Goal: Task Accomplishment & Management: Manage account settings

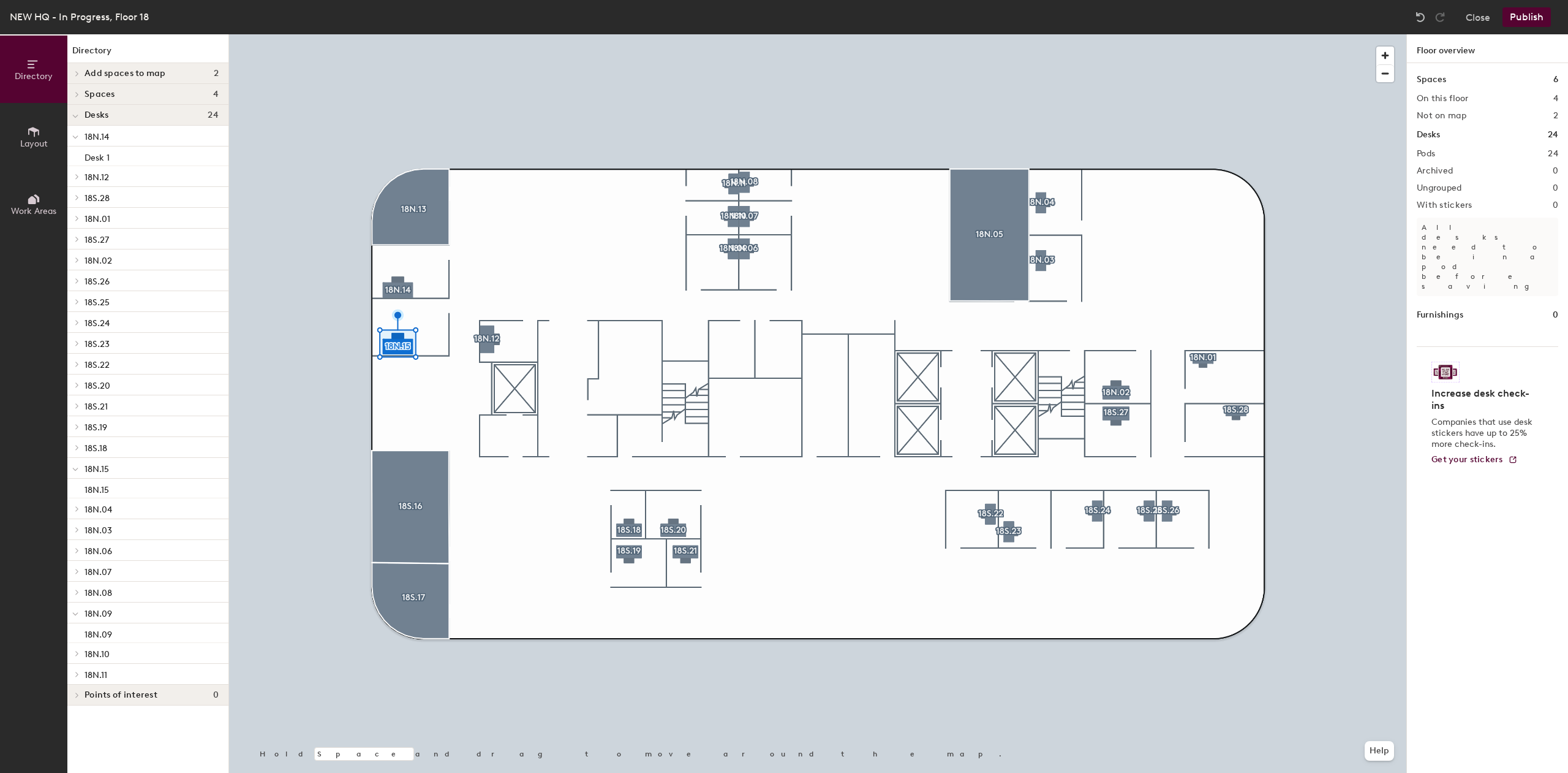
click at [491, 34] on div at bounding box center [818, 34] width 1178 height 0
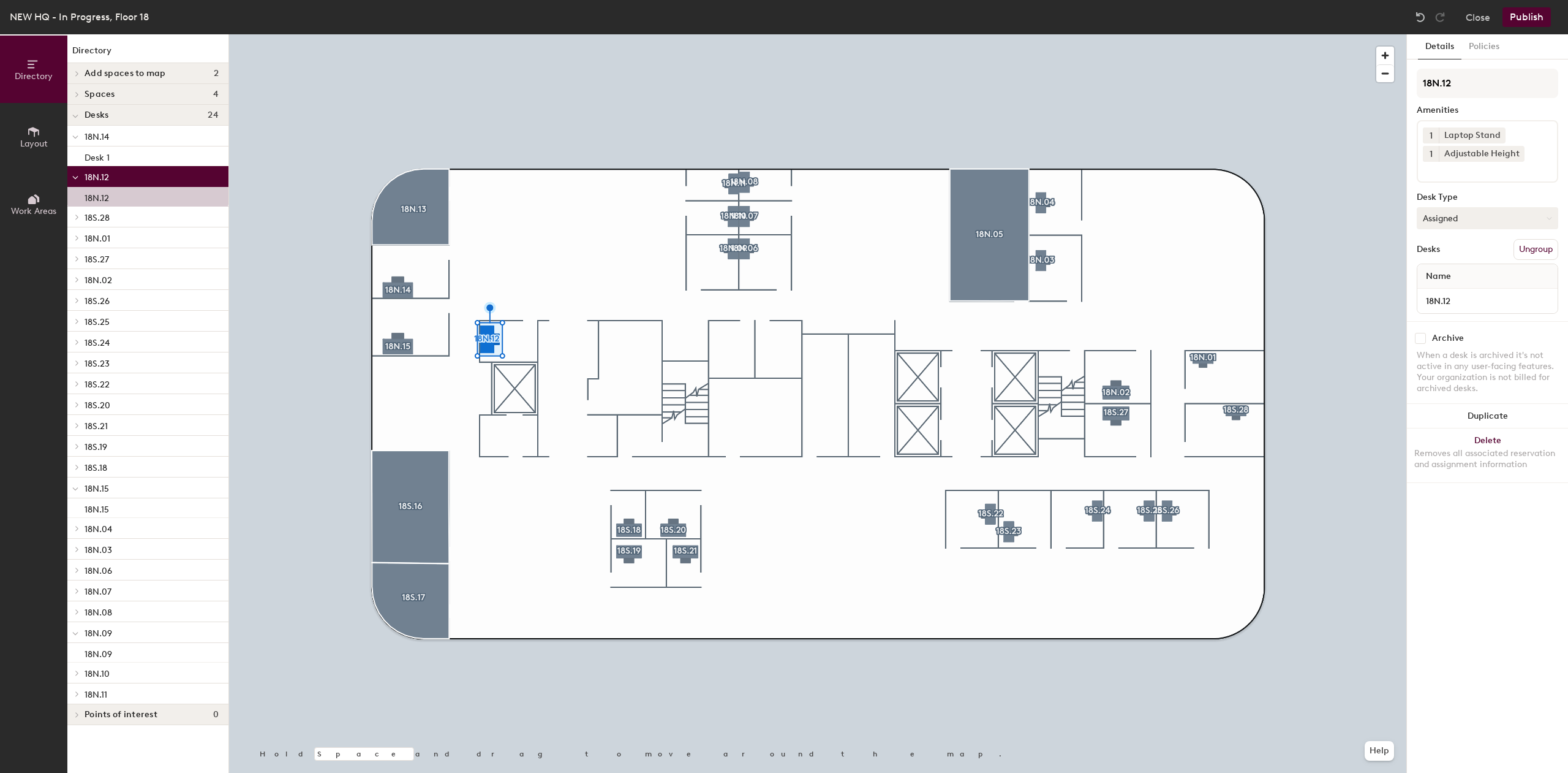
click at [1450, 220] on button "Assigned" at bounding box center [1487, 218] width 141 height 22
click at [1455, 285] on div "Hoteled" at bounding box center [1479, 292] width 122 height 18
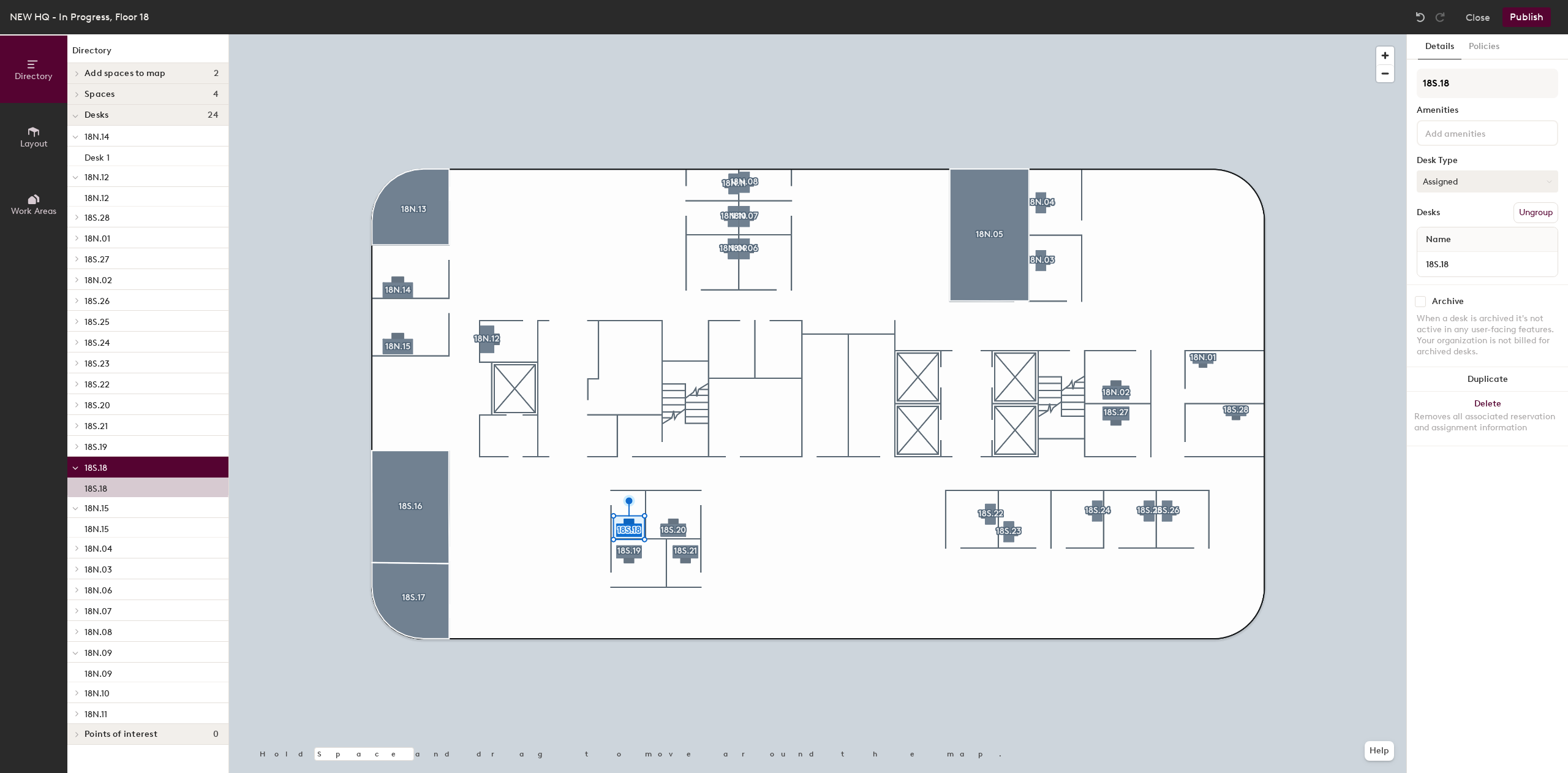
click at [1482, 183] on button "Assigned" at bounding box center [1487, 181] width 141 height 22
click at [1460, 255] on div "Hoteled" at bounding box center [1479, 256] width 122 height 18
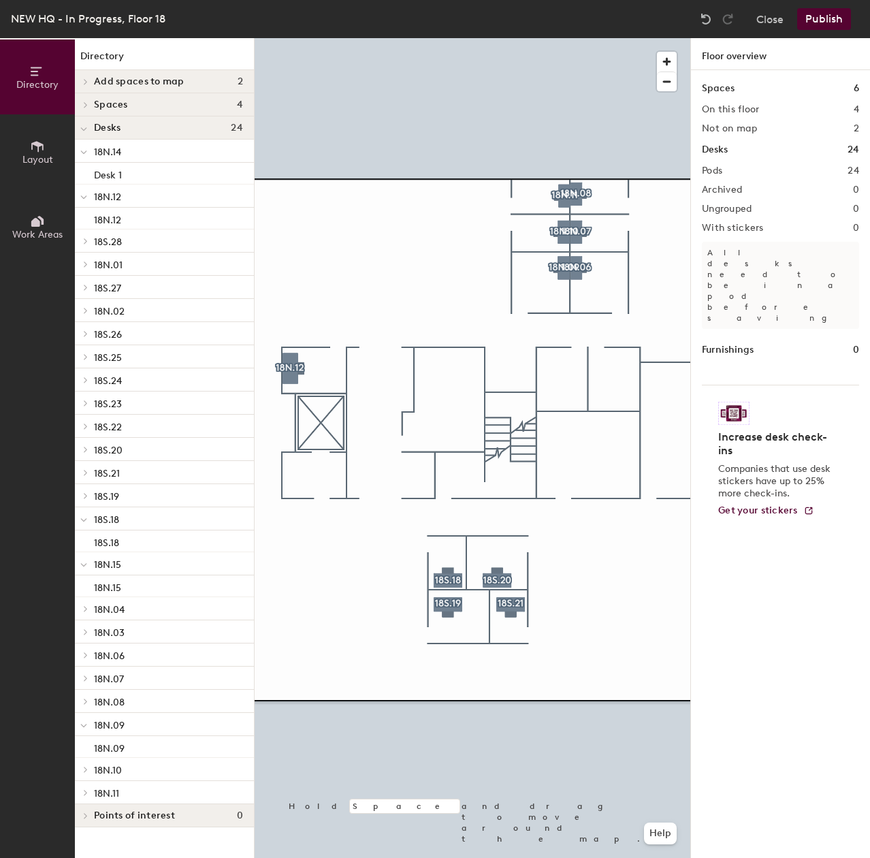
click at [701, 523] on div "Directory Layout Work Areas Directory Add spaces to map 2 Assigned Office Open …" at bounding box center [435, 448] width 870 height 820
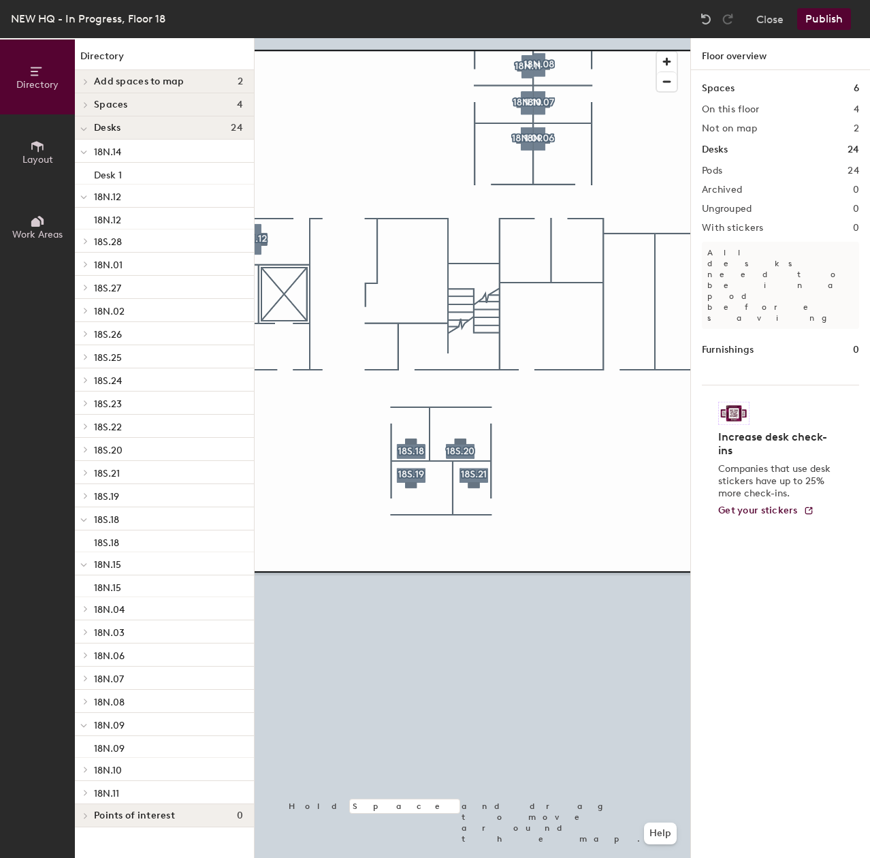
click at [37, 153] on icon at bounding box center [37, 146] width 15 height 15
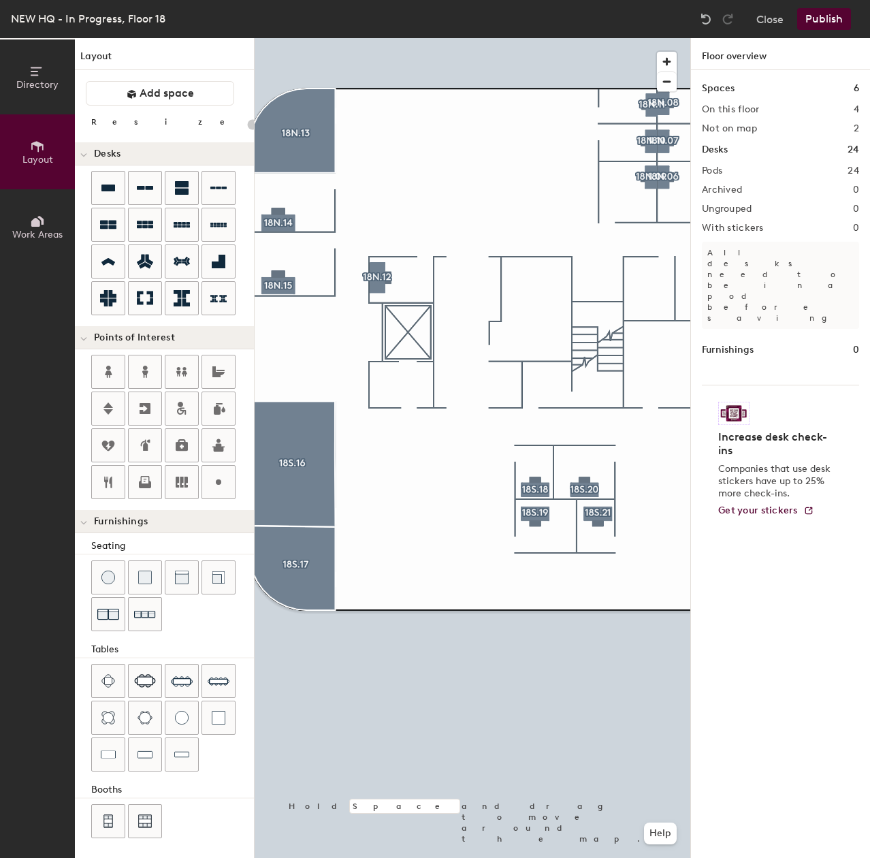
click at [532, 38] on div at bounding box center [473, 38] width 436 height 0
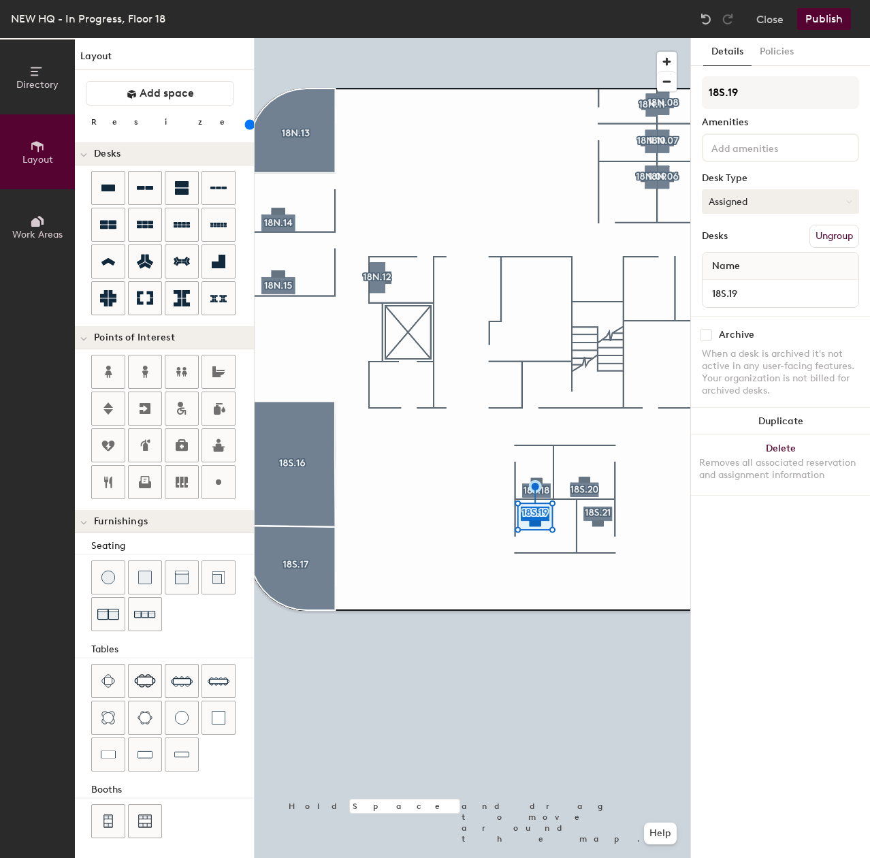
click at [791, 203] on button "Assigned" at bounding box center [780, 201] width 157 height 25
click at [754, 289] on div "Hoteled" at bounding box center [771, 284] width 136 height 20
click at [544, 38] on div at bounding box center [473, 38] width 436 height 0
click at [780, 200] on button "Assigned" at bounding box center [780, 201] width 157 height 25
click at [745, 274] on div "Hot" at bounding box center [771, 264] width 136 height 20
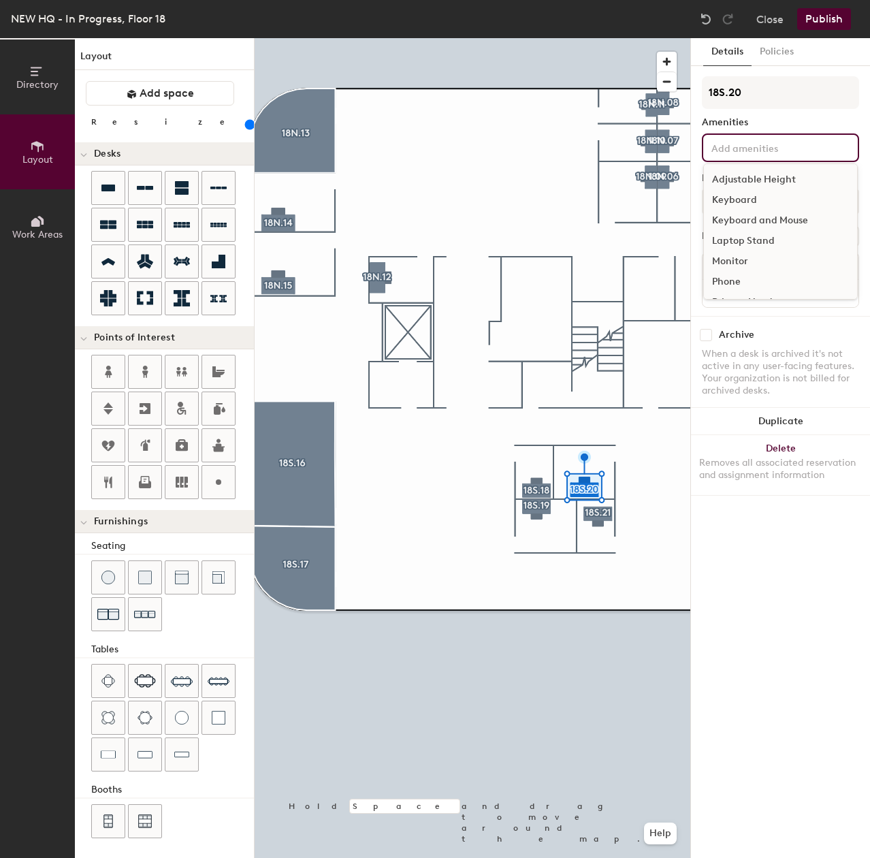
click at [782, 151] on input at bounding box center [770, 147] width 123 height 16
click at [784, 349] on div "When a desk is archived it's not active in any user-facing features. Your organ…" at bounding box center [780, 372] width 157 height 49
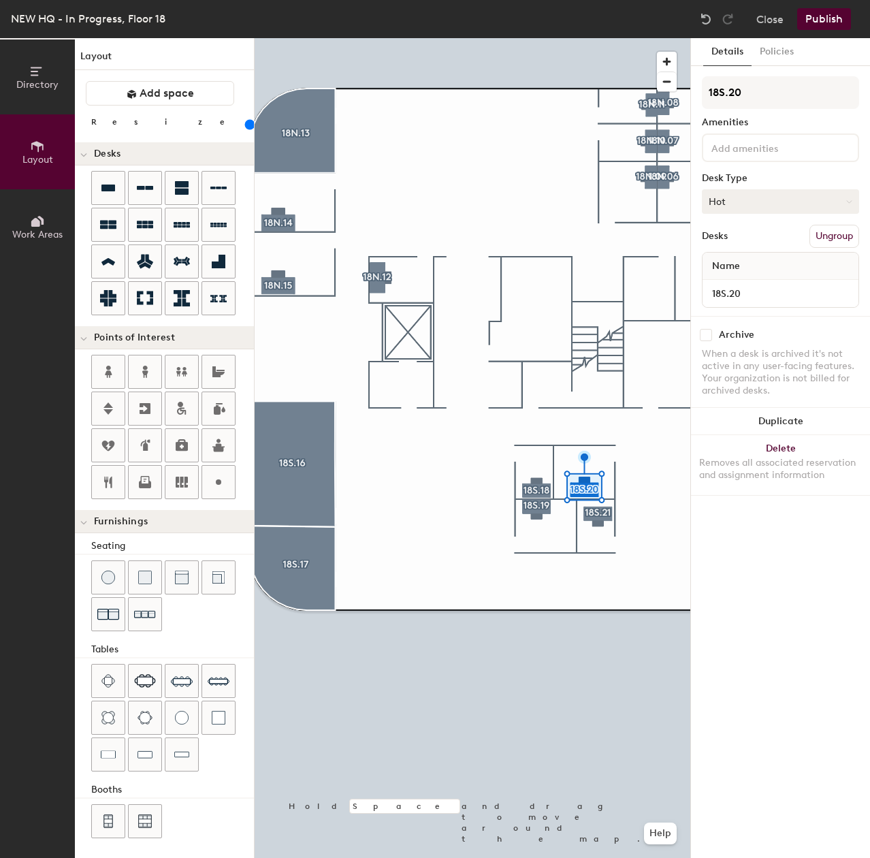
click at [766, 202] on button "Hot" at bounding box center [780, 201] width 157 height 25
click at [744, 279] on div "Hoteled" at bounding box center [771, 284] width 136 height 20
click at [740, 288] on input "18S.20" at bounding box center [780, 293] width 150 height 19
click at [755, 237] on div "Desks Ungroup" at bounding box center [780, 236] width 157 height 23
click at [550, 38] on div at bounding box center [473, 38] width 436 height 0
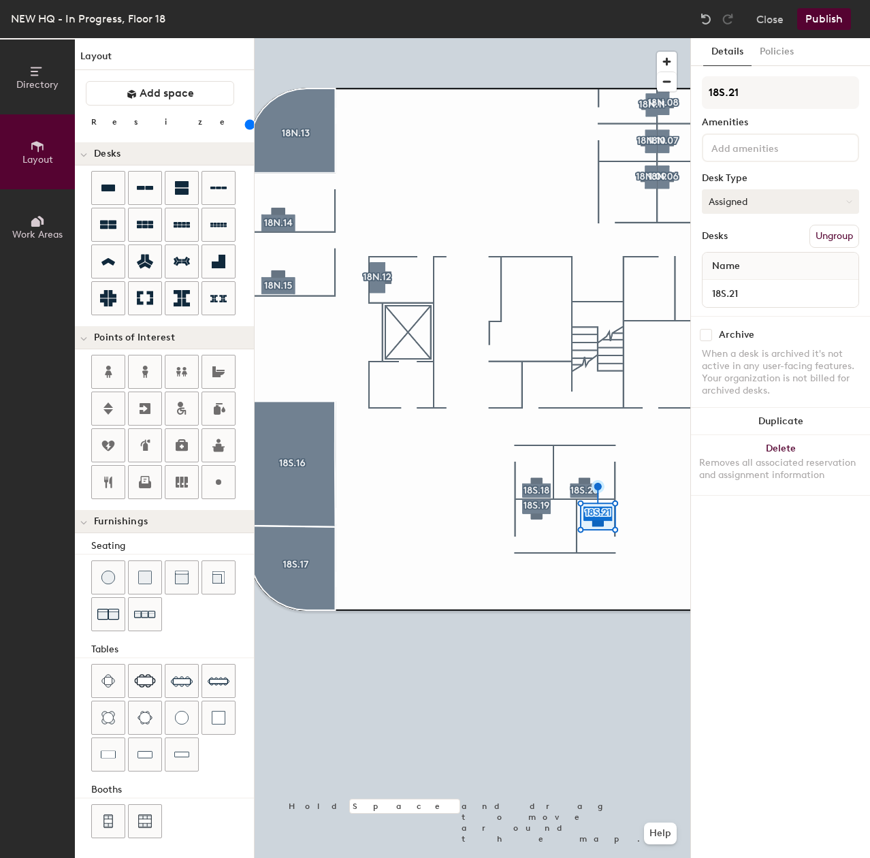
click at [750, 197] on button "Assigned" at bounding box center [780, 201] width 157 height 25
click at [769, 287] on div "Hoteled" at bounding box center [771, 284] width 136 height 20
click at [656, 38] on div at bounding box center [473, 38] width 436 height 0
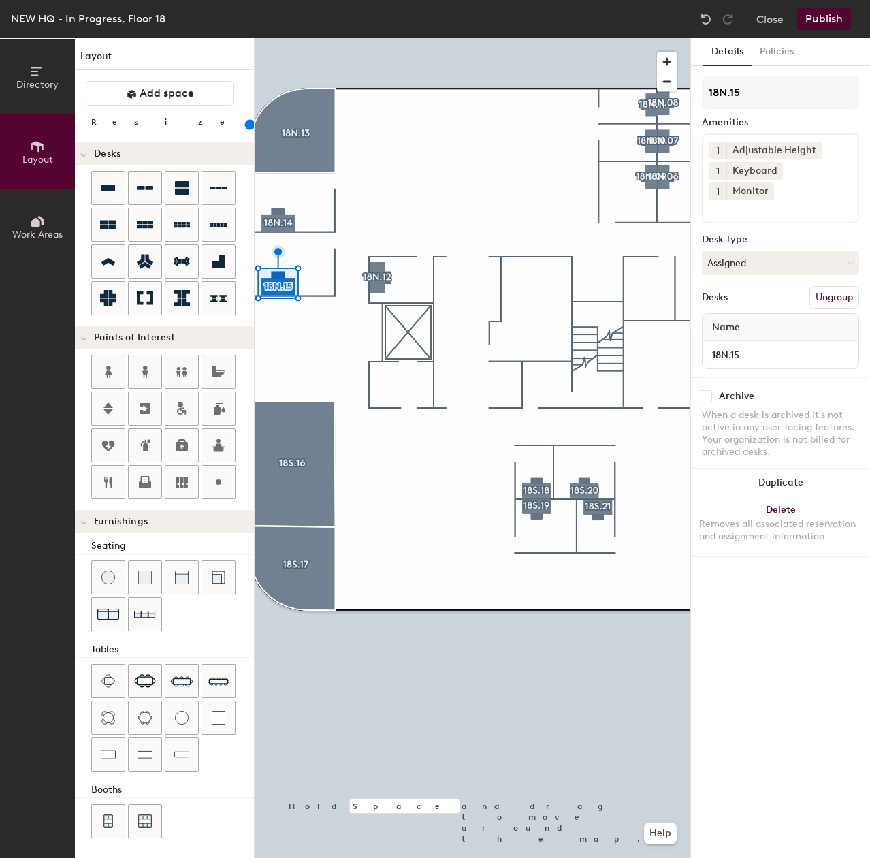
click at [334, 38] on div at bounding box center [473, 38] width 436 height 0
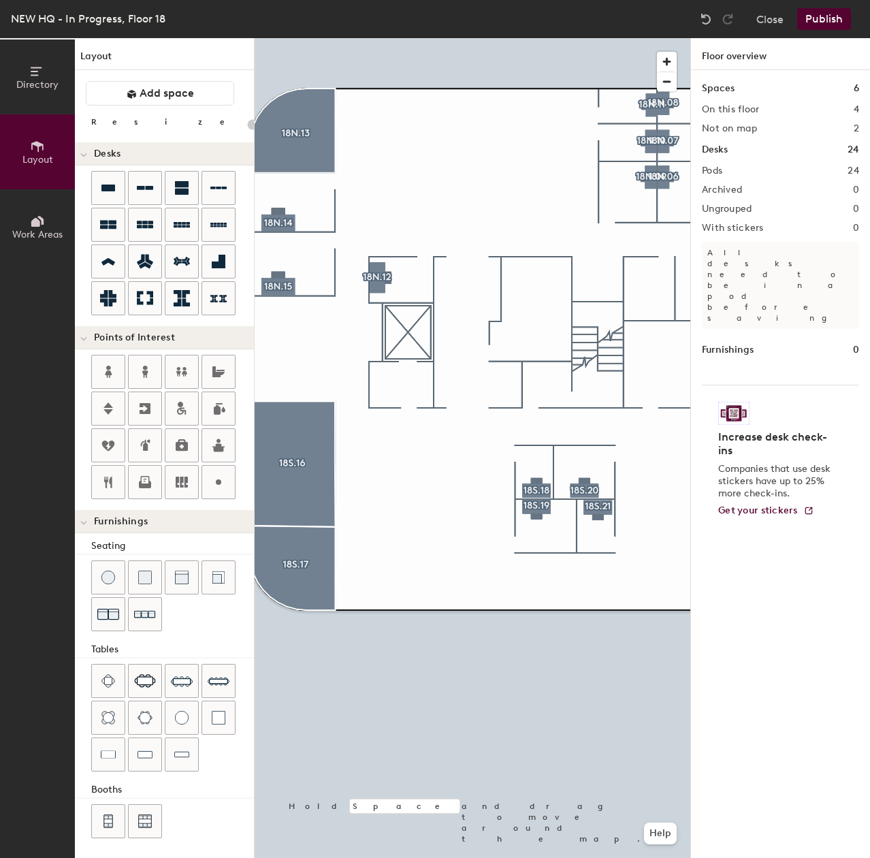
click at [536, 38] on div at bounding box center [473, 38] width 436 height 0
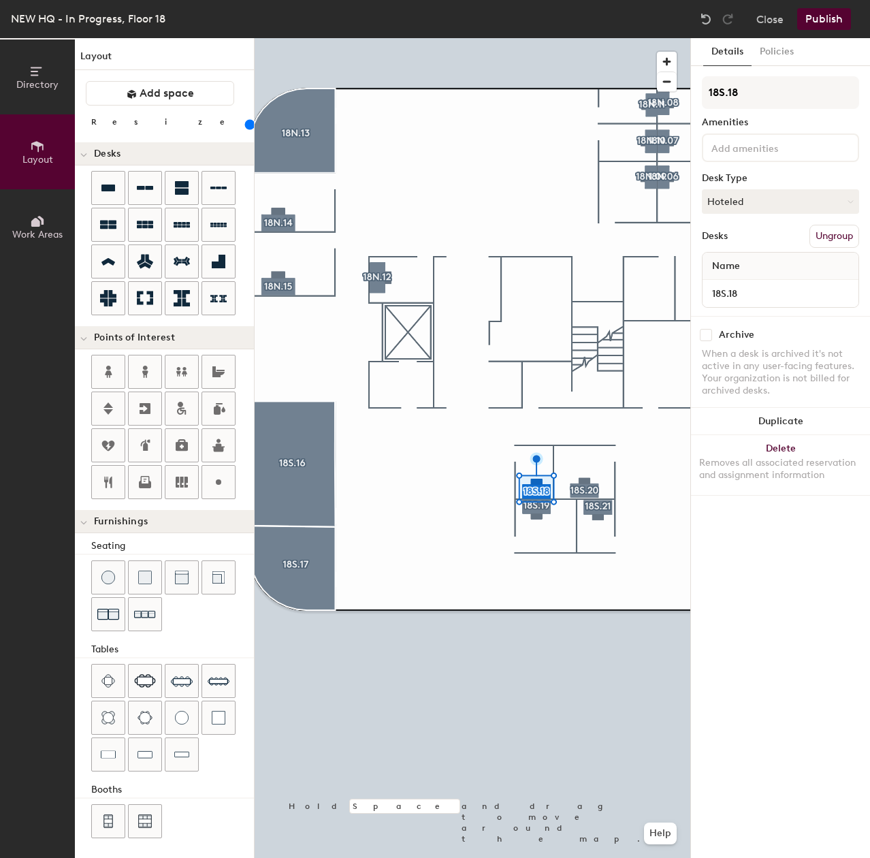
click at [403, 38] on div at bounding box center [473, 38] width 436 height 0
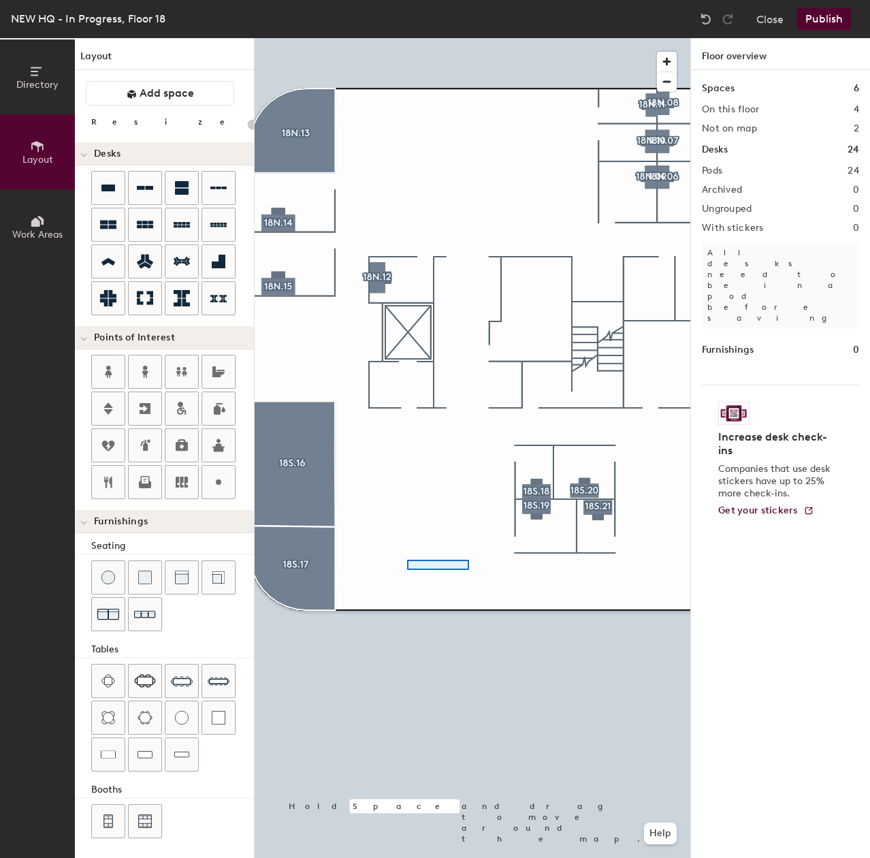
click at [407, 38] on div at bounding box center [473, 38] width 436 height 0
click at [451, 38] on div at bounding box center [473, 38] width 436 height 0
click at [531, 38] on div at bounding box center [473, 38] width 436 height 0
click at [486, 38] on div at bounding box center [473, 38] width 436 height 0
click at [618, 38] on div at bounding box center [473, 38] width 436 height 0
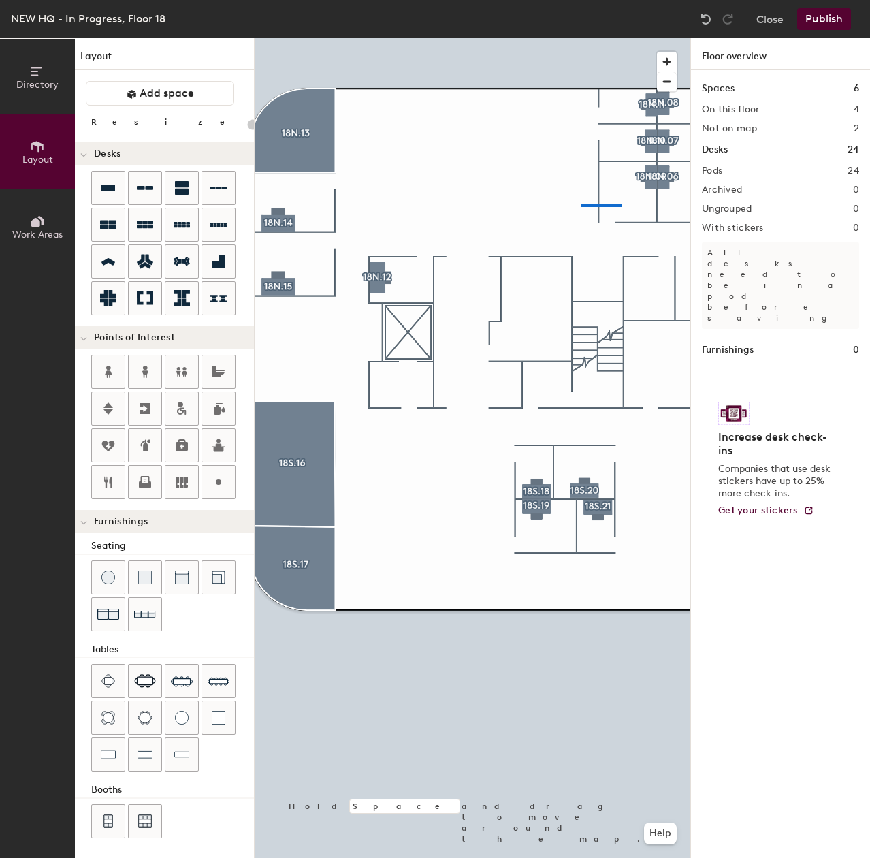
click at [578, 38] on div at bounding box center [473, 38] width 436 height 0
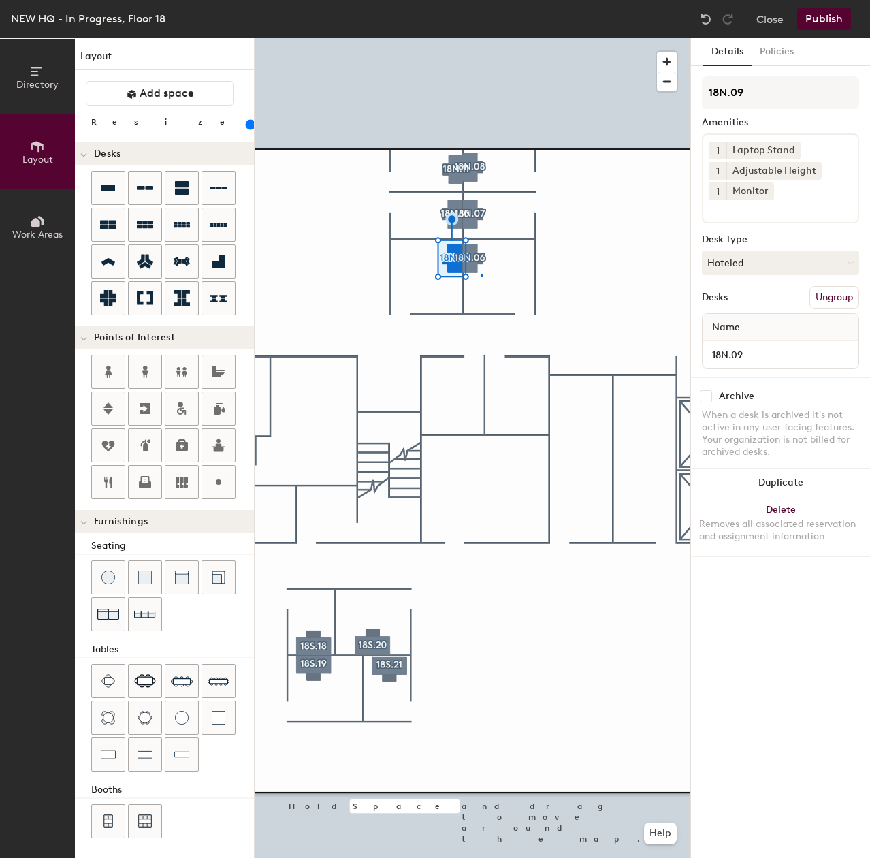
click at [481, 38] on div at bounding box center [473, 38] width 436 height 0
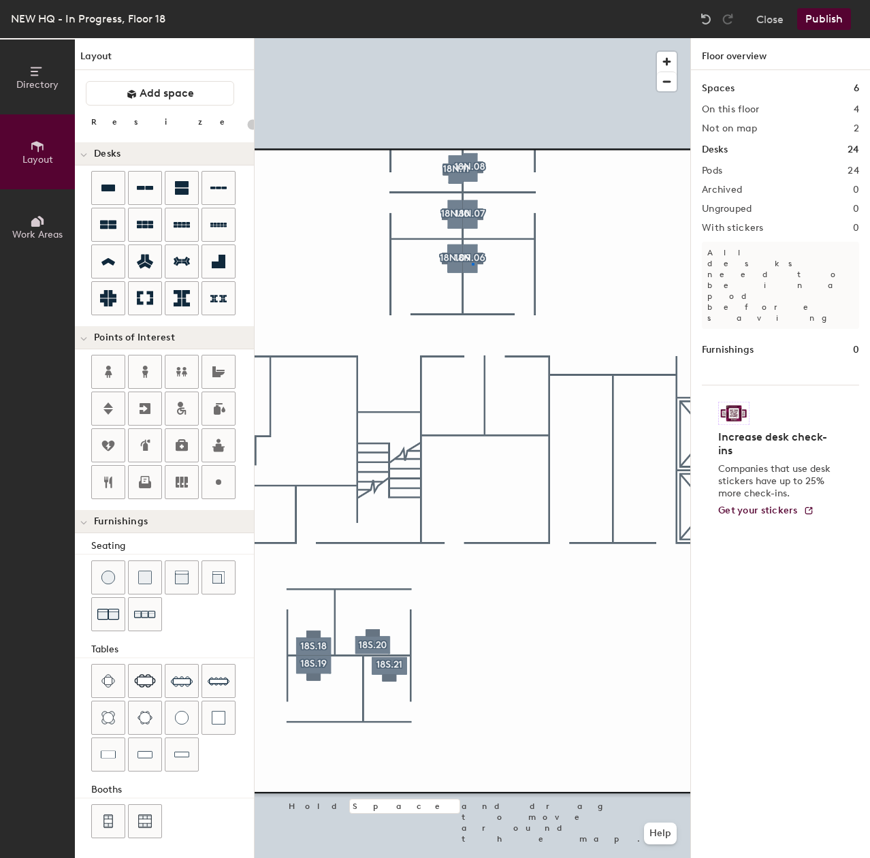
click at [472, 38] on div at bounding box center [473, 38] width 436 height 0
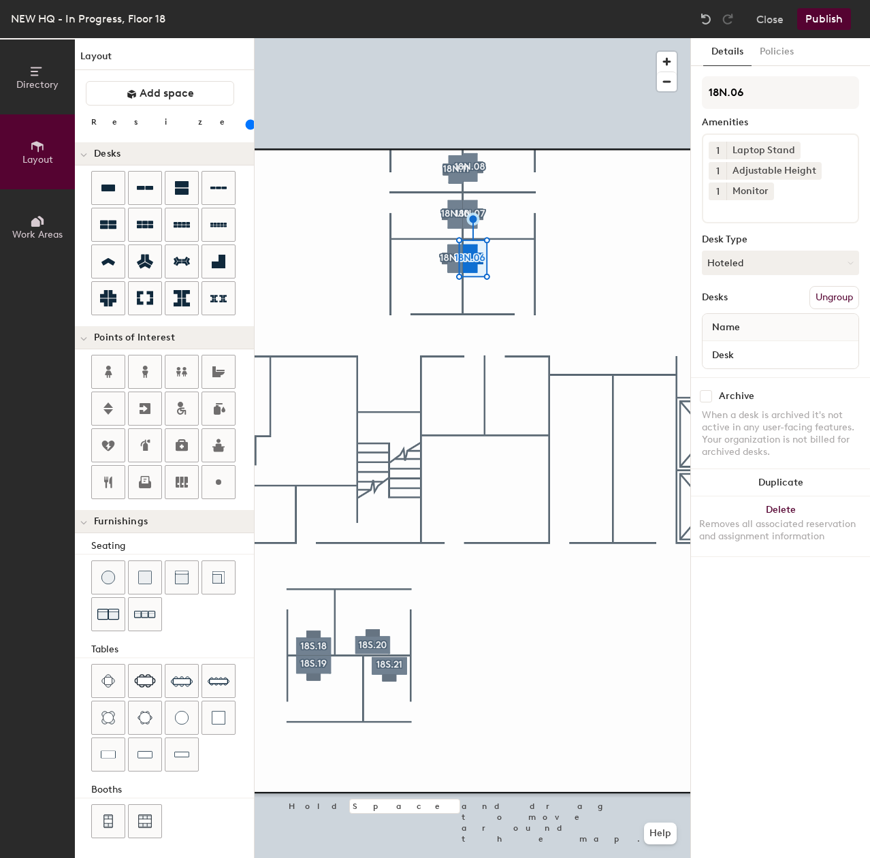
click at [505, 38] on div at bounding box center [473, 38] width 436 height 0
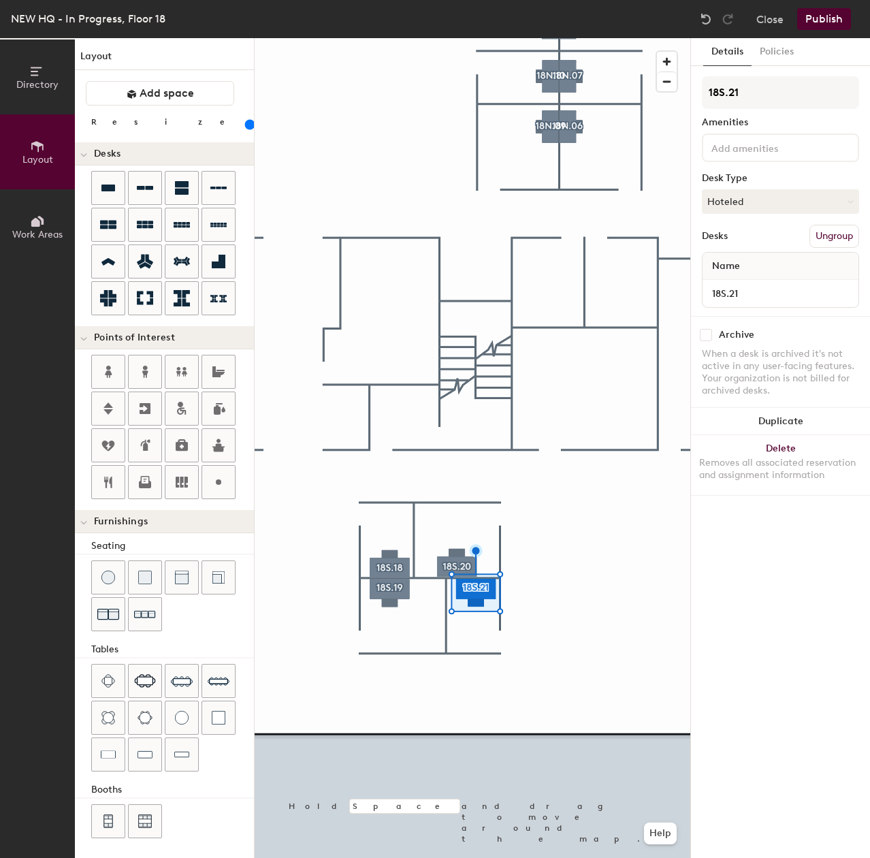
click at [790, 278] on div "Name" at bounding box center [781, 266] width 156 height 27
type input "160"
click at [665, 293] on div "Directory Layout Work Areas Layout Add space Resize Desks Points of Interest Fu…" at bounding box center [435, 448] width 870 height 820
type input "160"
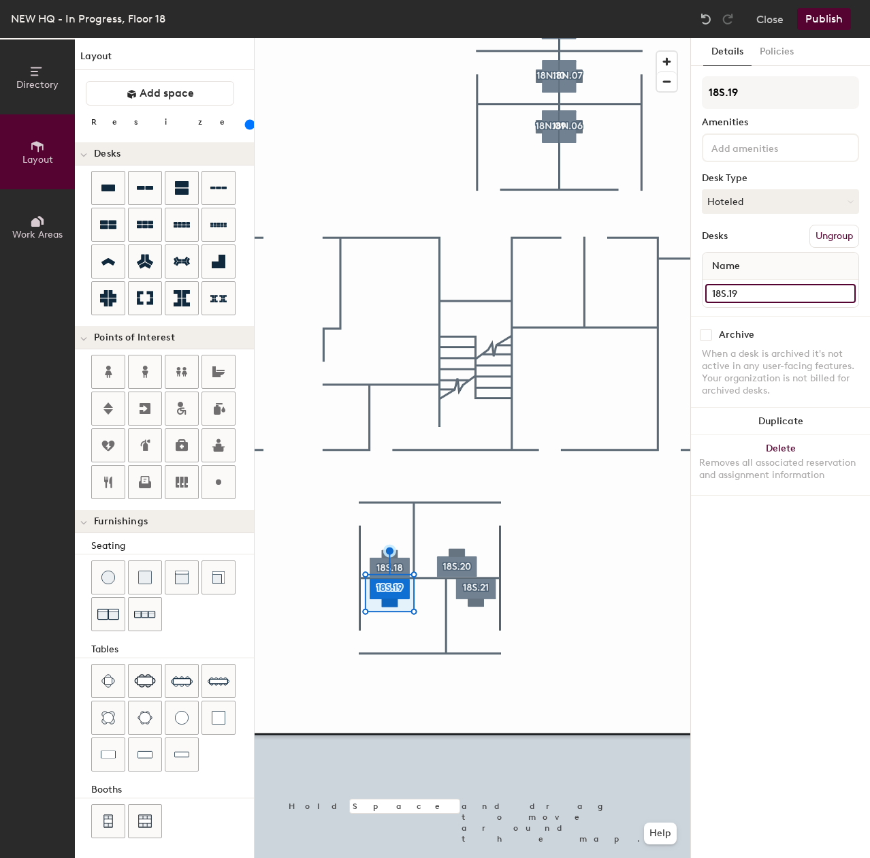
click at [582, 292] on div "Directory Layout Work Areas Layout Add space Resize Desks Points of Interest Fu…" at bounding box center [435, 448] width 870 height 820
type input "160"
click at [612, 306] on div "Directory Layout Work Areas Layout Add space Resize Desks Points of Interest Fu…" at bounding box center [435, 448] width 870 height 820
type input "160"
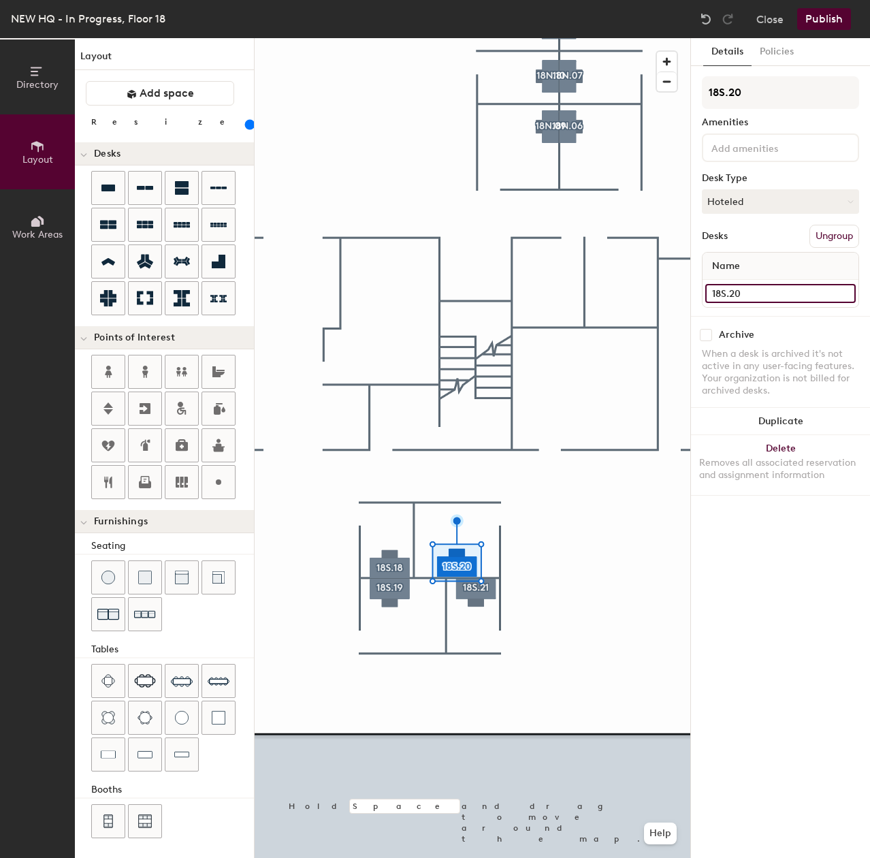
type input "160"
click at [558, 300] on div "Directory Layout Work Areas Layout Add space Resize Desks Points of Interest Fu…" at bounding box center [435, 448] width 870 height 820
type input "160"
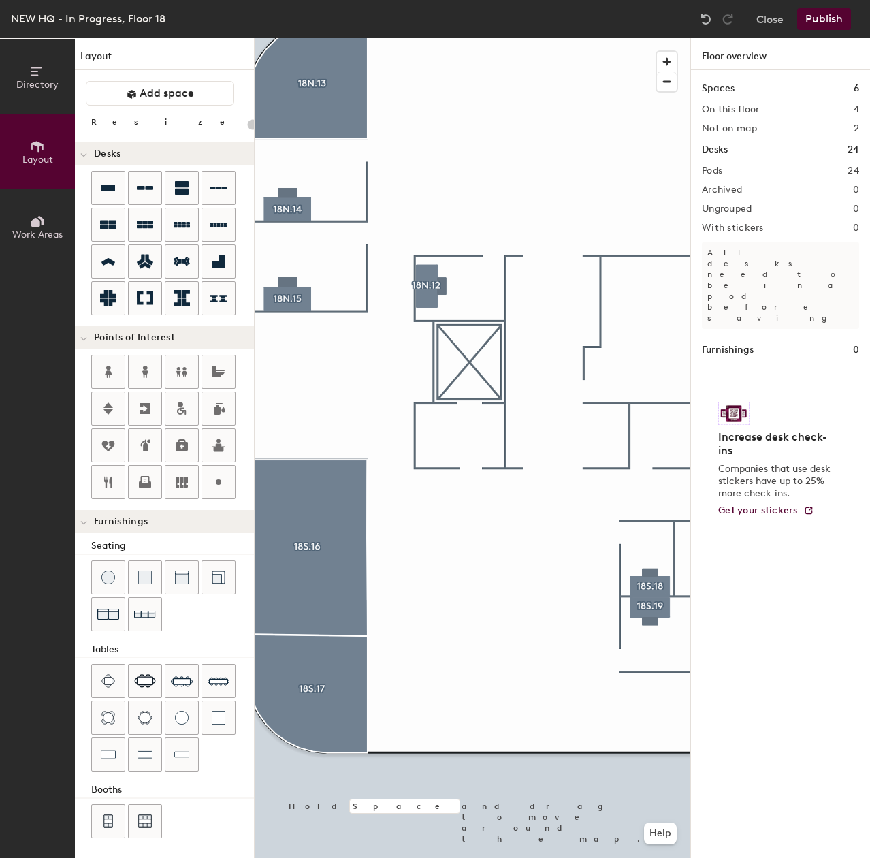
type input "160"
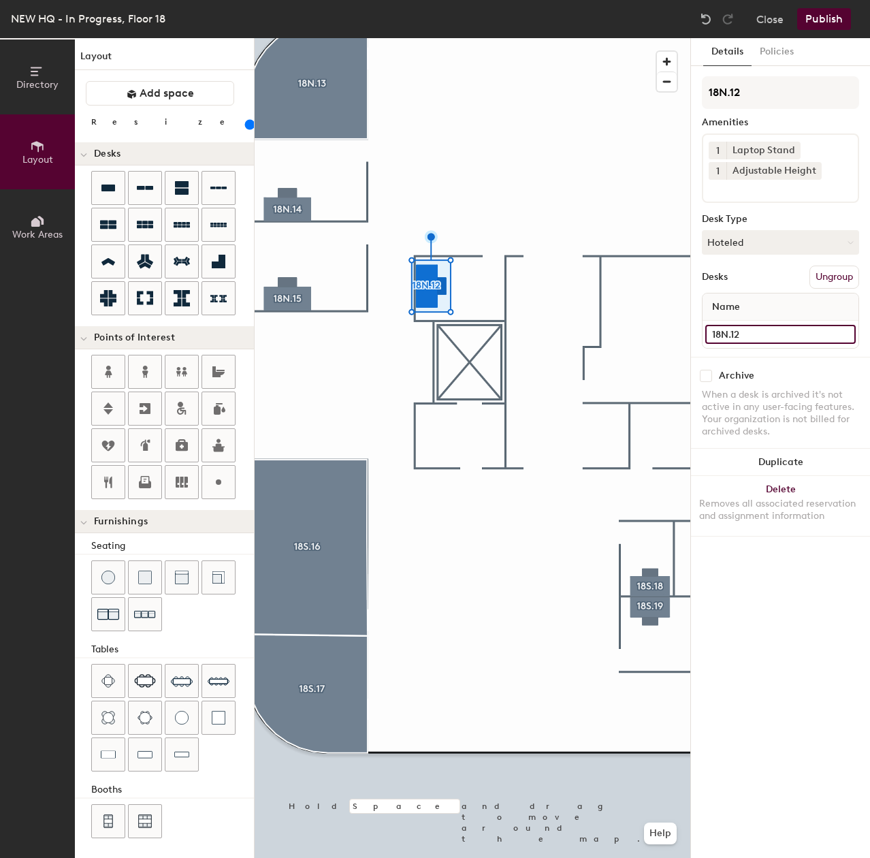
click at [761, 330] on input "18N.12" at bounding box center [780, 334] width 150 height 19
type input "180"
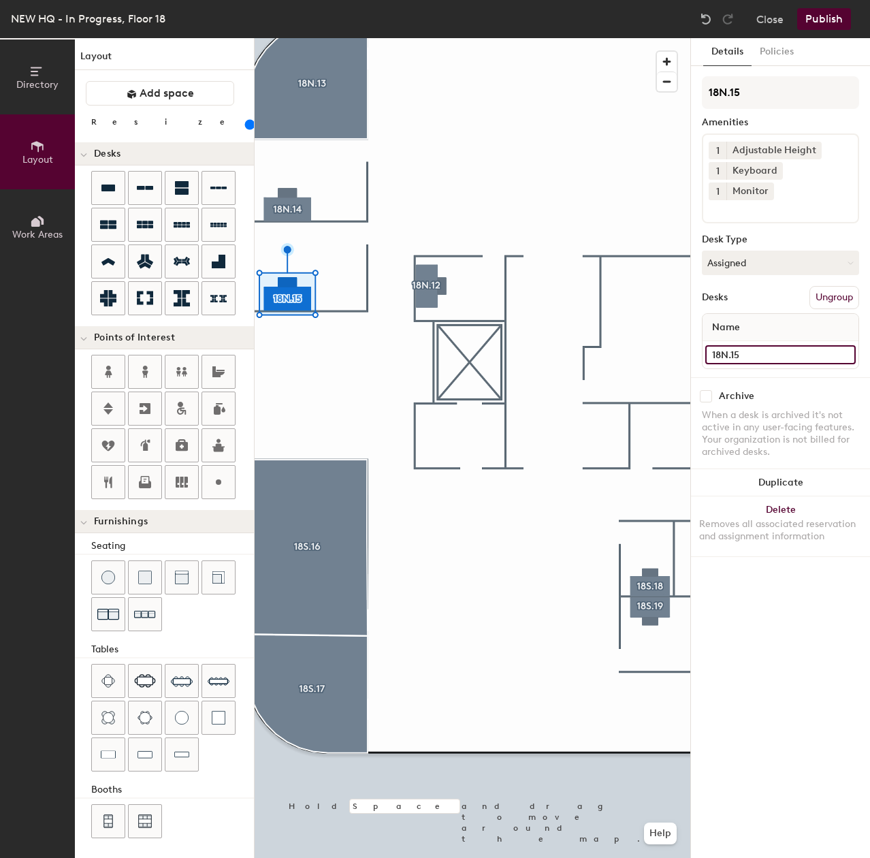
click at [592, 338] on div "Directory Layout Work Areas Layout Add space Resize Desks Points of Interest Fu…" at bounding box center [435, 448] width 870 height 820
drag, startPoint x: 765, startPoint y: 334, endPoint x: 695, endPoint y: 334, distance: 70.8
click at [275, 38] on div at bounding box center [473, 38] width 436 height 0
drag, startPoint x: 759, startPoint y: 327, endPoint x: 766, endPoint y: 330, distance: 7.6
click at [760, 345] on input "Desk 1" at bounding box center [780, 354] width 150 height 19
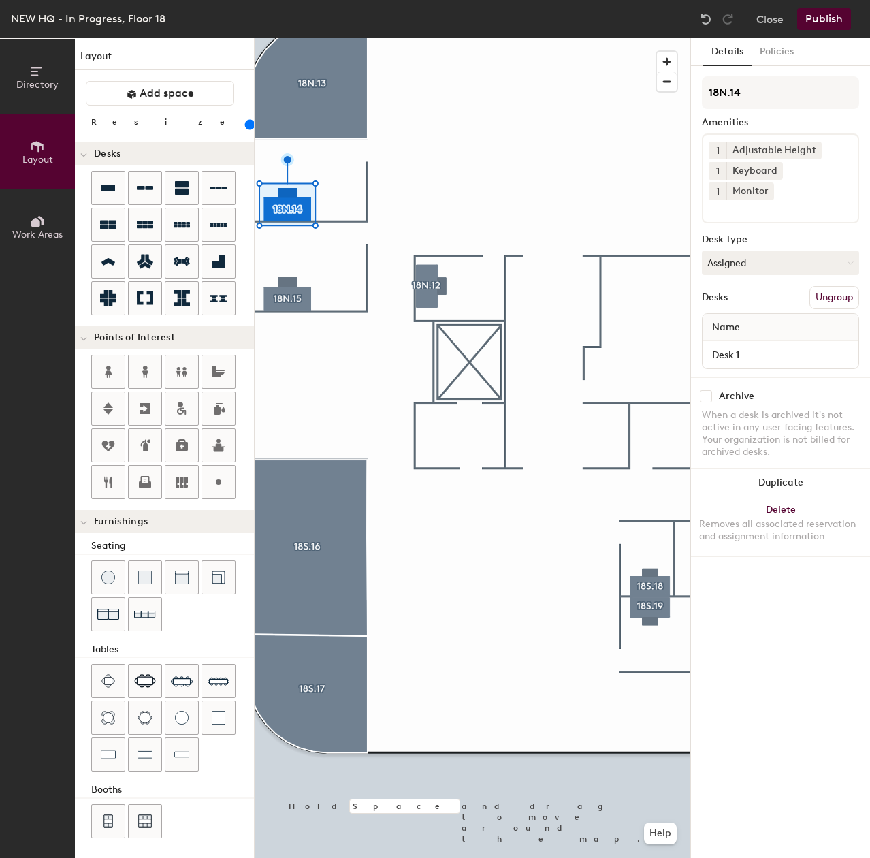
click at [451, 38] on div at bounding box center [473, 38] width 436 height 0
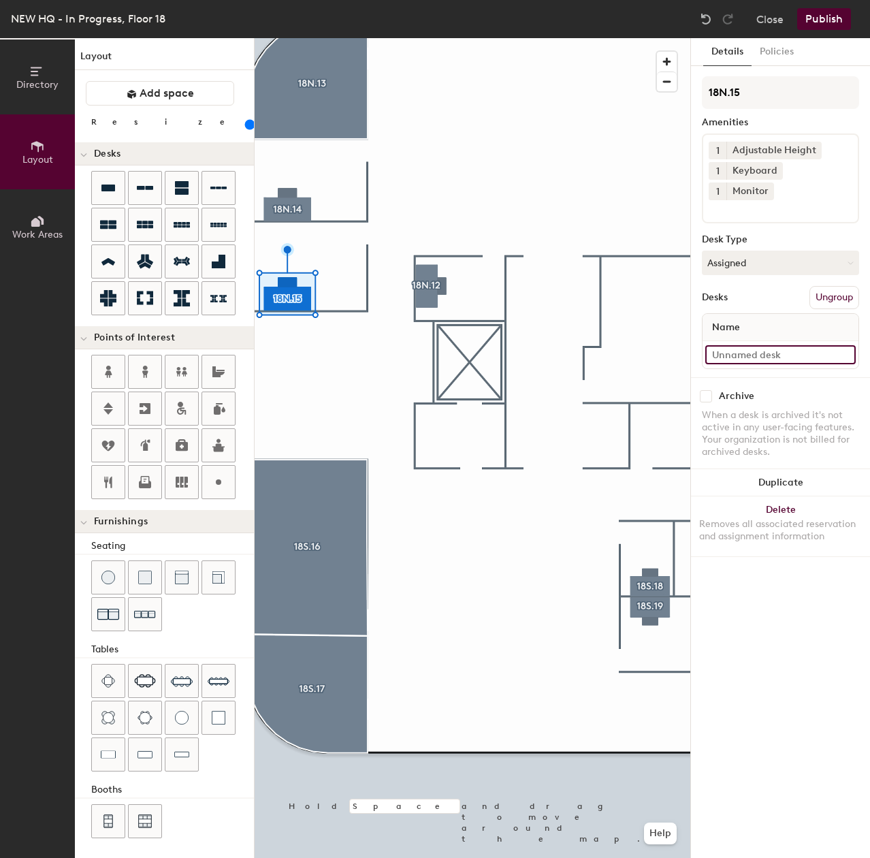
click at [773, 345] on input at bounding box center [780, 354] width 150 height 19
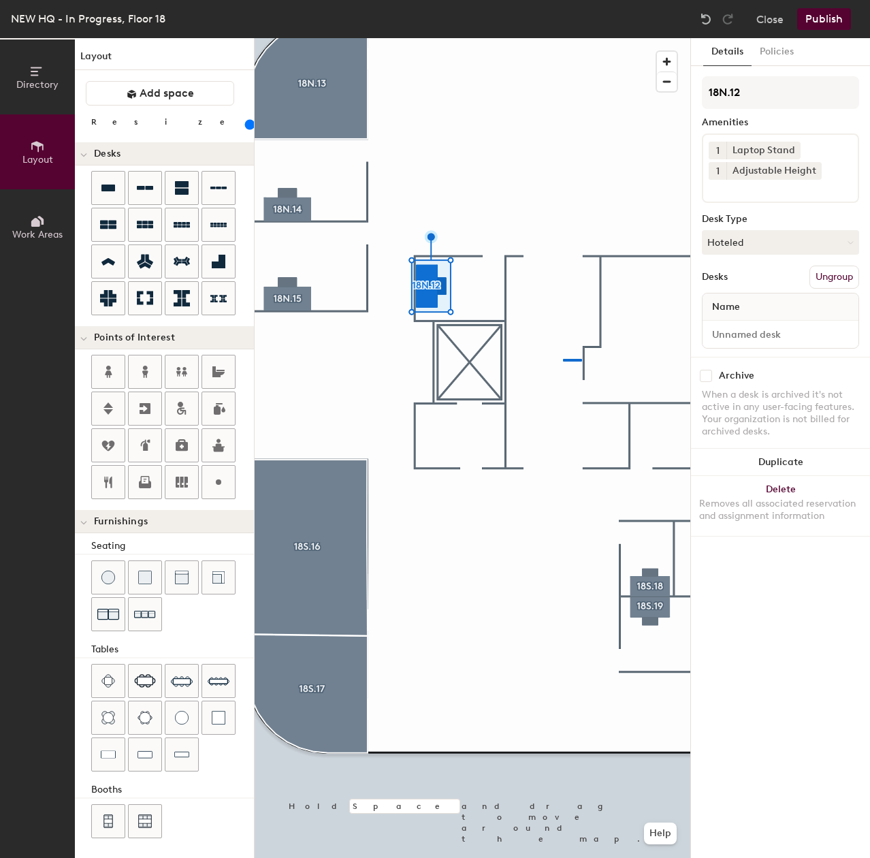
click at [552, 38] on div at bounding box center [473, 38] width 436 height 0
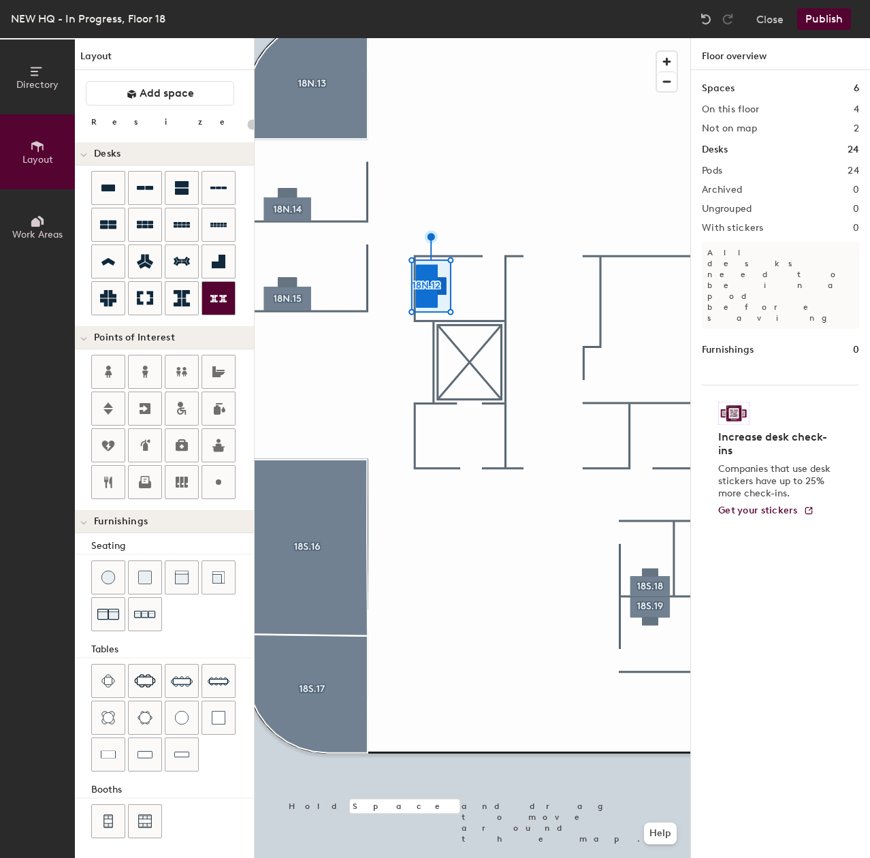
click at [209, 311] on div "Directory Layout Work Areas Layout Add space Resize Desks Points of Interest Fu…" at bounding box center [435, 448] width 870 height 820
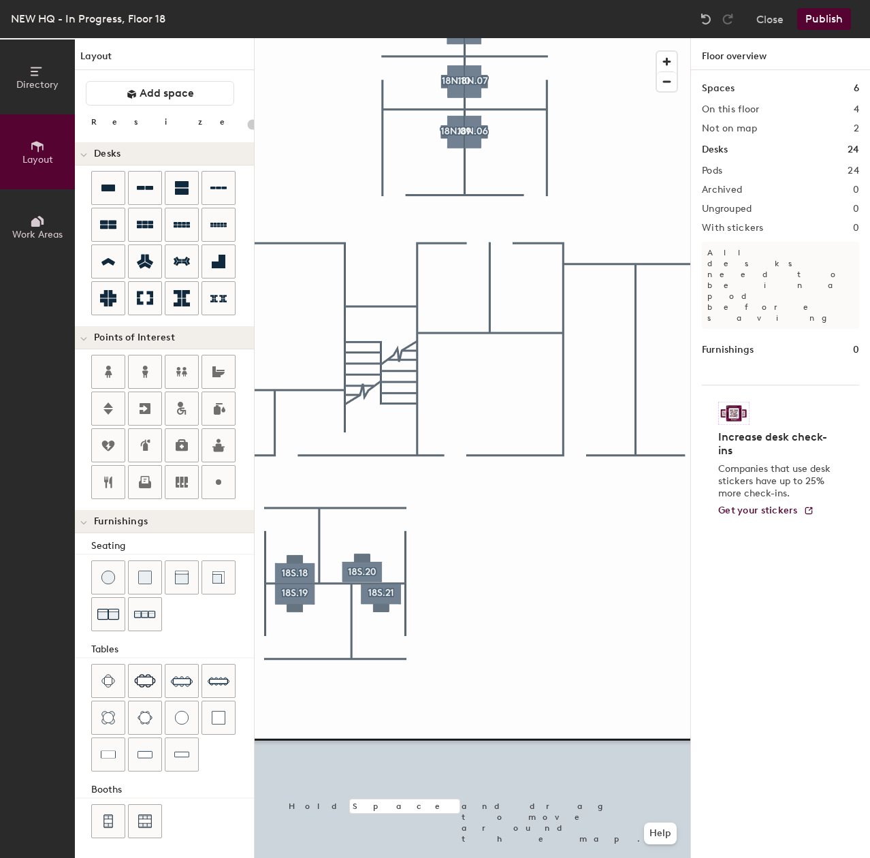
type input "120"
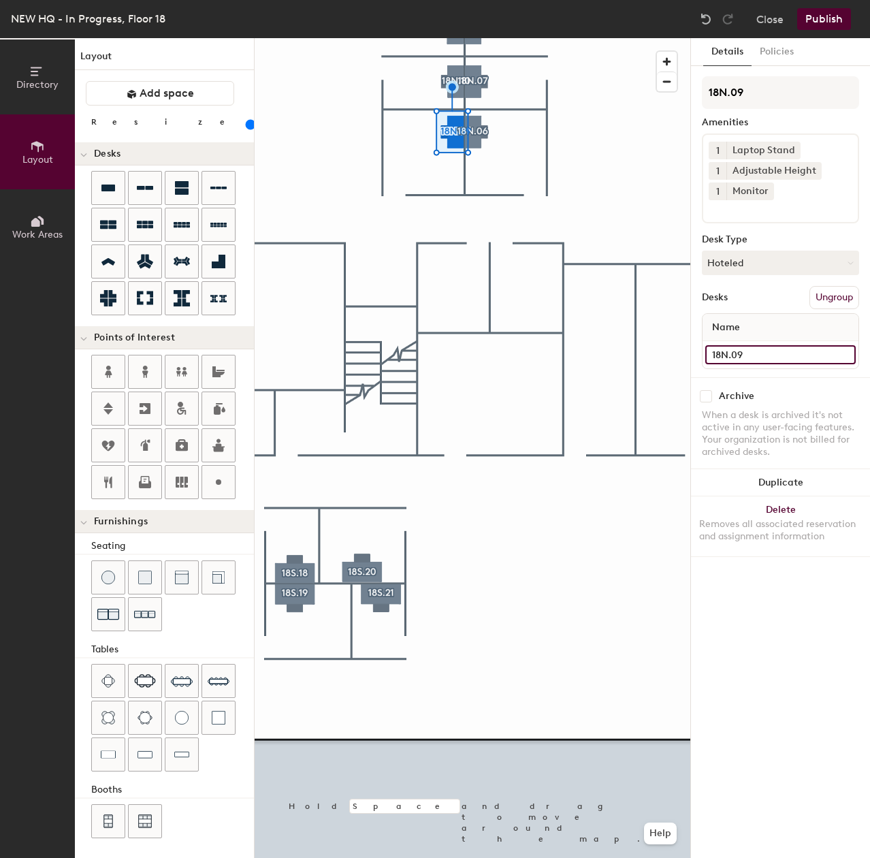
click at [804, 359] on input "18N.09" at bounding box center [780, 354] width 150 height 19
click at [792, 359] on input "18N.09" at bounding box center [780, 354] width 150 height 19
click at [434, 38] on div at bounding box center [473, 38] width 436 height 0
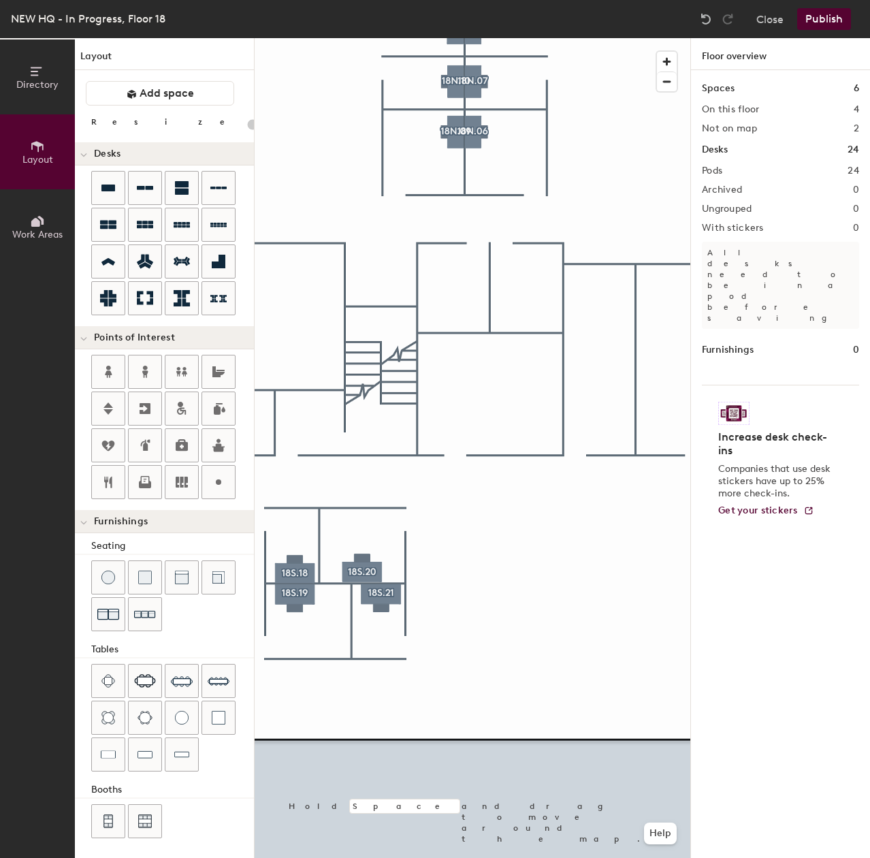
type input "120"
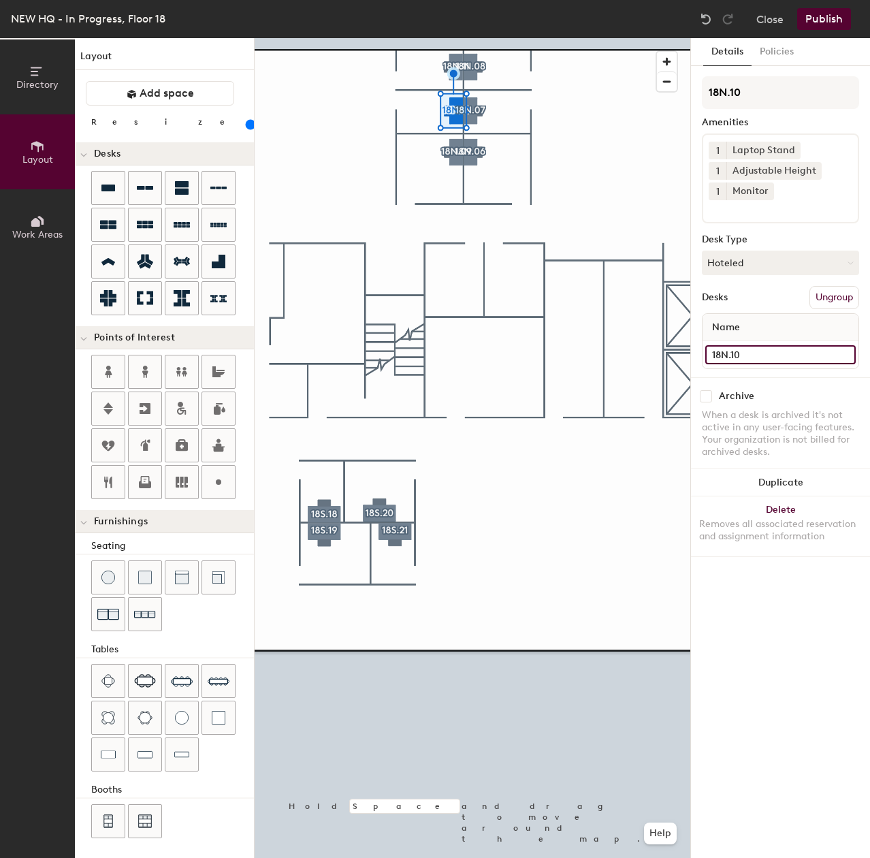
click at [620, 343] on div "Directory Layout Work Areas Layout Add space Resize Desks Points of Interest Fu…" at bounding box center [435, 448] width 870 height 820
click at [660, 345] on div "Directory Layout Work Areas Layout Add space Resize Desks Points of Interest Fu…" at bounding box center [435, 448] width 870 height 820
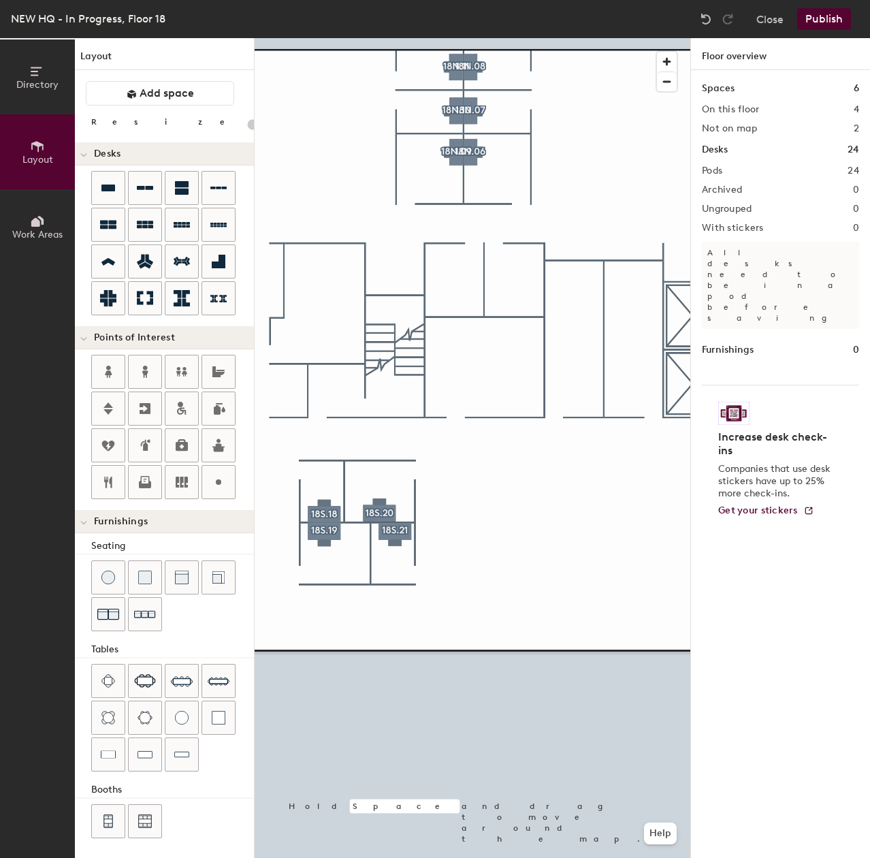
type input "120"
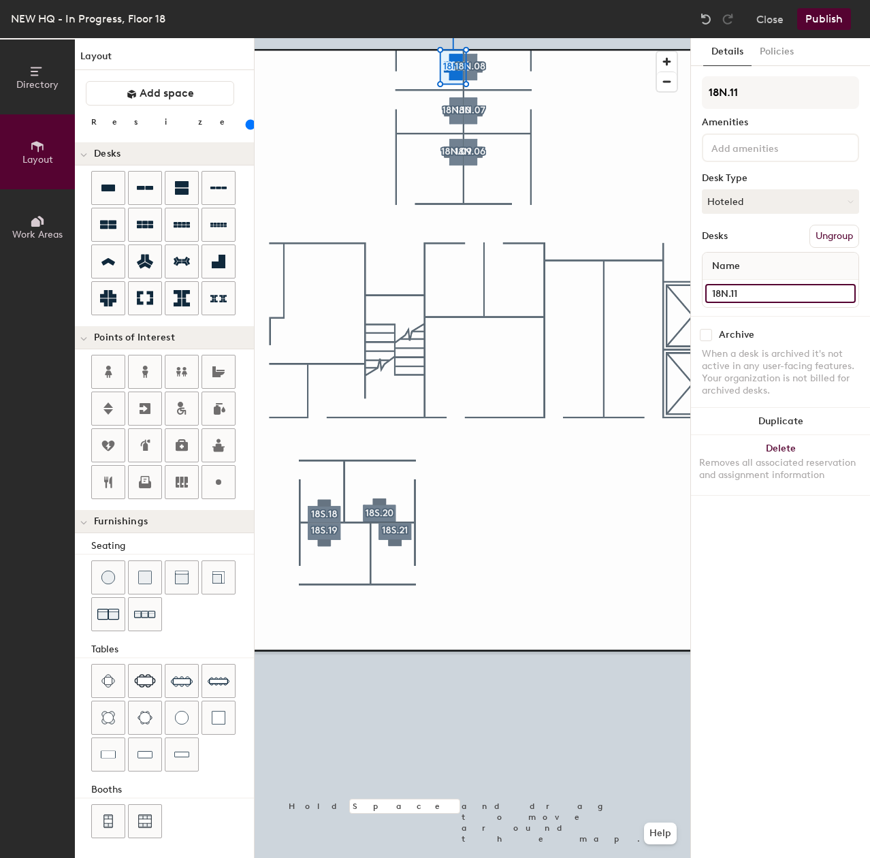
click at [655, 288] on div "Directory Layout Work Areas Layout Add space Resize Desks Points of Interest Fu…" at bounding box center [435, 448] width 870 height 820
drag, startPoint x: 774, startPoint y: 290, endPoint x: 439, endPoint y: 23, distance: 428.4
click at [473, 38] on div at bounding box center [473, 38] width 436 height 0
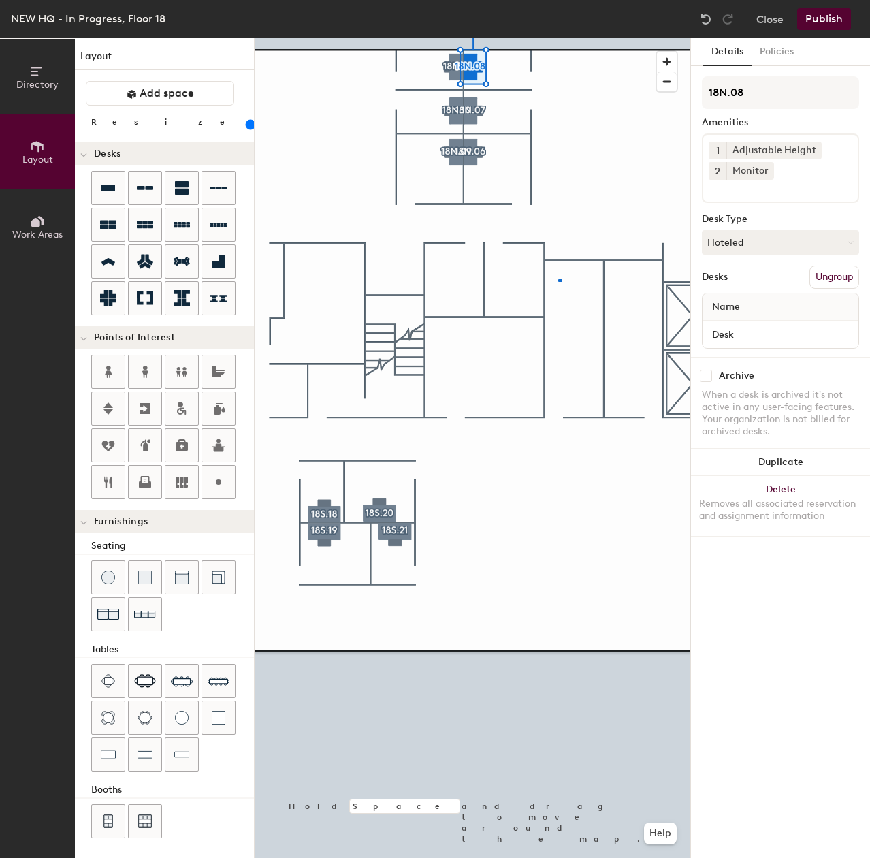
click at [558, 38] on div at bounding box center [473, 38] width 436 height 0
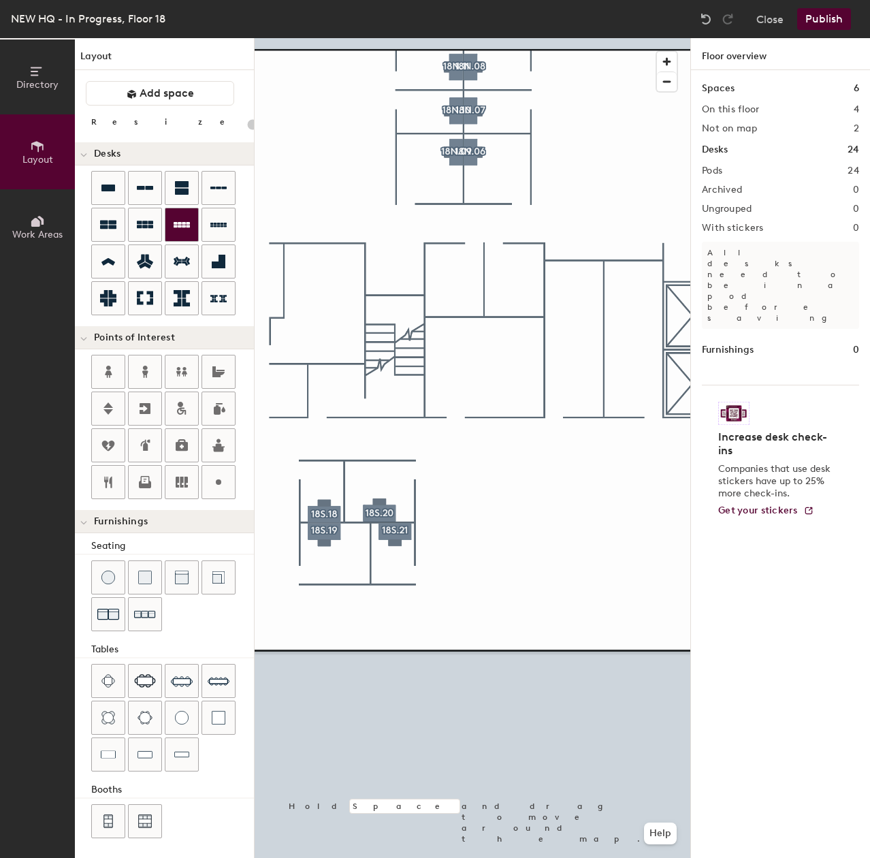
click at [192, 224] on div "Directory Layout Work Areas Layout Add space Resize Desks Points of Interest Fu…" at bounding box center [435, 448] width 870 height 820
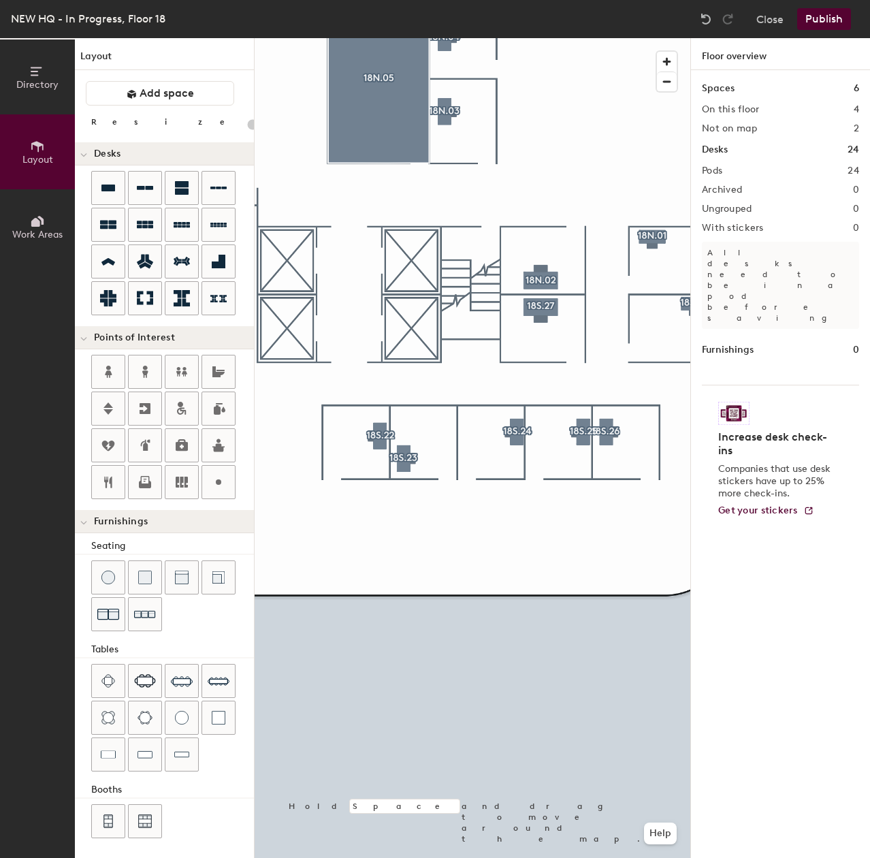
type input "120"
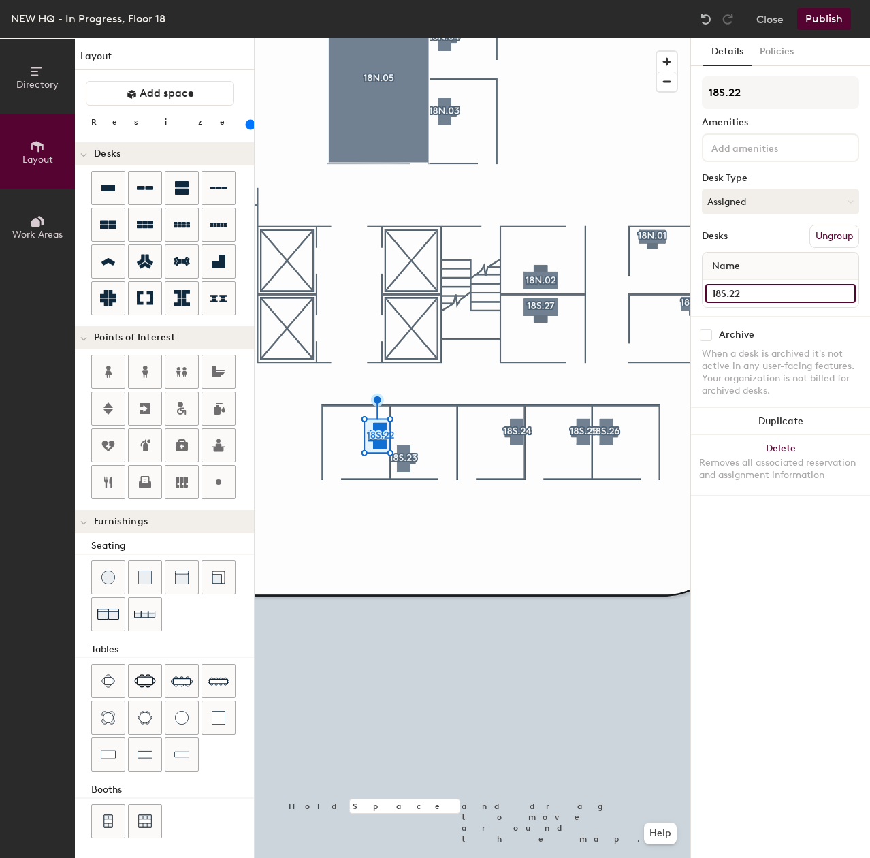
click at [656, 300] on div "Directory Layout Work Areas Layout Add space Resize Desks Points of Interest Fu…" at bounding box center [435, 448] width 870 height 820
click at [745, 208] on button "Assigned" at bounding box center [780, 201] width 157 height 25
click at [749, 285] on div "Hoteled" at bounding box center [771, 284] width 136 height 20
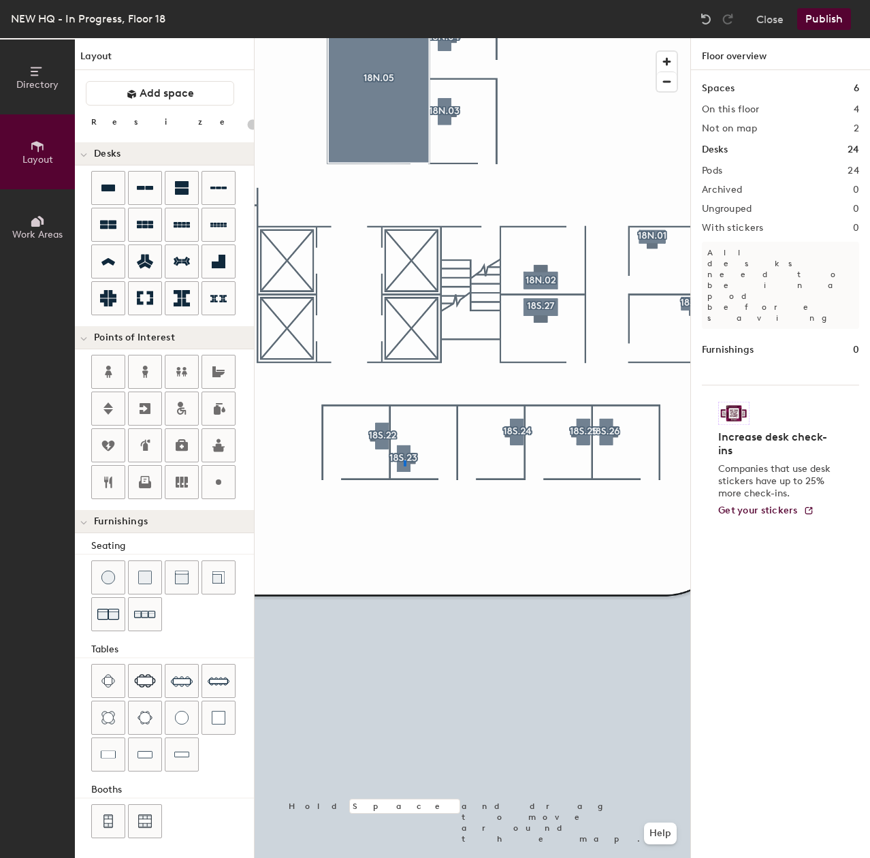
click at [404, 38] on div at bounding box center [473, 38] width 436 height 0
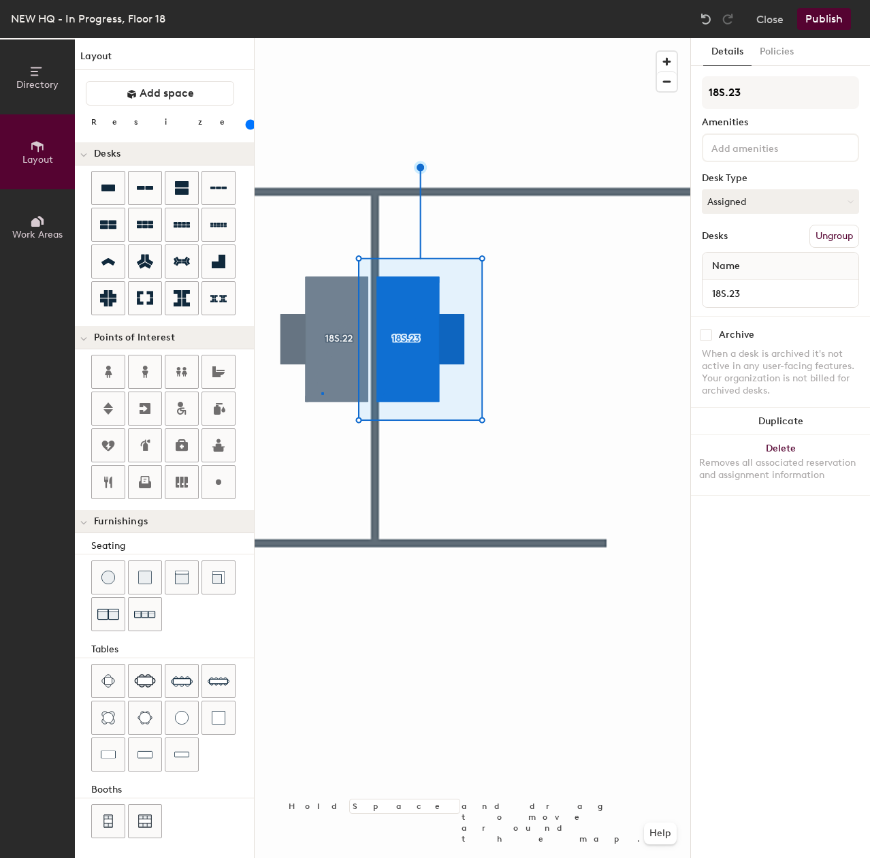
click at [323, 38] on div at bounding box center [473, 38] width 436 height 0
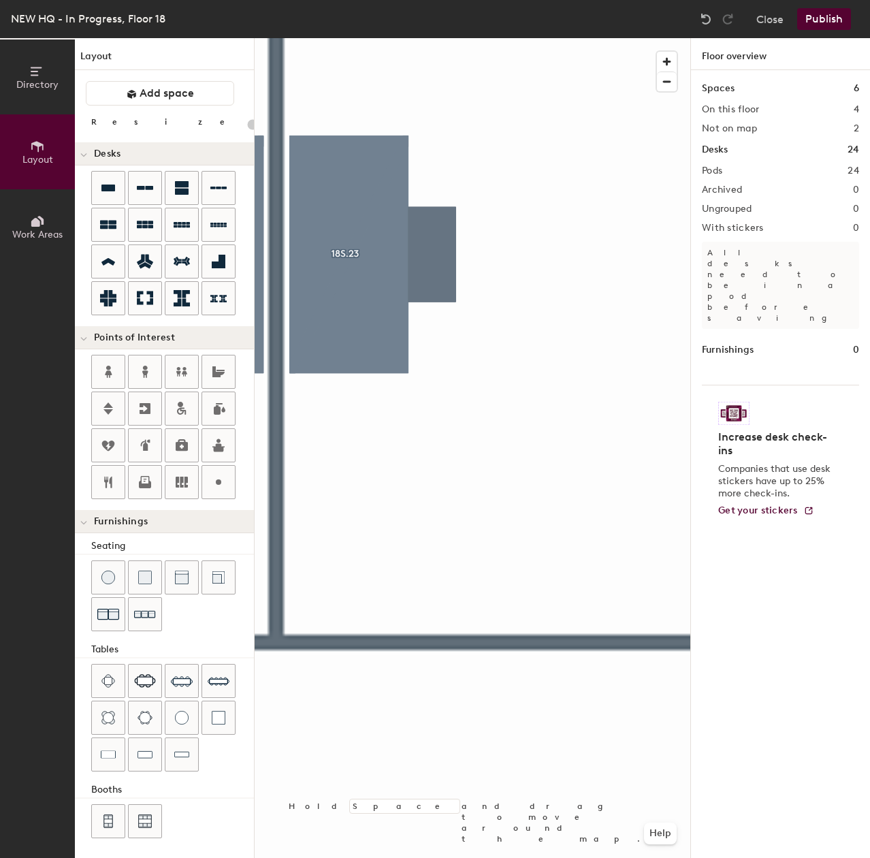
click at [343, 38] on div at bounding box center [473, 38] width 436 height 0
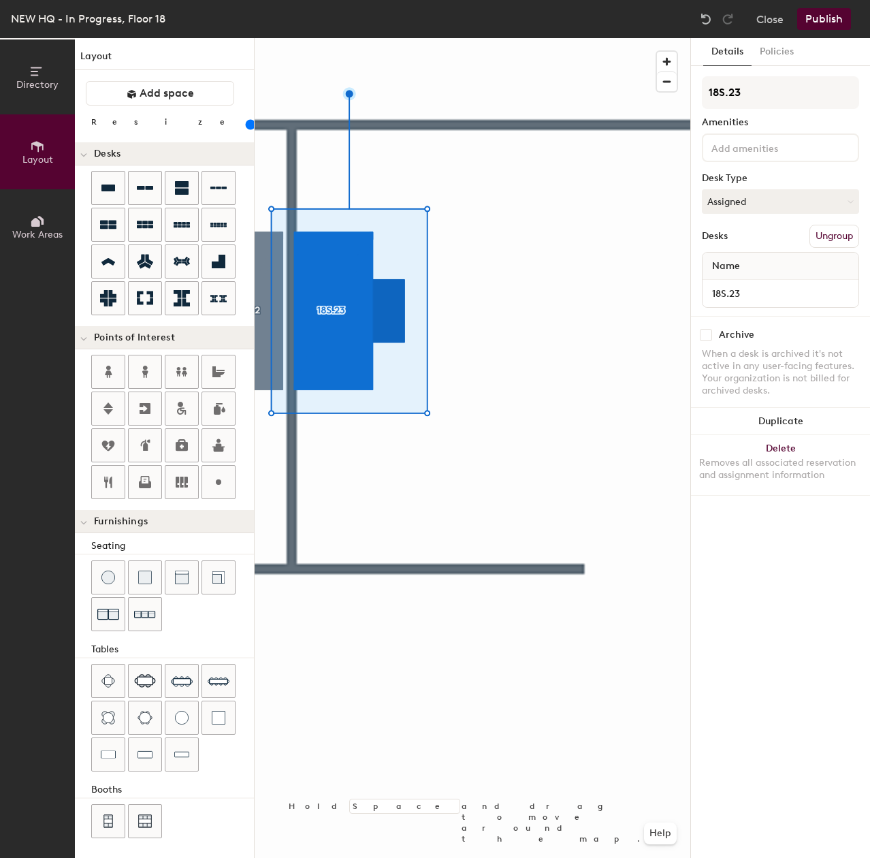
scroll to position [1, 0]
click at [264, 38] on div at bounding box center [473, 38] width 436 height 0
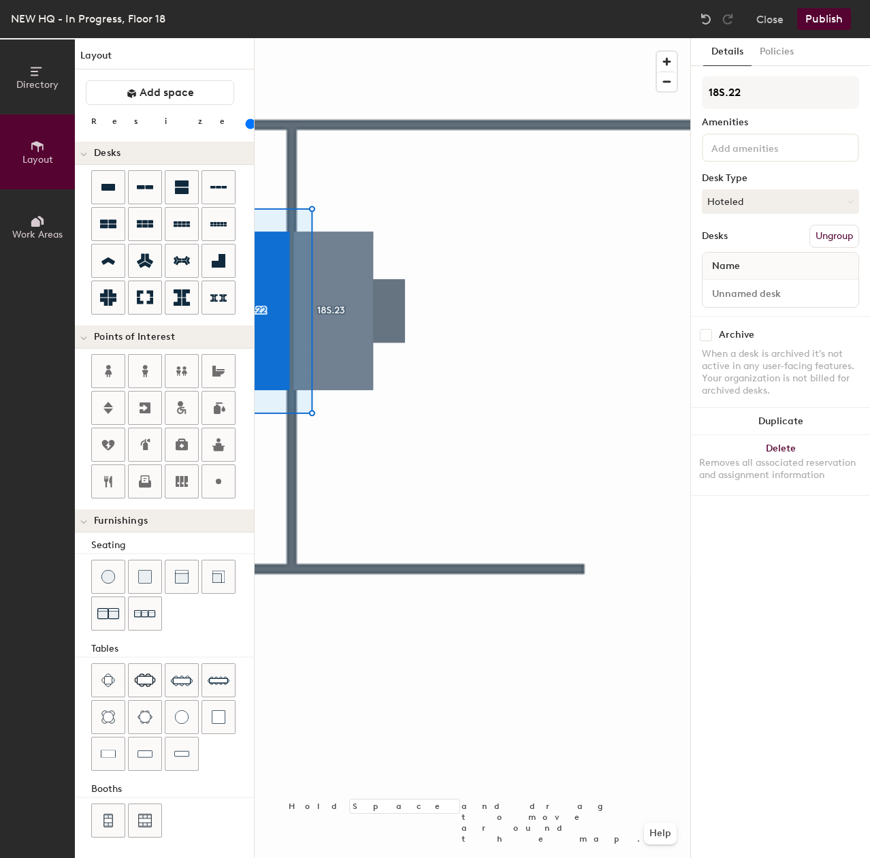
click at [372, 38] on div at bounding box center [473, 38] width 436 height 0
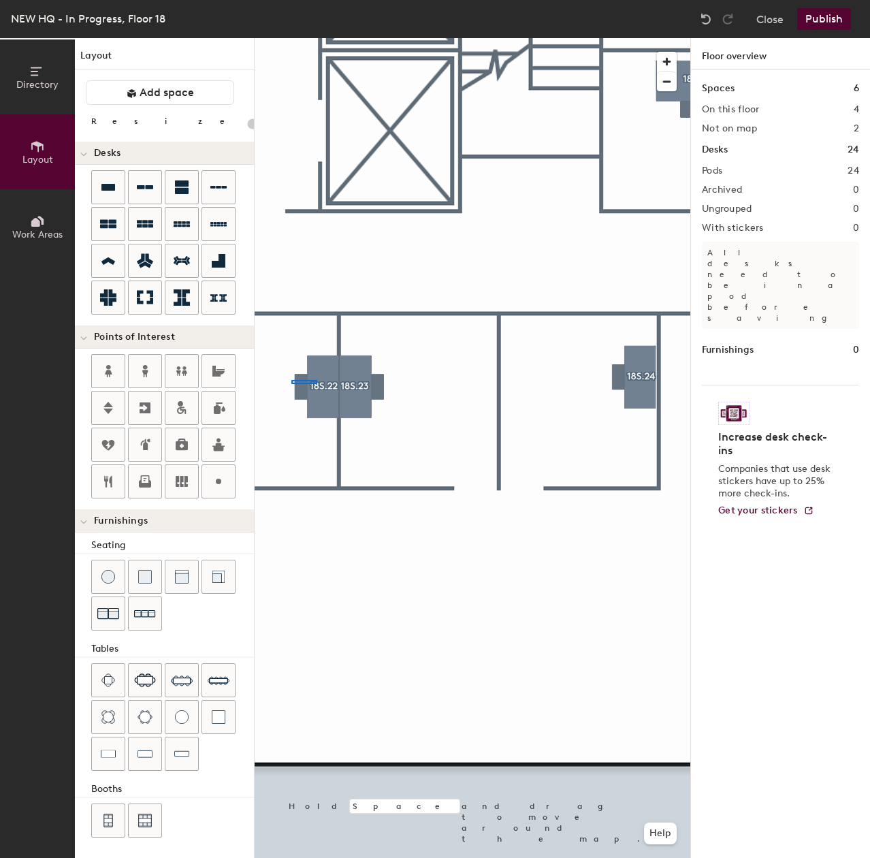
click at [298, 38] on div at bounding box center [473, 38] width 436 height 0
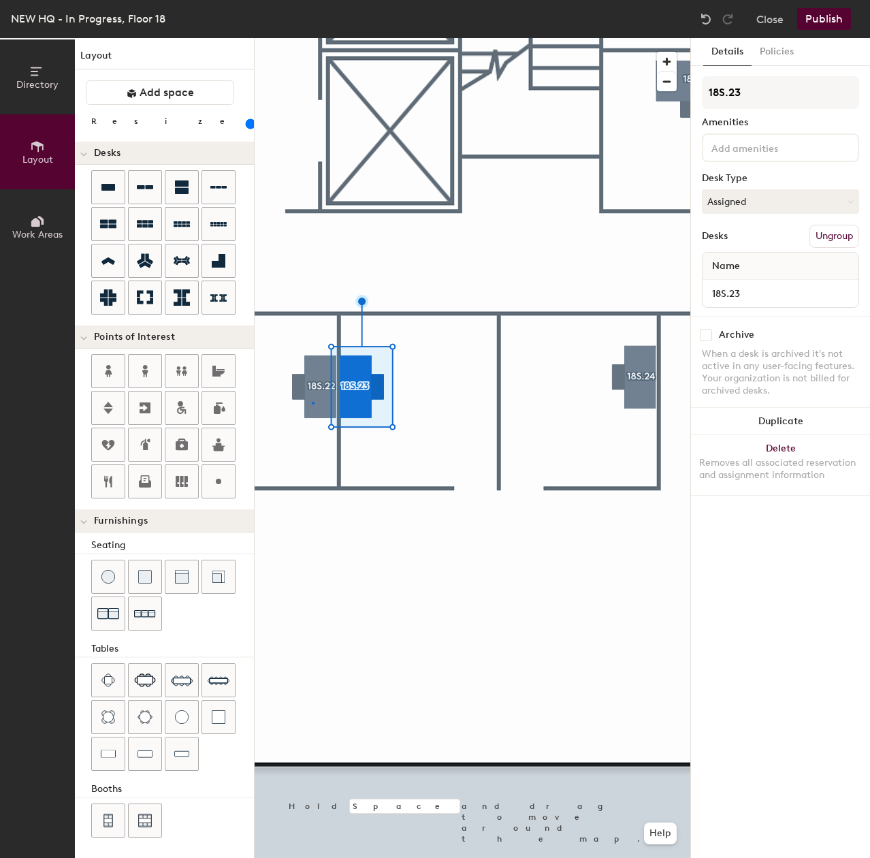
click at [312, 38] on div at bounding box center [473, 38] width 436 height 0
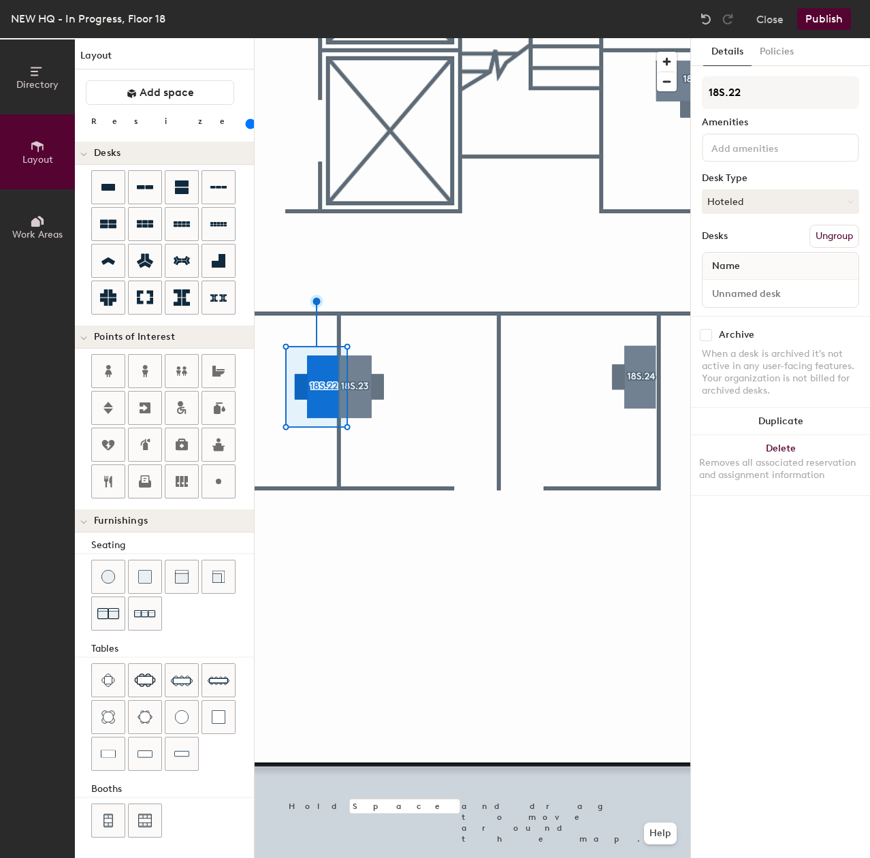
click at [462, 38] on div at bounding box center [473, 38] width 436 height 0
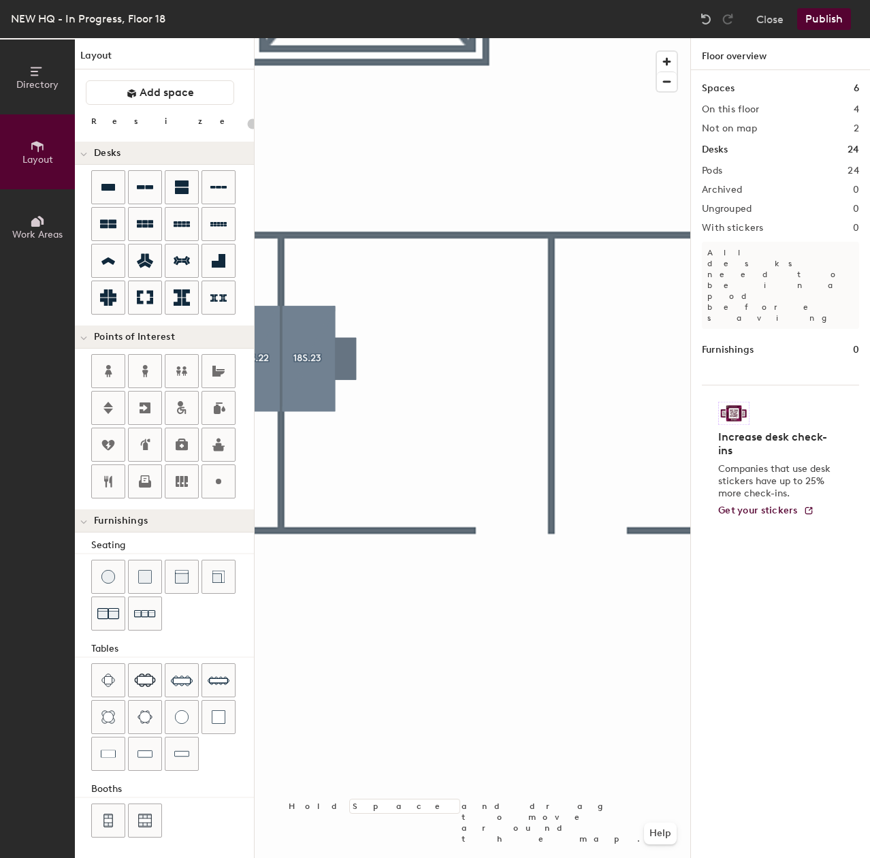
click at [245, 372] on div "Directory Layout Work Areas Layout Add space Resize Desks Points of Interest Fu…" at bounding box center [435, 448] width 870 height 820
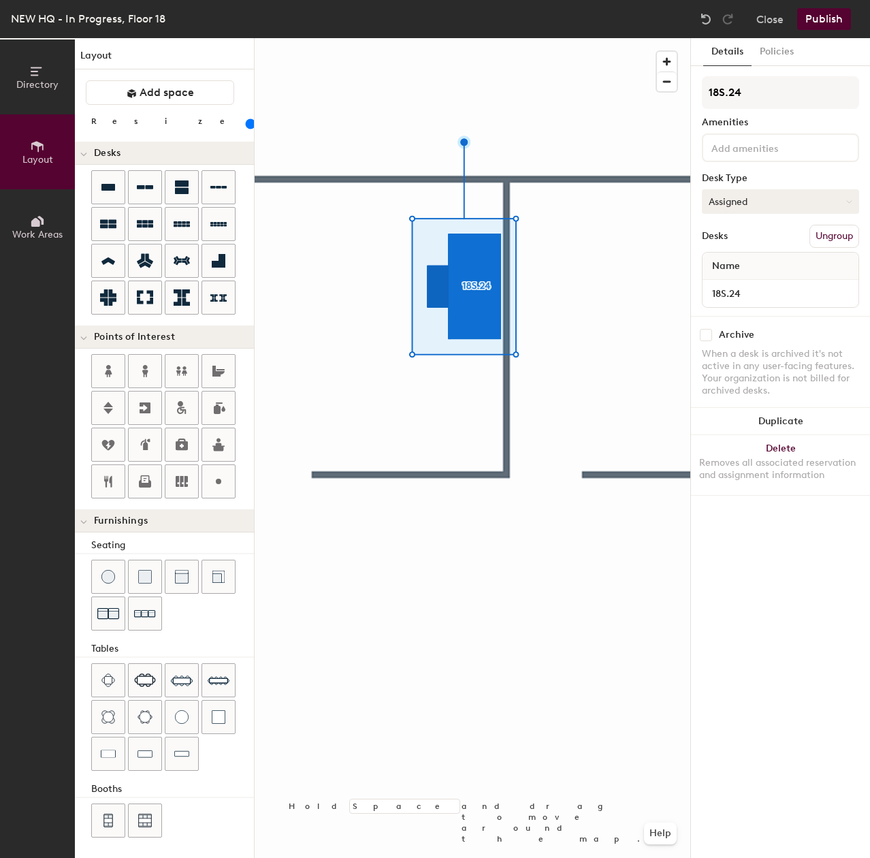
click at [776, 197] on button "Assigned" at bounding box center [780, 201] width 157 height 25
click at [742, 282] on div "Hoteled" at bounding box center [771, 284] width 136 height 20
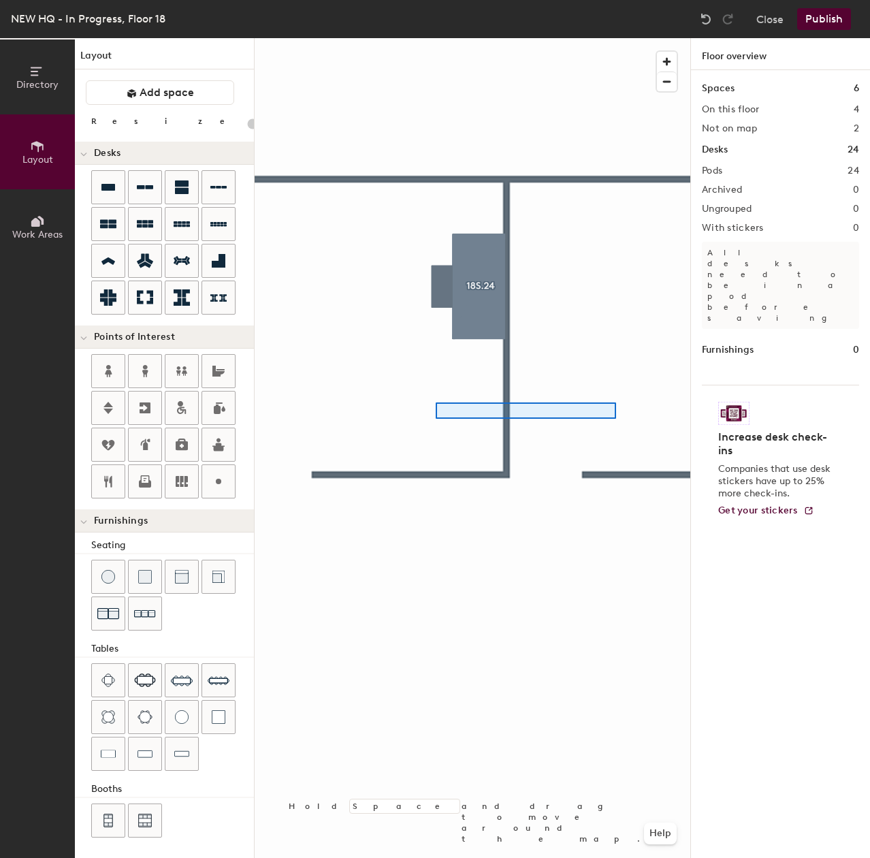
click at [436, 38] on div at bounding box center [473, 38] width 436 height 0
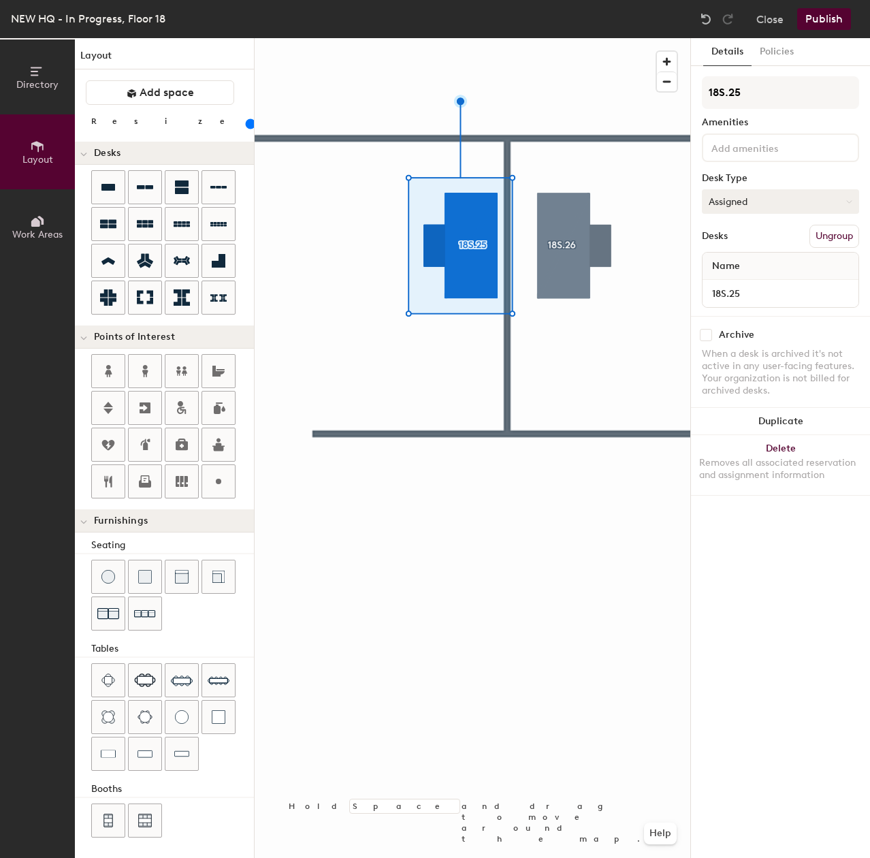
click at [801, 196] on button "Assigned" at bounding box center [780, 201] width 157 height 25
click at [778, 280] on div "Hoteled" at bounding box center [771, 284] width 136 height 20
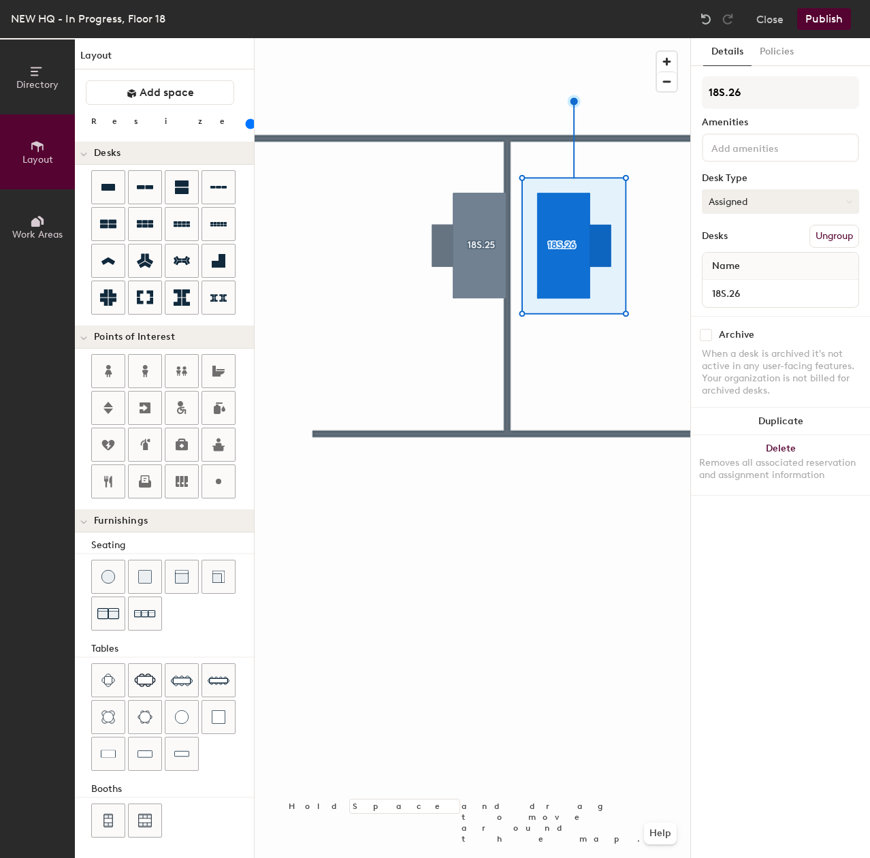
click at [727, 197] on button "Assigned" at bounding box center [780, 201] width 157 height 25
click at [719, 282] on div "Hoteled" at bounding box center [771, 284] width 136 height 20
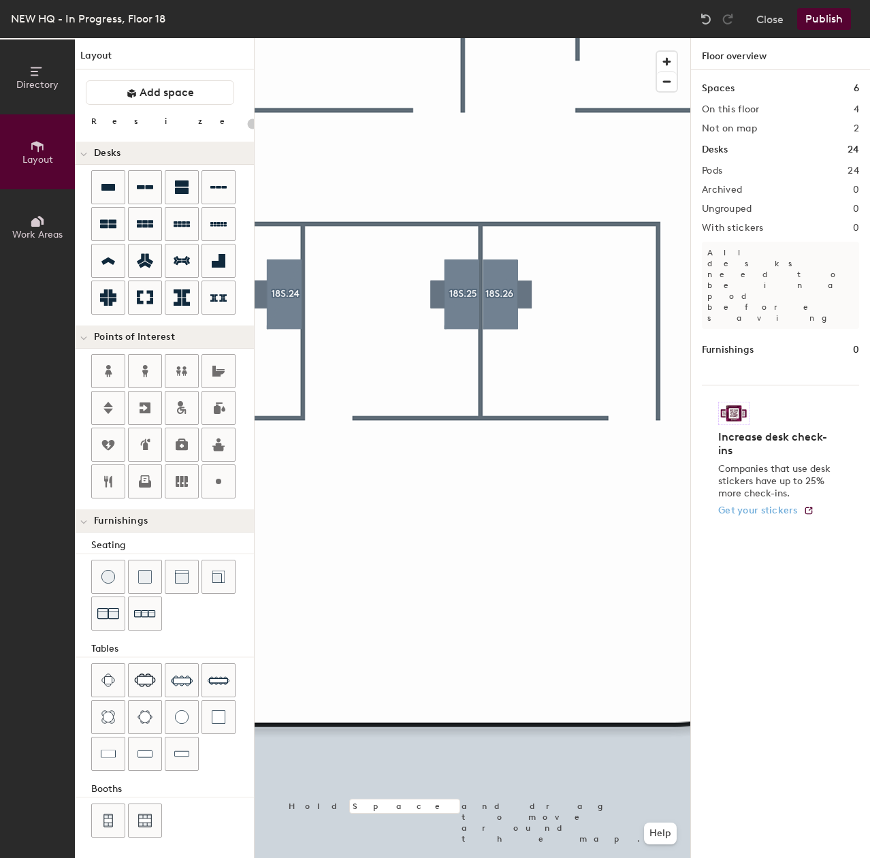
click at [754, 456] on div "Directory Layout Work Areas Layout Add space Resize Desks Points of Interest Fu…" at bounding box center [435, 448] width 870 height 820
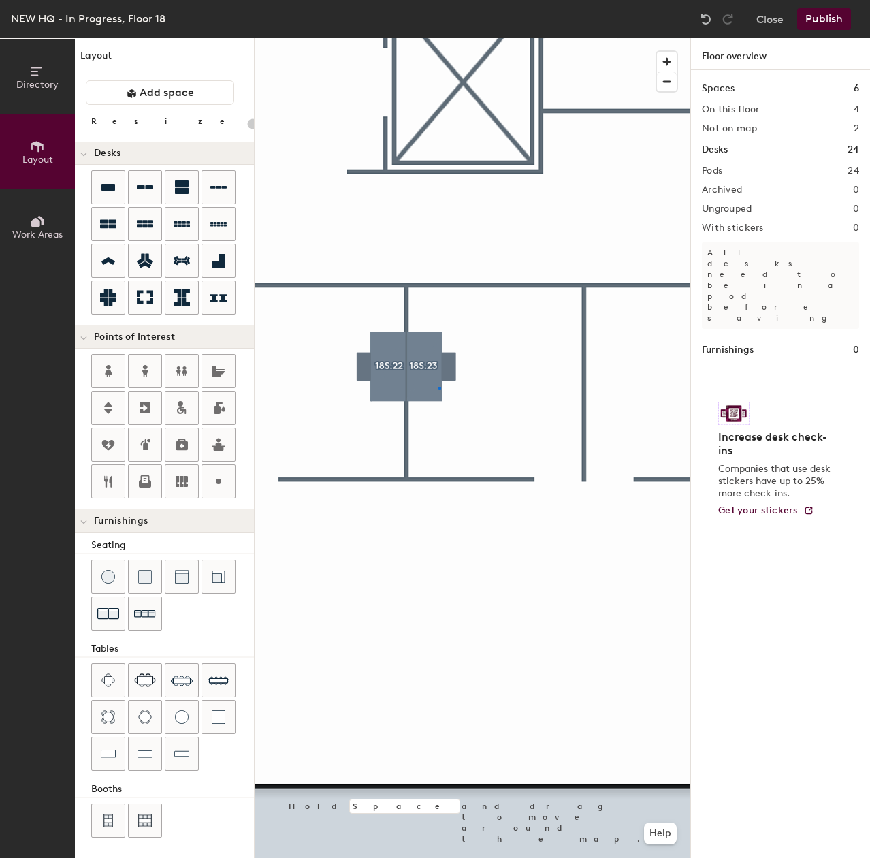
click at [439, 38] on div at bounding box center [473, 38] width 436 height 0
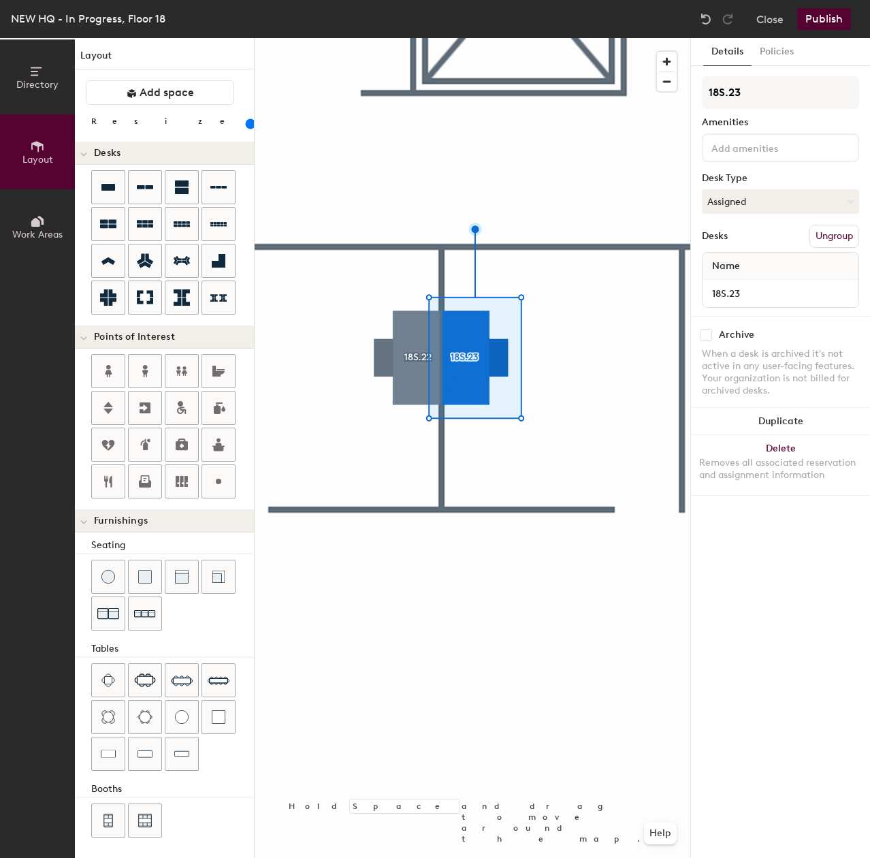
click at [399, 38] on div at bounding box center [473, 38] width 436 height 0
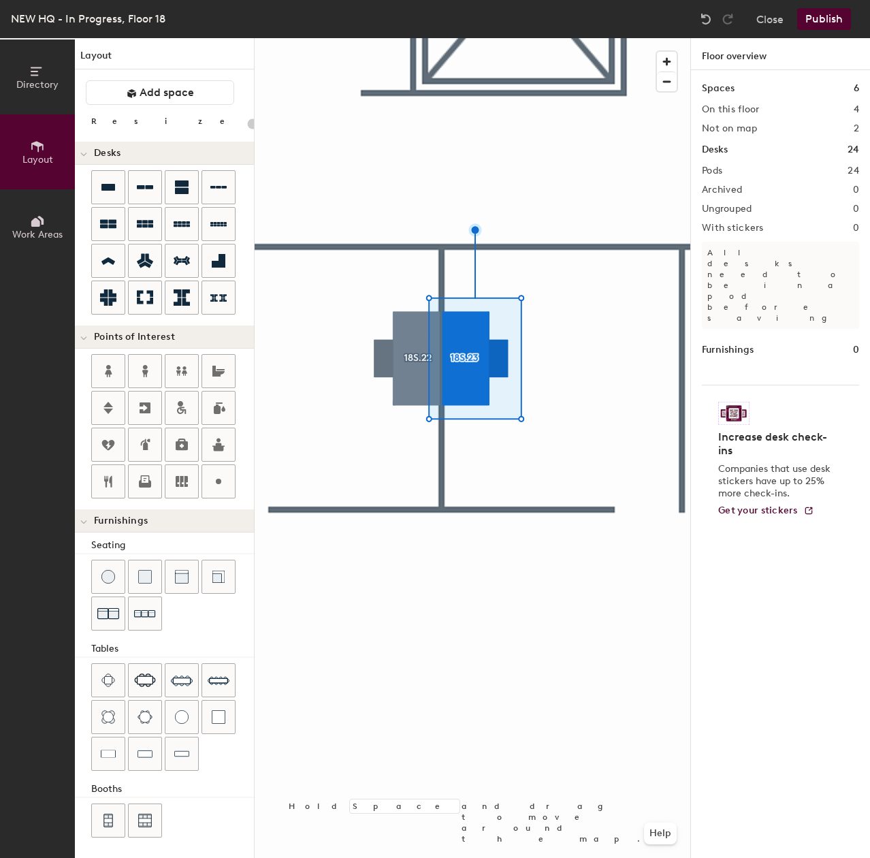
type input "20"
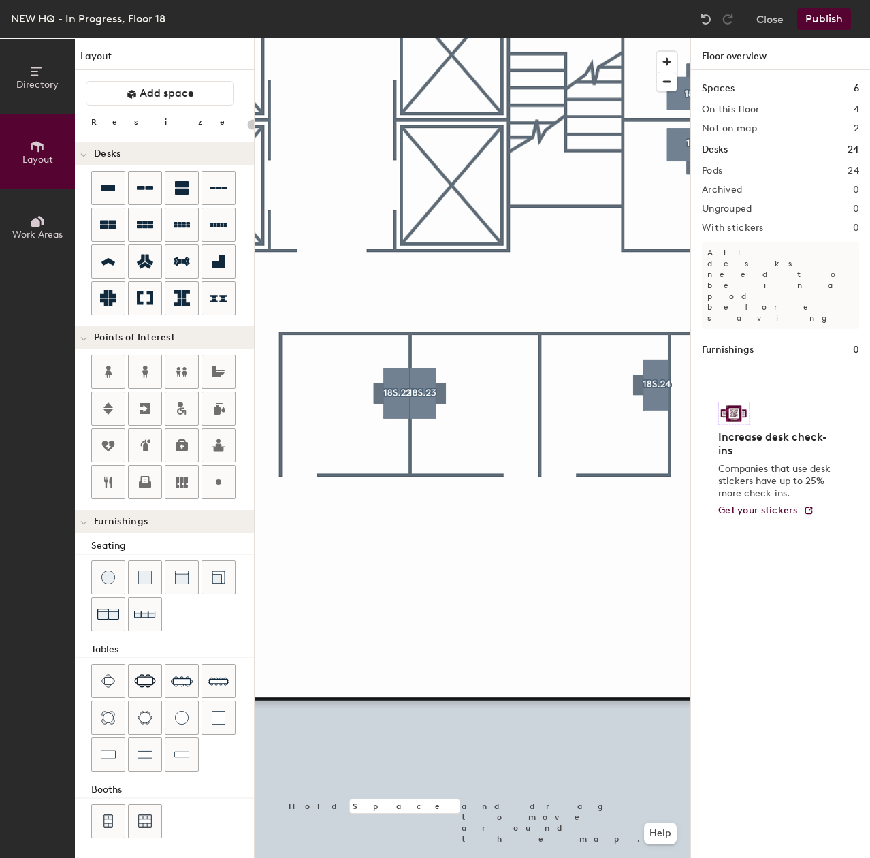
scroll to position [1, 0]
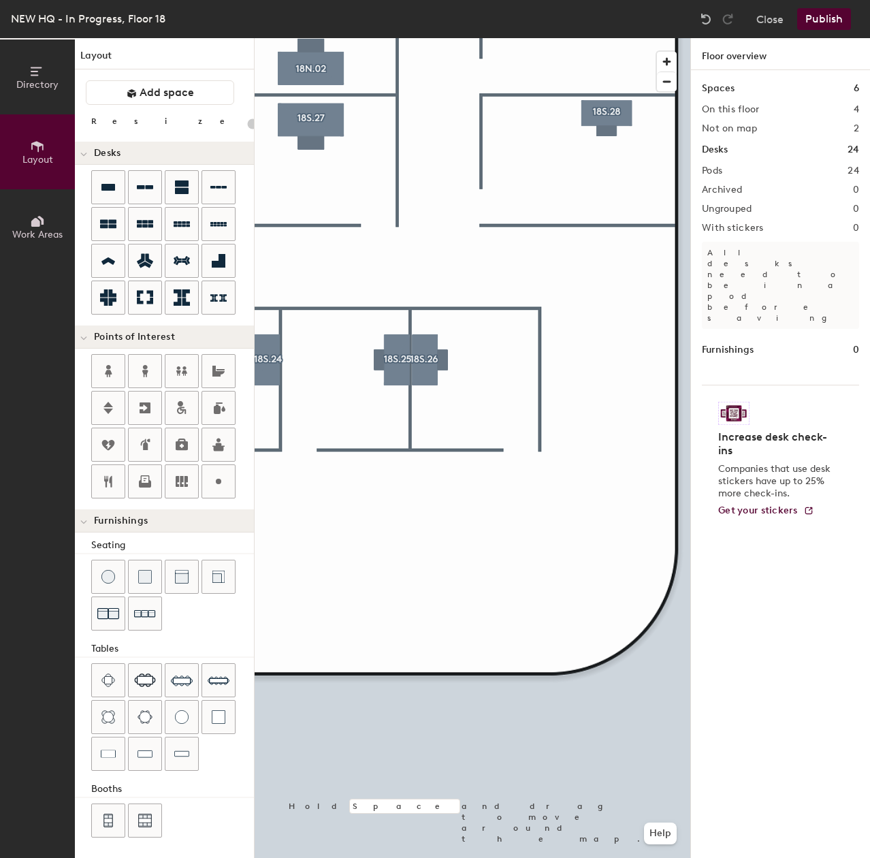
type input "120"
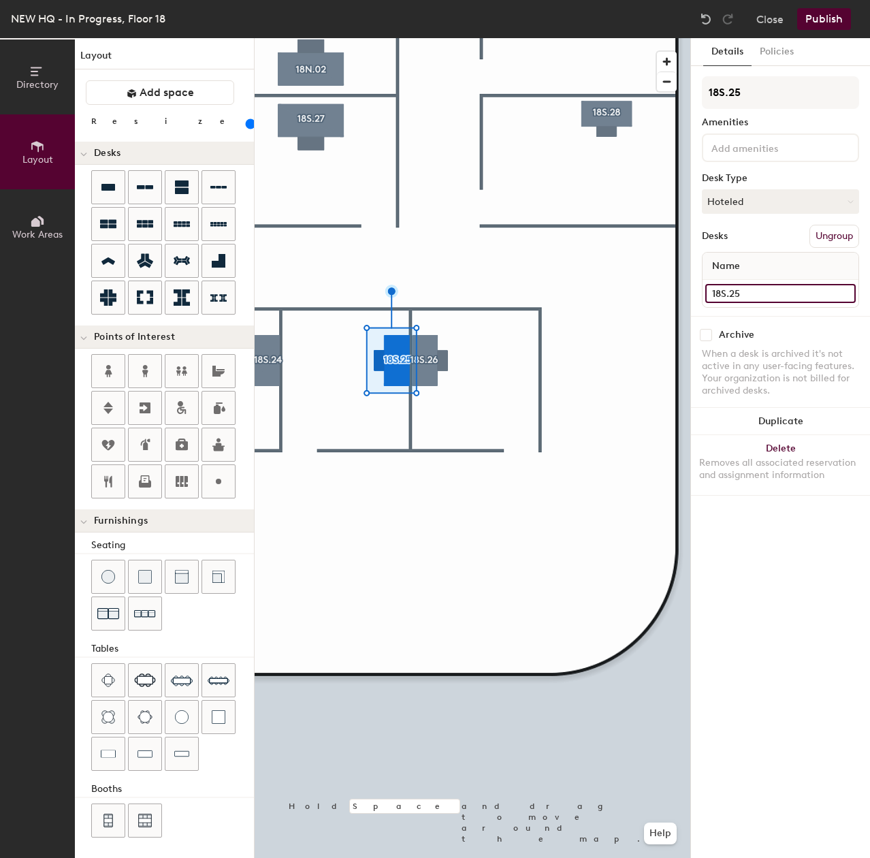
click at [602, 293] on div "Directory Layout Work Areas Layout Add space Resize Desks Points of Interest Fu…" at bounding box center [435, 448] width 870 height 820
drag, startPoint x: 788, startPoint y: 288, endPoint x: 723, endPoint y: 270, distance: 67.1
click at [433, 38] on div at bounding box center [473, 38] width 436 height 0
click at [656, 300] on div "Directory Layout Work Areas Layout Add space Resize Desks Points of Interest Fu…" at bounding box center [435, 448] width 870 height 820
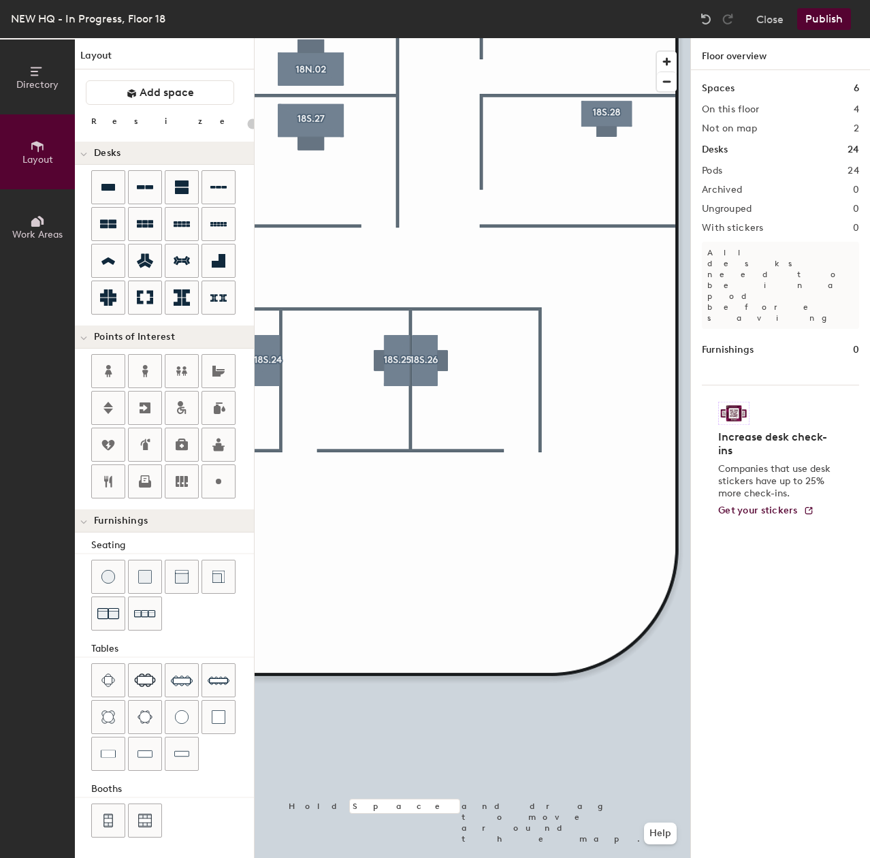
type input "120"
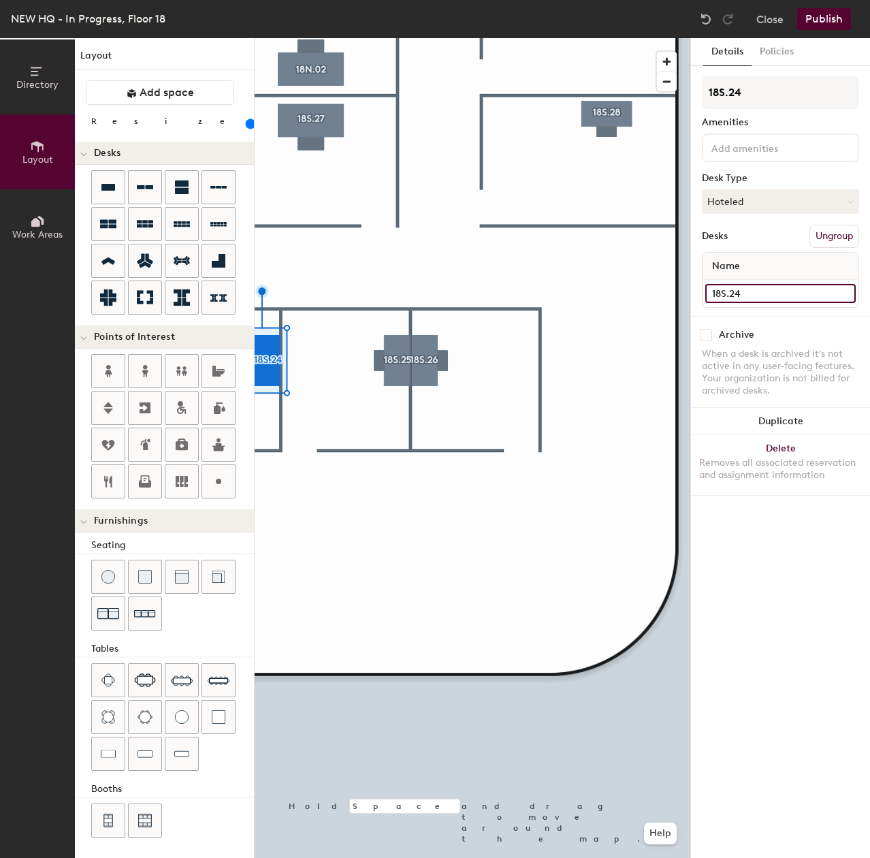
click at [635, 276] on div "Directory Layout Work Areas Layout Add space Resize Desks Points of Interest Fu…" at bounding box center [435, 448] width 870 height 820
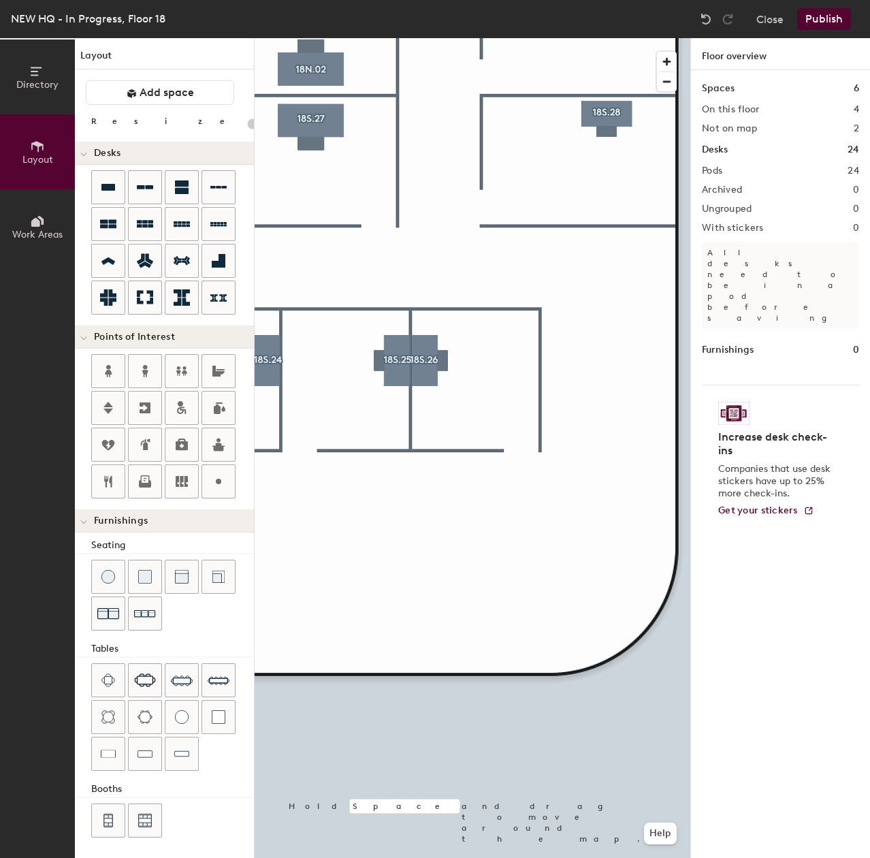
click at [353, 456] on div "Directory Layout Work Areas Layout Add space Resize Desks Points of Interest Fu…" at bounding box center [435, 448] width 870 height 820
drag, startPoint x: 232, startPoint y: 428, endPoint x: 243, endPoint y: 428, distance: 11.6
click at [599, 38] on div at bounding box center [473, 38] width 436 height 0
type input "120"
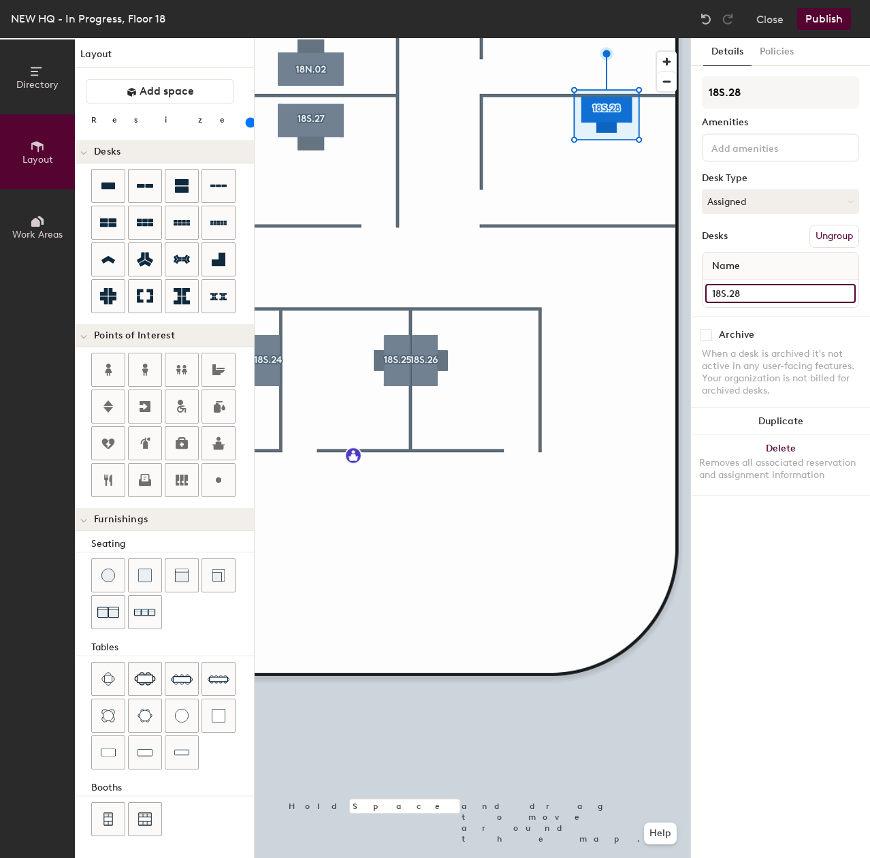
click at [633, 298] on div "Directory Layout Work Areas Layout Add space Resize Desks Points of Interest Fu…" at bounding box center [435, 448] width 870 height 820
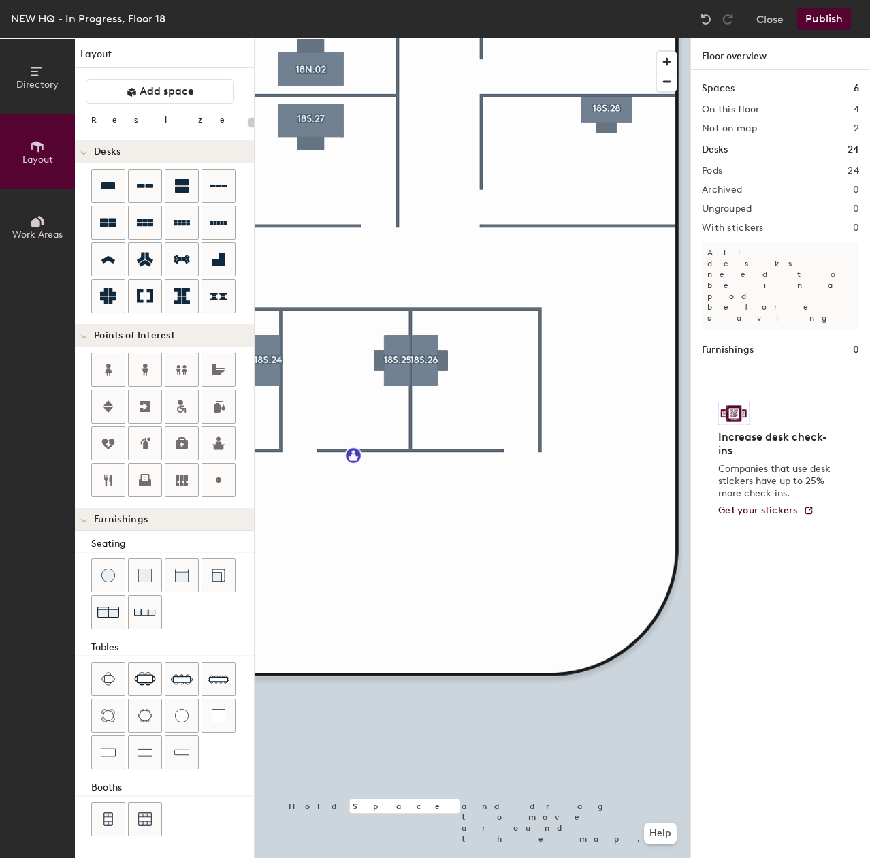
click at [419, 38] on div at bounding box center [473, 38] width 436 height 0
type input "160"
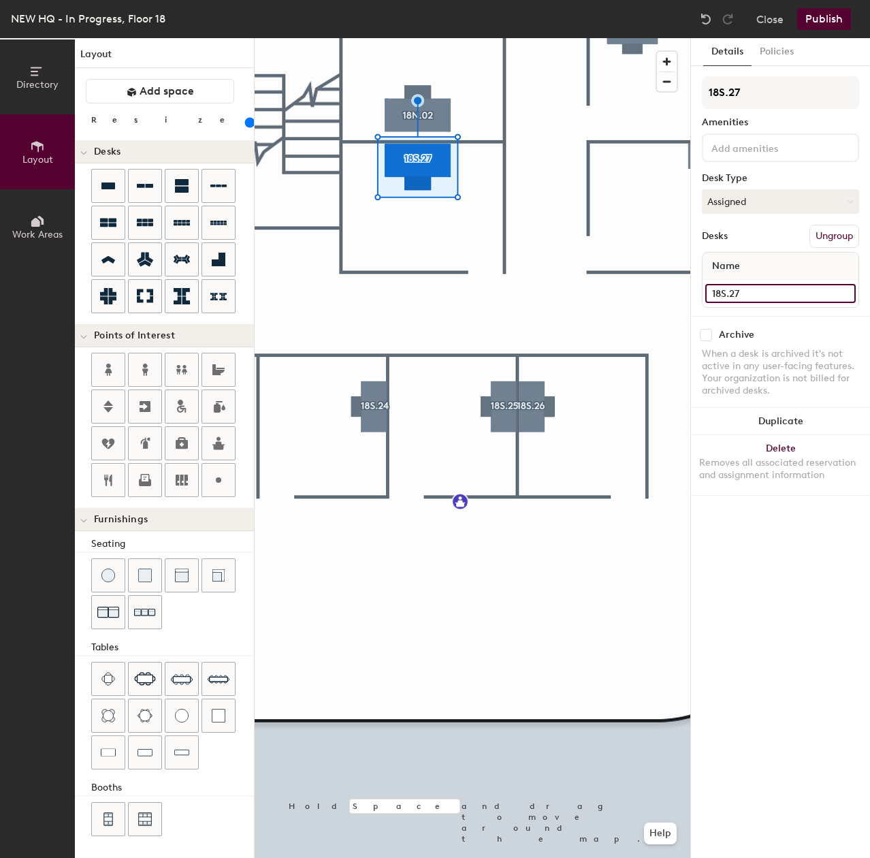
click at [787, 287] on input "18S.27" at bounding box center [780, 293] width 150 height 19
drag, startPoint x: 787, startPoint y: 287, endPoint x: 748, endPoint y: 289, distance: 39.5
click at [748, 289] on input "18S.27" at bounding box center [780, 293] width 150 height 19
click at [750, 200] on button "Assigned" at bounding box center [780, 201] width 157 height 25
click at [746, 281] on div "Hoteled" at bounding box center [771, 284] width 136 height 20
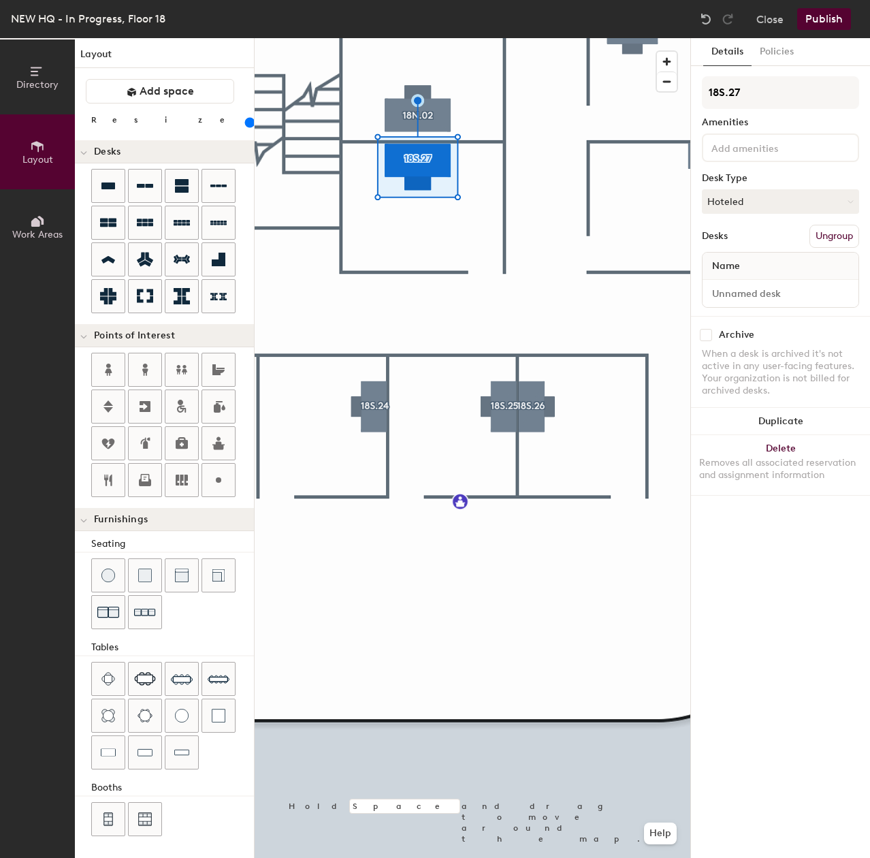
click at [363, 38] on div at bounding box center [473, 38] width 436 height 0
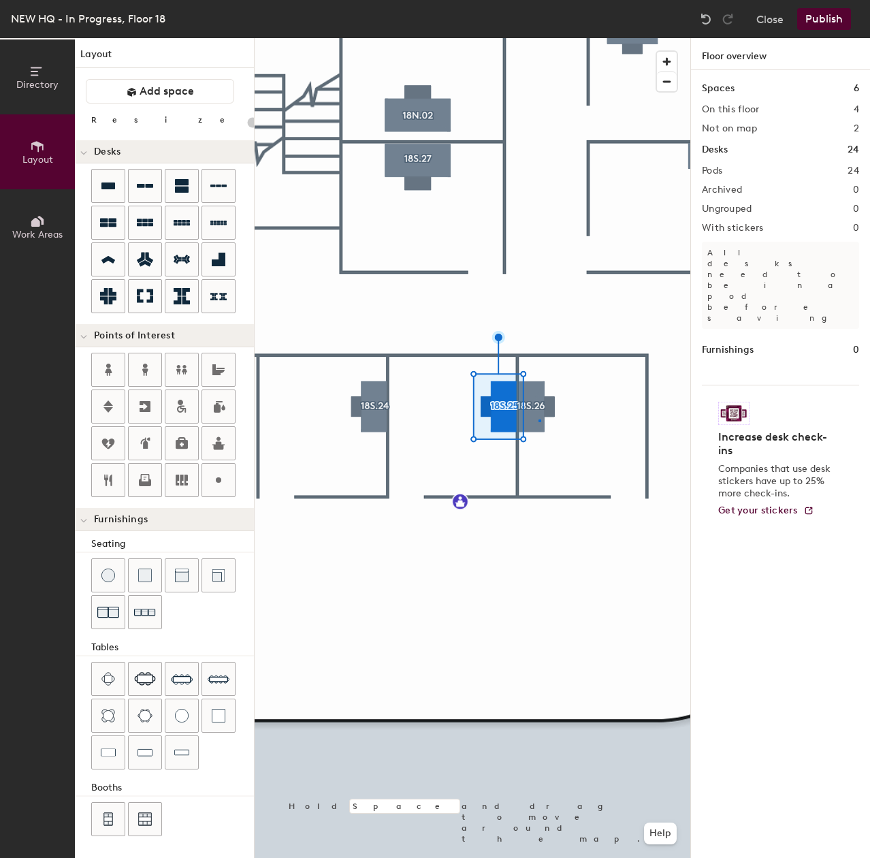
click at [539, 38] on div at bounding box center [473, 38] width 436 height 0
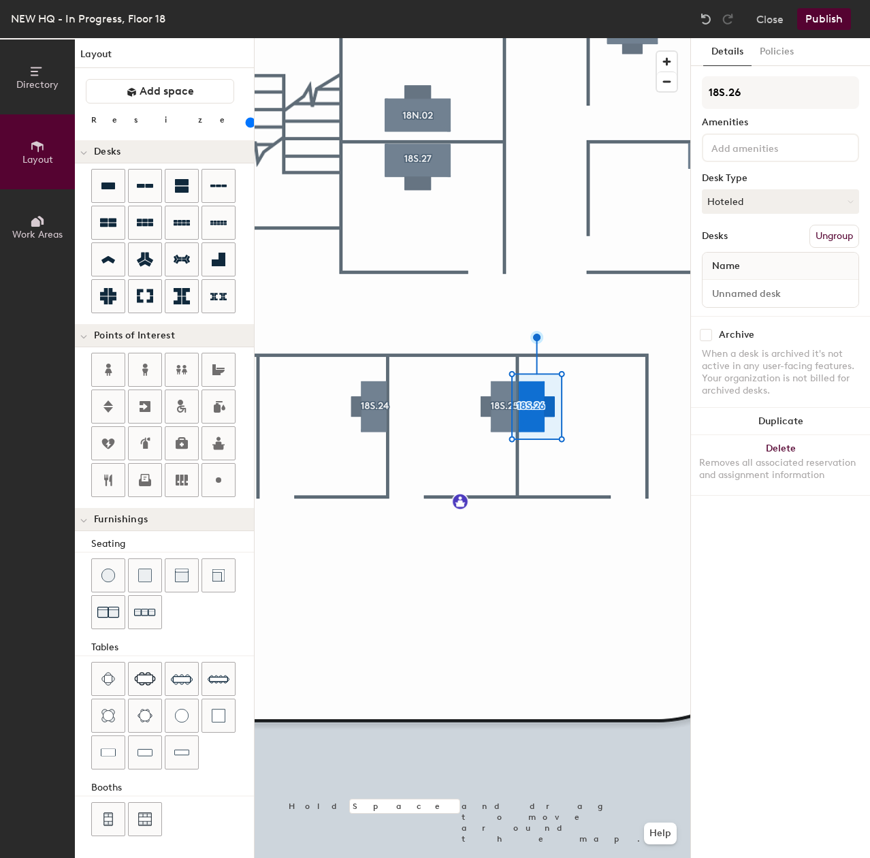
click at [575, 38] on div at bounding box center [473, 38] width 436 height 0
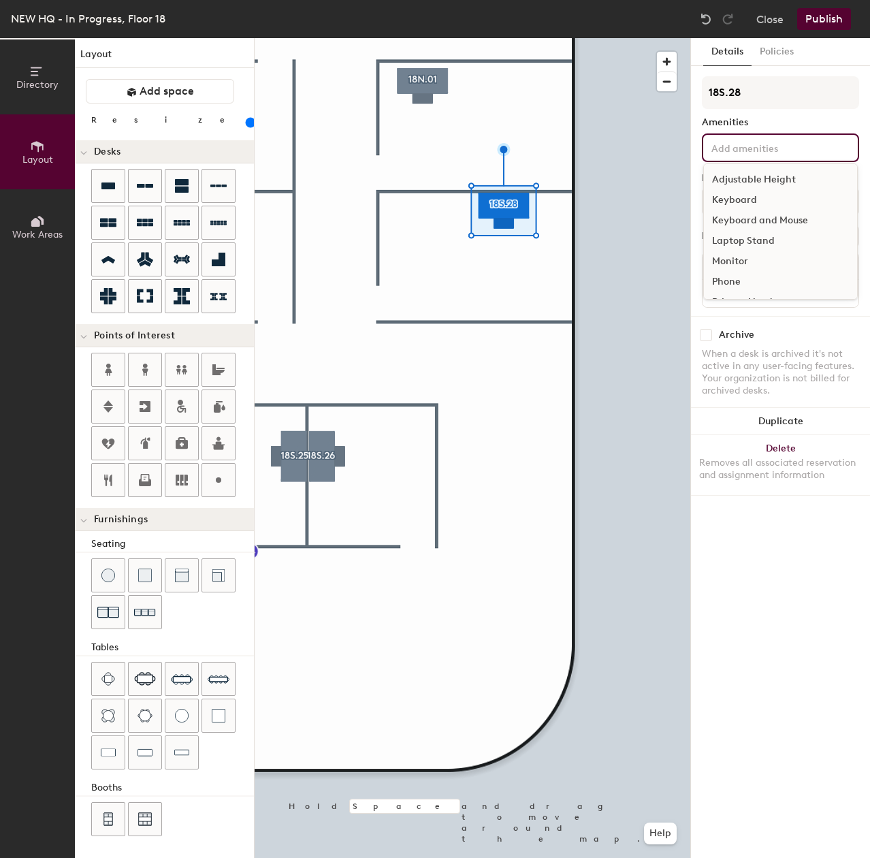
click at [751, 148] on input at bounding box center [770, 147] width 123 height 16
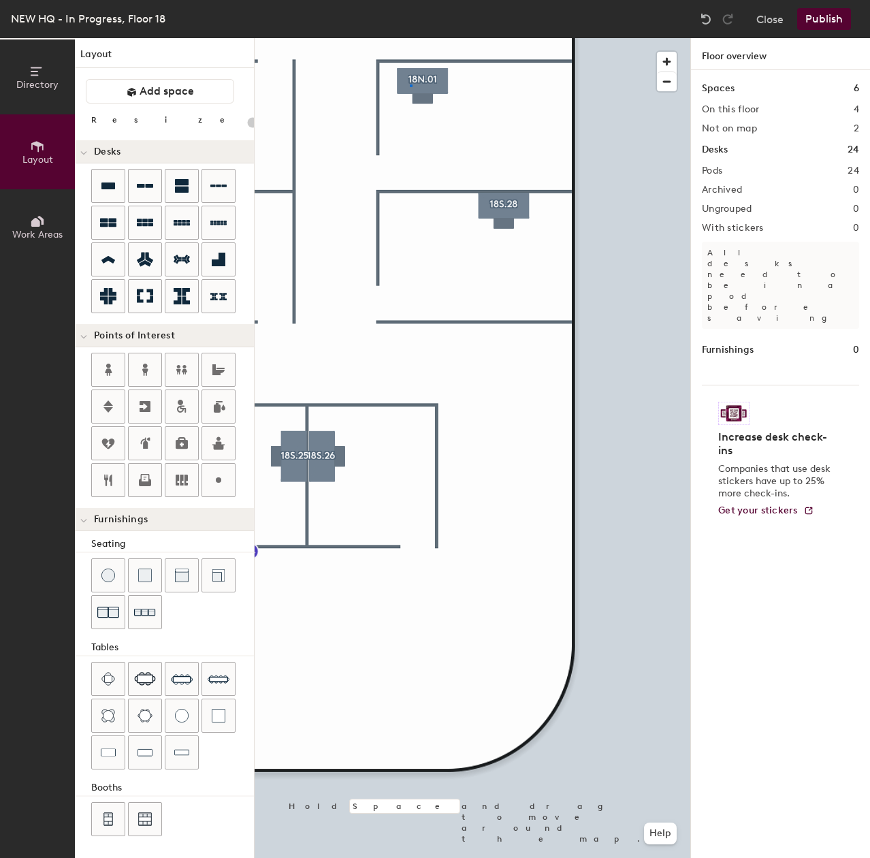
click at [411, 38] on div at bounding box center [473, 38] width 436 height 0
type input "120"
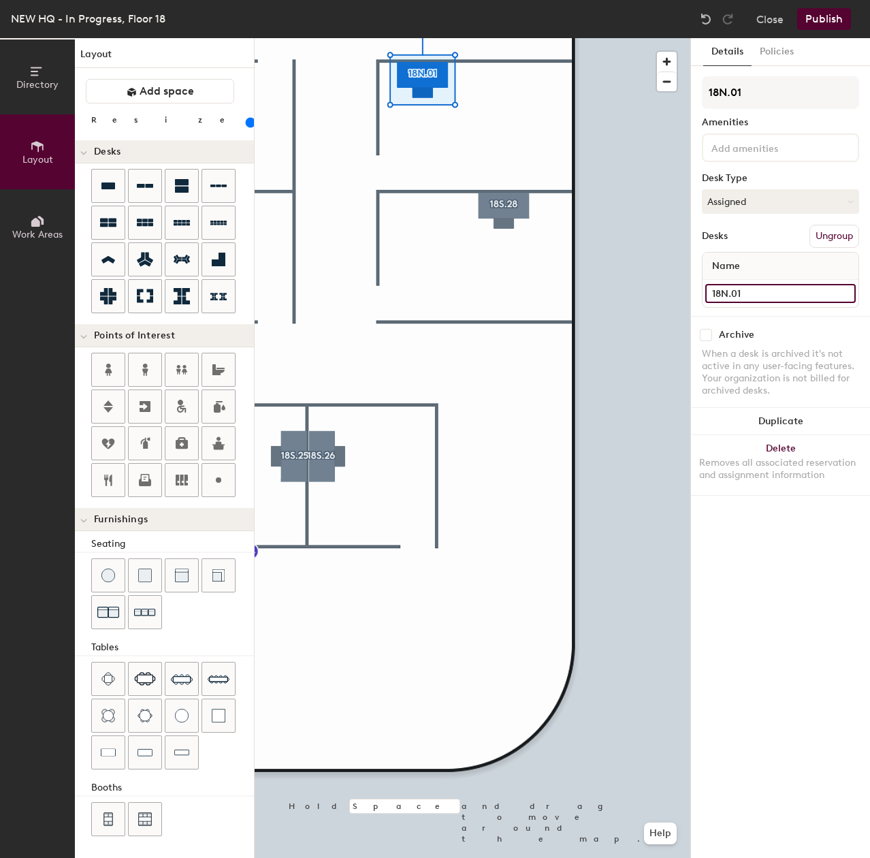
click at [678, 286] on div "Directory Layout Work Areas Layout Add space Resize Desks Points of Interest Fu…" at bounding box center [435, 448] width 870 height 820
click at [781, 204] on button "Assigned" at bounding box center [780, 201] width 157 height 25
click at [735, 289] on div "Hoteled" at bounding box center [771, 284] width 136 height 20
click at [747, 201] on button "Hoteled" at bounding box center [780, 201] width 157 height 25
click at [728, 243] on div "Assigned" at bounding box center [771, 244] width 136 height 20
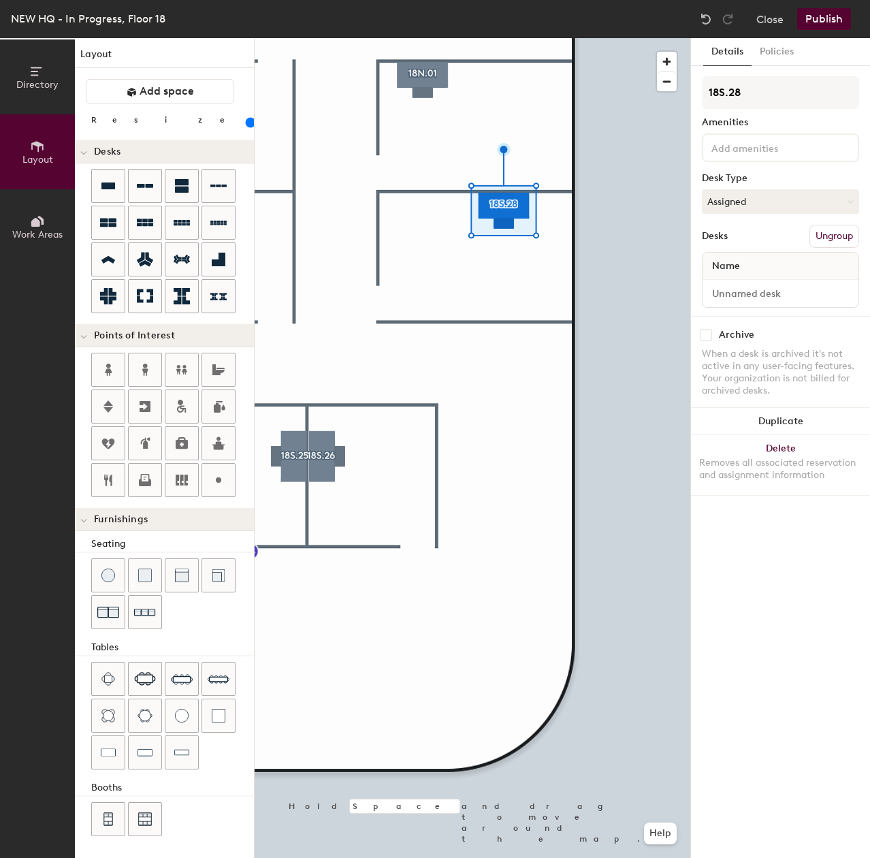
click at [444, 38] on div at bounding box center [473, 38] width 436 height 0
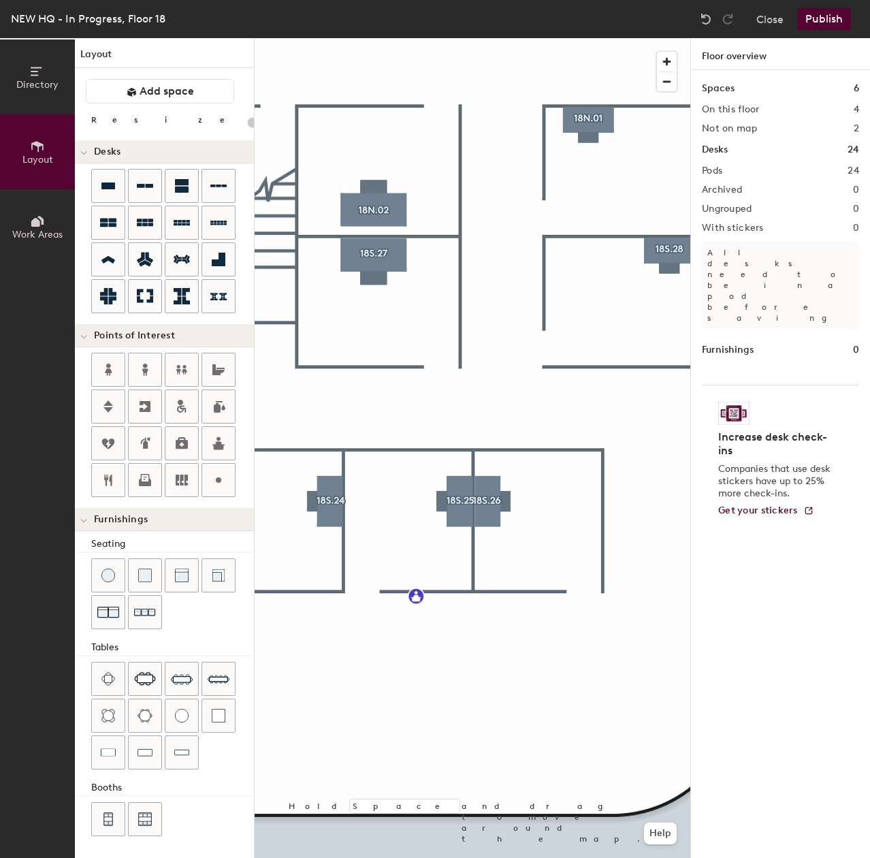
type input "160"
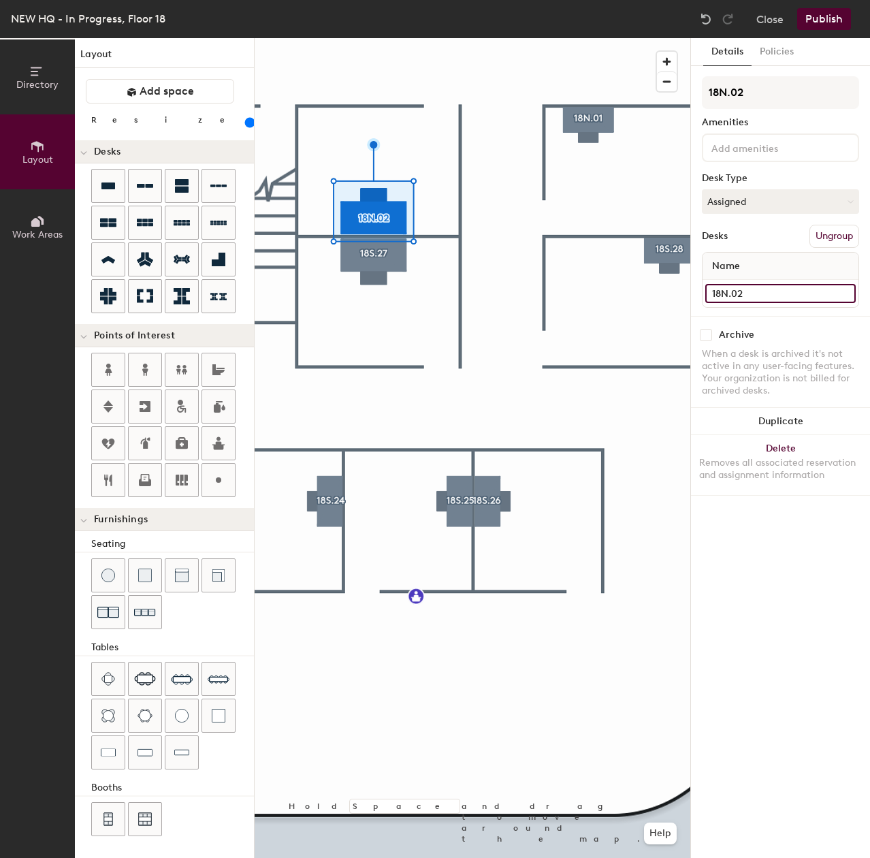
click at [750, 295] on input "18N.02" at bounding box center [780, 293] width 150 height 19
click at [753, 189] on div "18N.02 Amenities Desk Type Assigned Desks Ungroup Name" at bounding box center [780, 196] width 157 height 240
click at [758, 207] on button "Assigned" at bounding box center [780, 201] width 157 height 25
click at [741, 288] on div "Hoteled" at bounding box center [771, 284] width 136 height 20
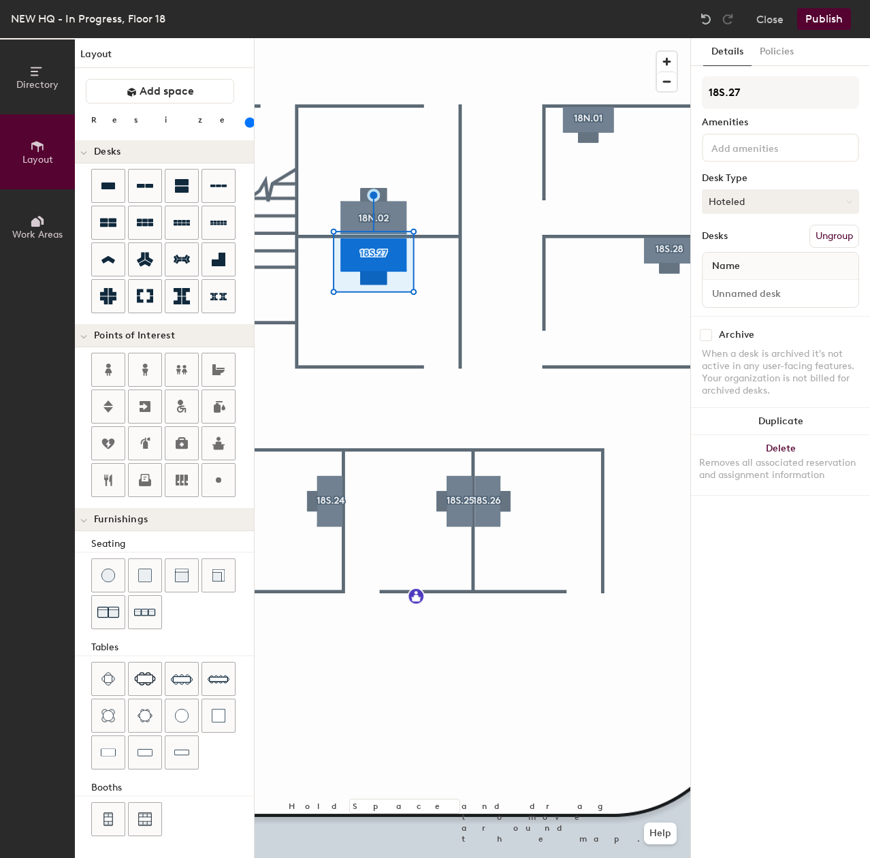
click at [776, 206] on button "Hoteled" at bounding box center [780, 201] width 157 height 25
click at [401, 38] on div at bounding box center [473, 38] width 436 height 0
click at [436, 38] on div at bounding box center [473, 38] width 436 height 0
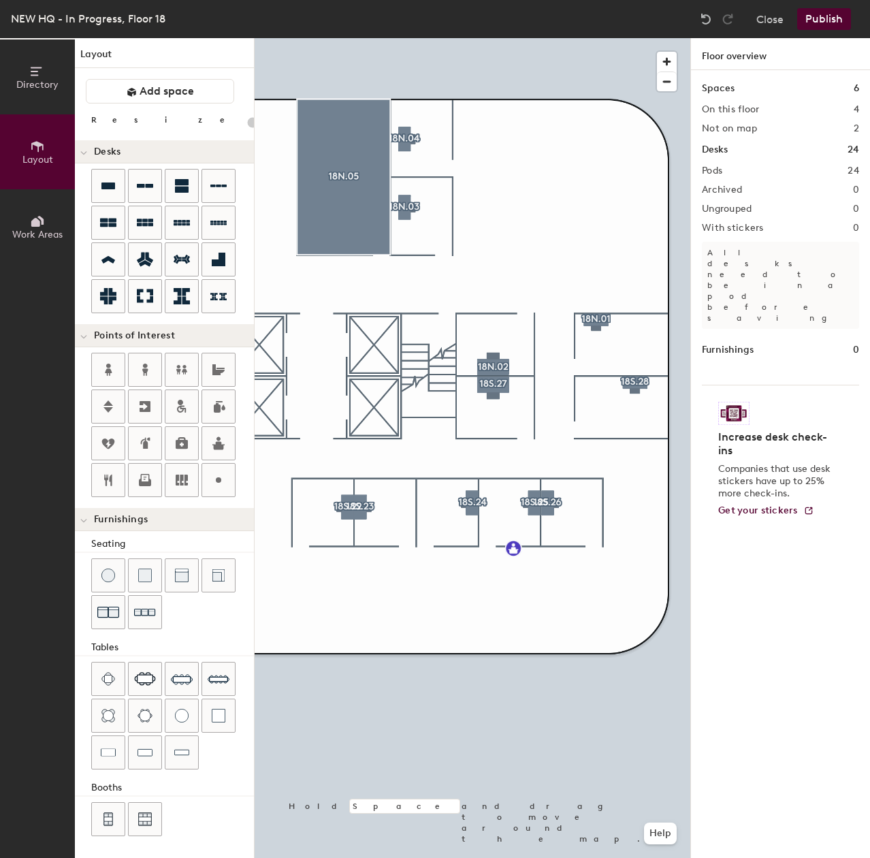
click at [400, 38] on div at bounding box center [473, 38] width 436 height 0
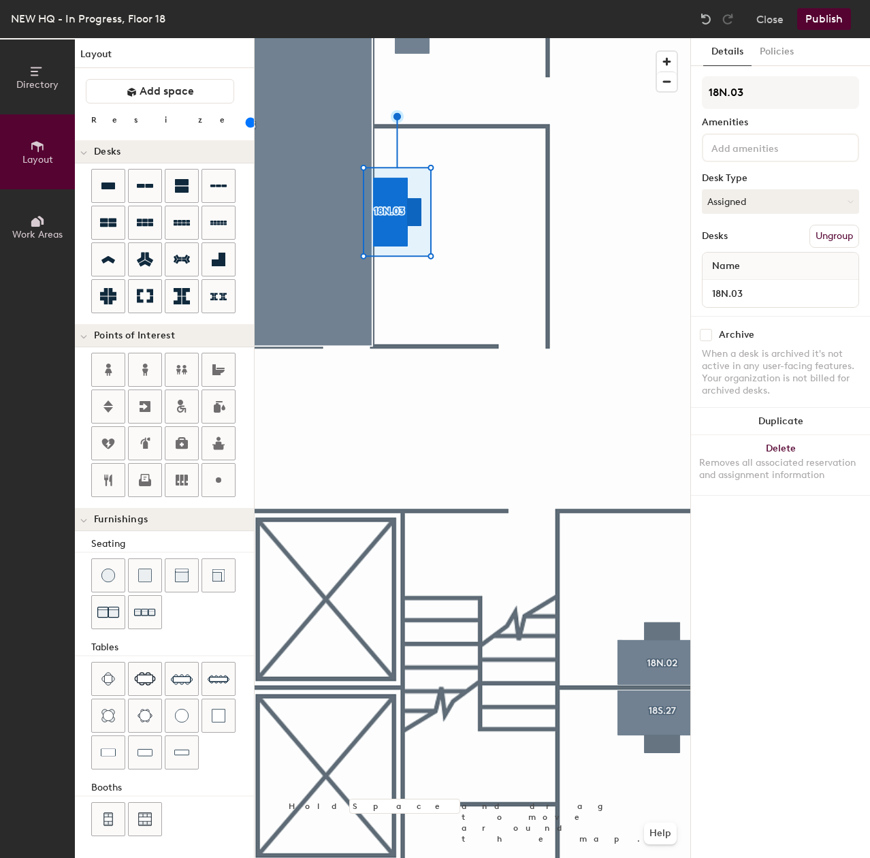
click at [473, 38] on div at bounding box center [473, 38] width 436 height 0
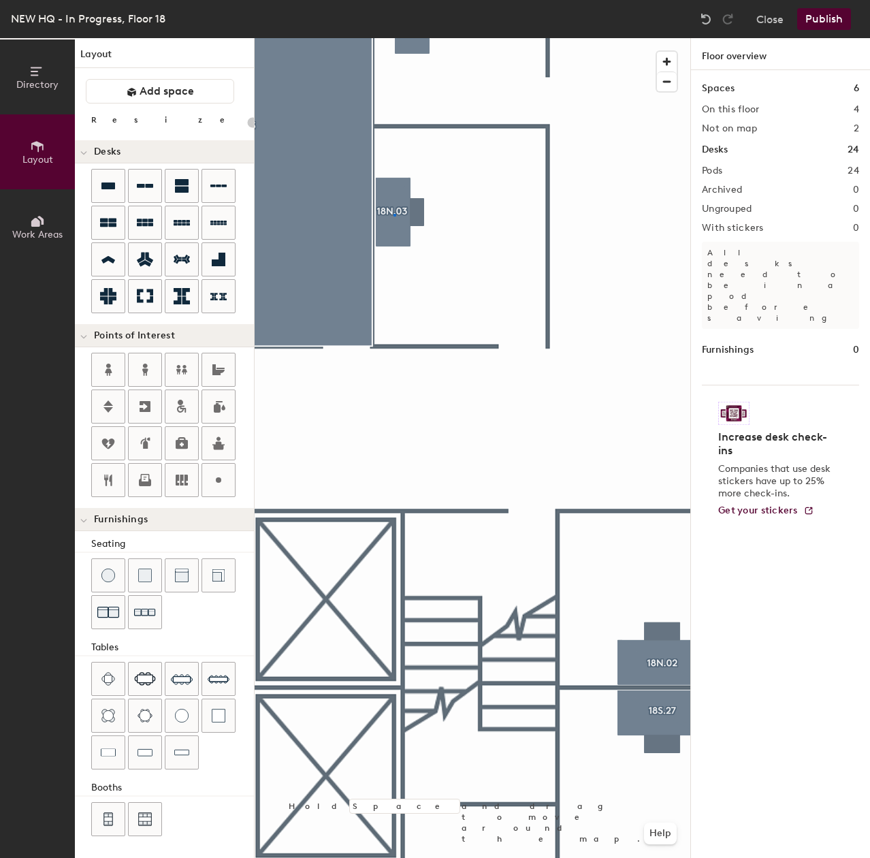
click at [394, 38] on div at bounding box center [473, 38] width 436 height 0
type input "120"
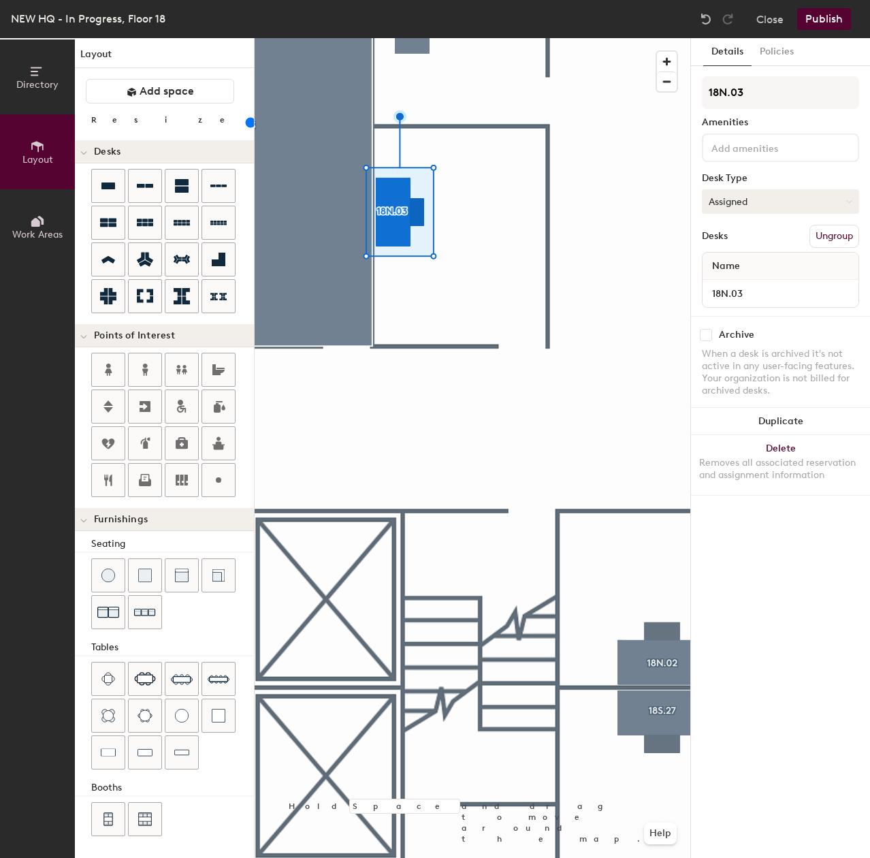
click at [818, 197] on button "Assigned" at bounding box center [780, 201] width 157 height 25
click at [761, 202] on button "Assigned" at bounding box center [780, 201] width 157 height 25
click at [744, 203] on button "Assigned" at bounding box center [780, 201] width 157 height 25
click at [739, 283] on div "Hoteled" at bounding box center [771, 284] width 136 height 20
click at [645, 307] on div "Directory Layout Work Areas Layout Add space Resize Desks Points of Interest Fu…" at bounding box center [435, 448] width 870 height 820
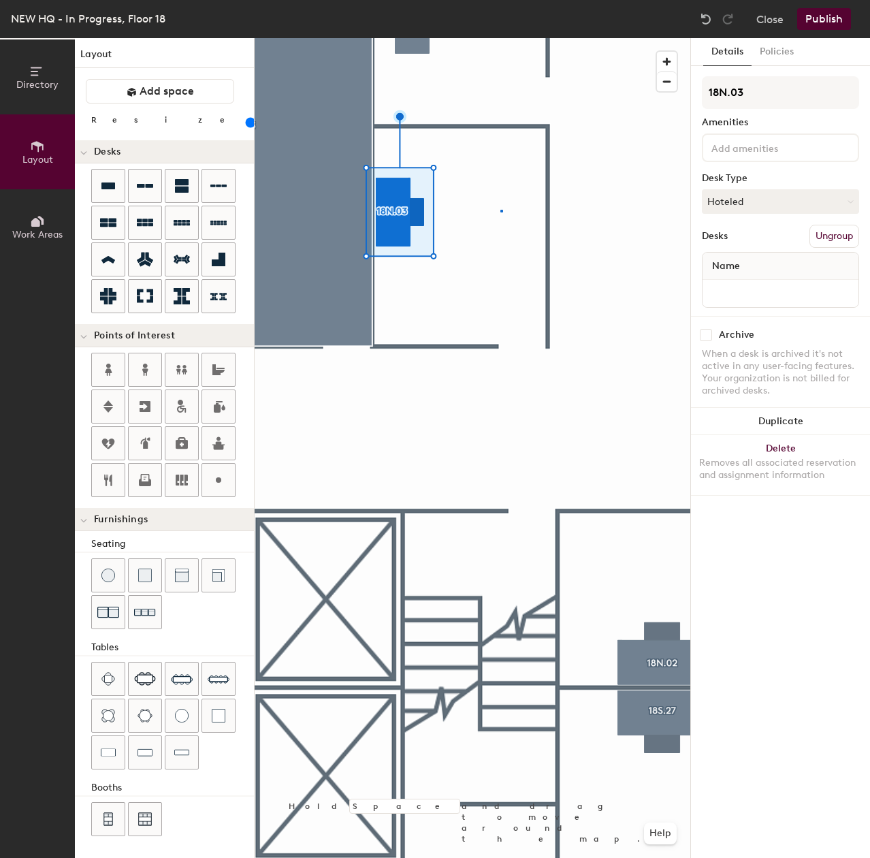
drag, startPoint x: 765, startPoint y: 297, endPoint x: 501, endPoint y: 210, distance: 278.2
click at [501, 38] on div at bounding box center [473, 38] width 436 height 0
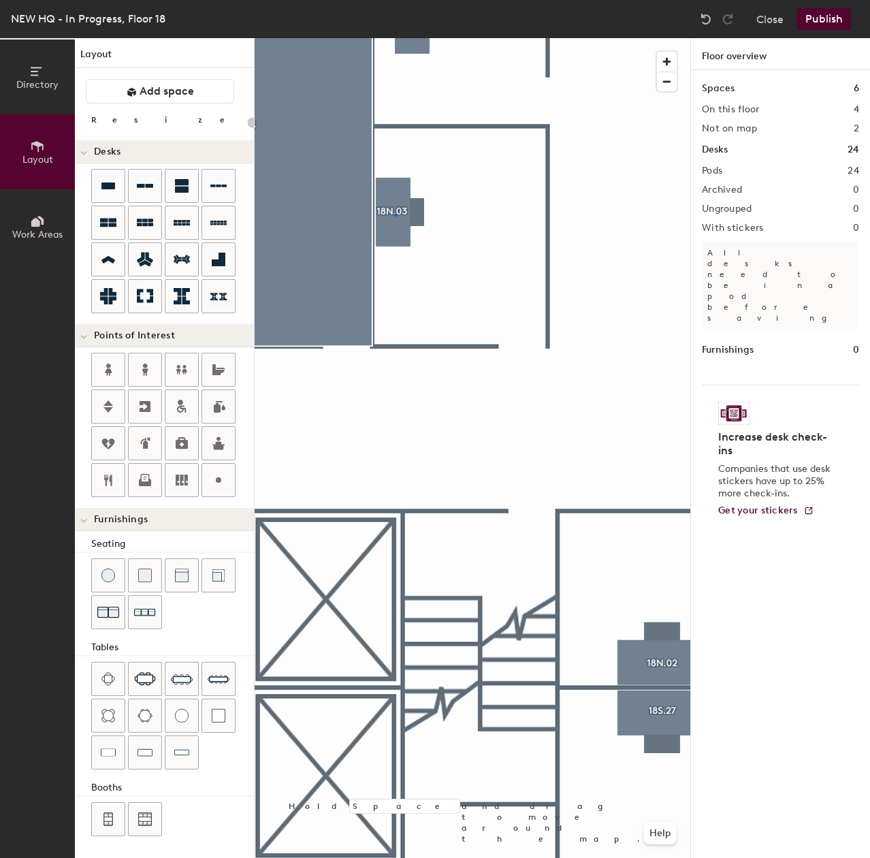
click at [396, 38] on div at bounding box center [473, 38] width 436 height 0
type input "120"
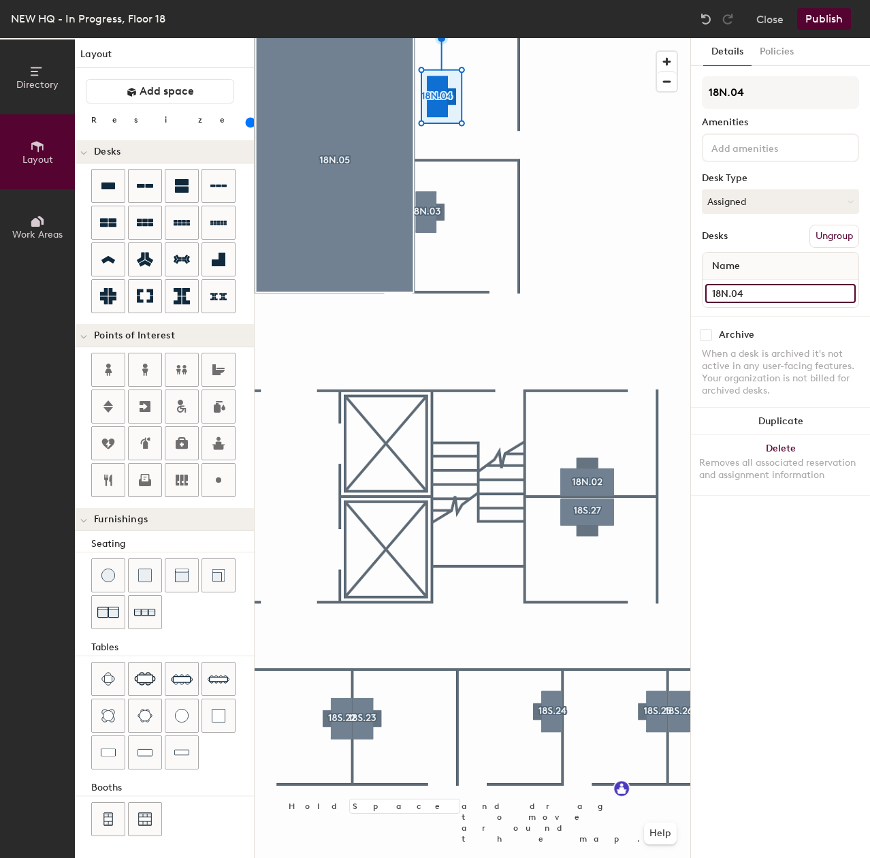
click at [629, 296] on div "Directory Layout Work Areas Layout Add space Resize Desks Points of Interest Fu…" at bounding box center [435, 448] width 870 height 820
click at [593, 38] on div at bounding box center [473, 38] width 436 height 0
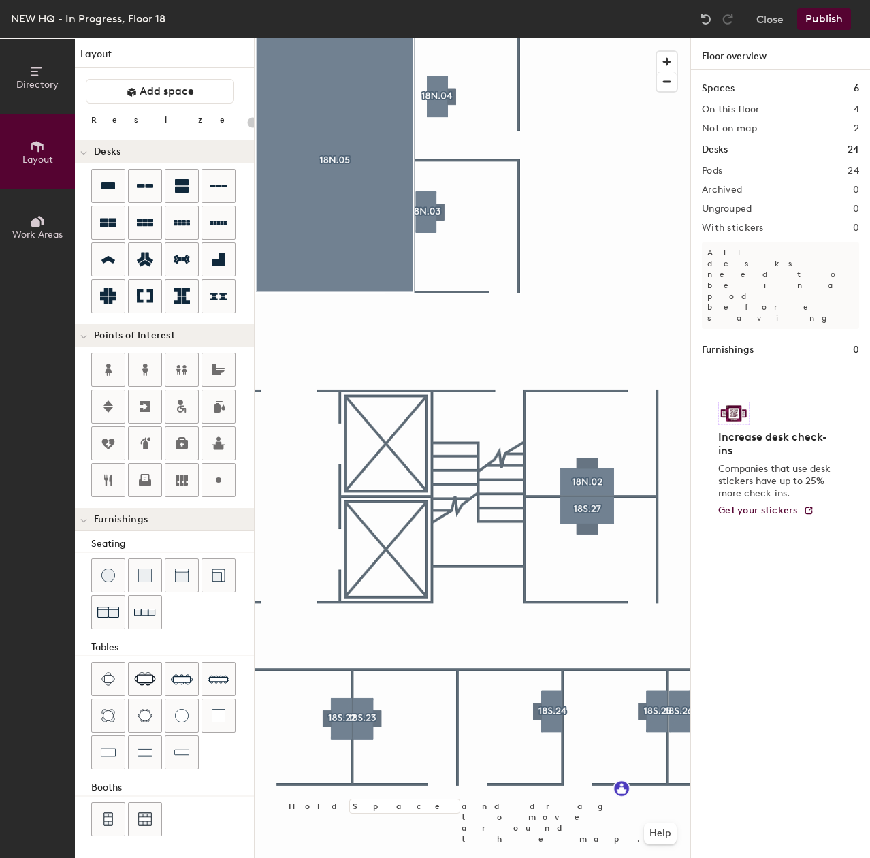
click at [601, 38] on div at bounding box center [473, 38] width 436 height 0
drag, startPoint x: 763, startPoint y: 295, endPoint x: 699, endPoint y: 325, distance: 70.4
click at [580, 38] on div at bounding box center [473, 38] width 436 height 0
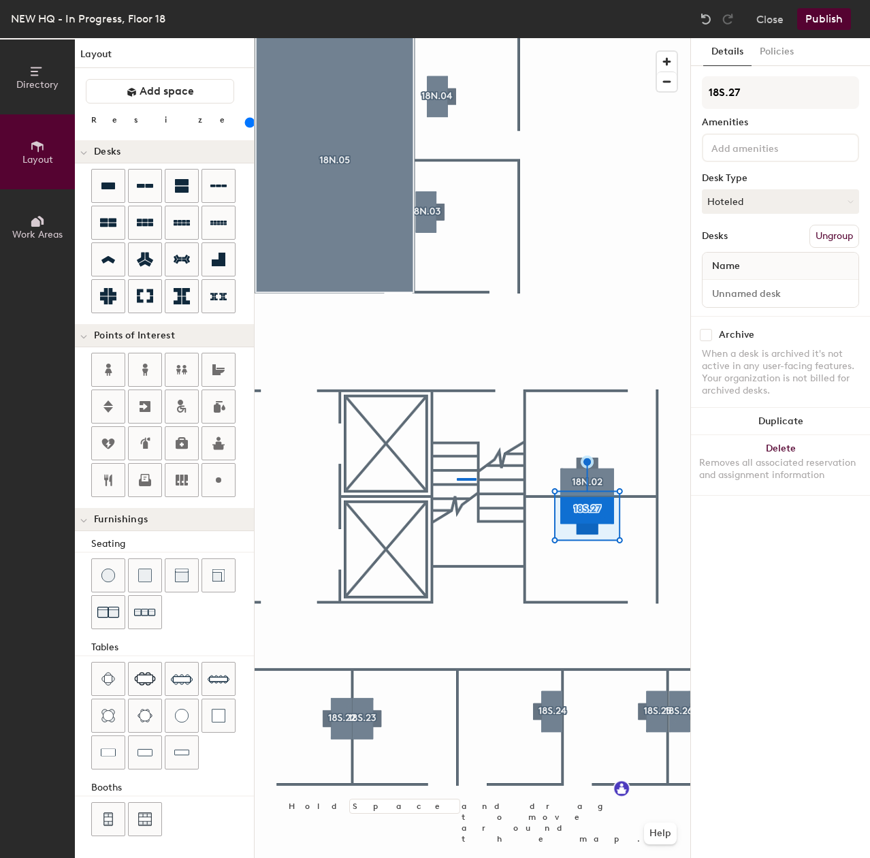
click at [457, 38] on div at bounding box center [473, 38] width 436 height 0
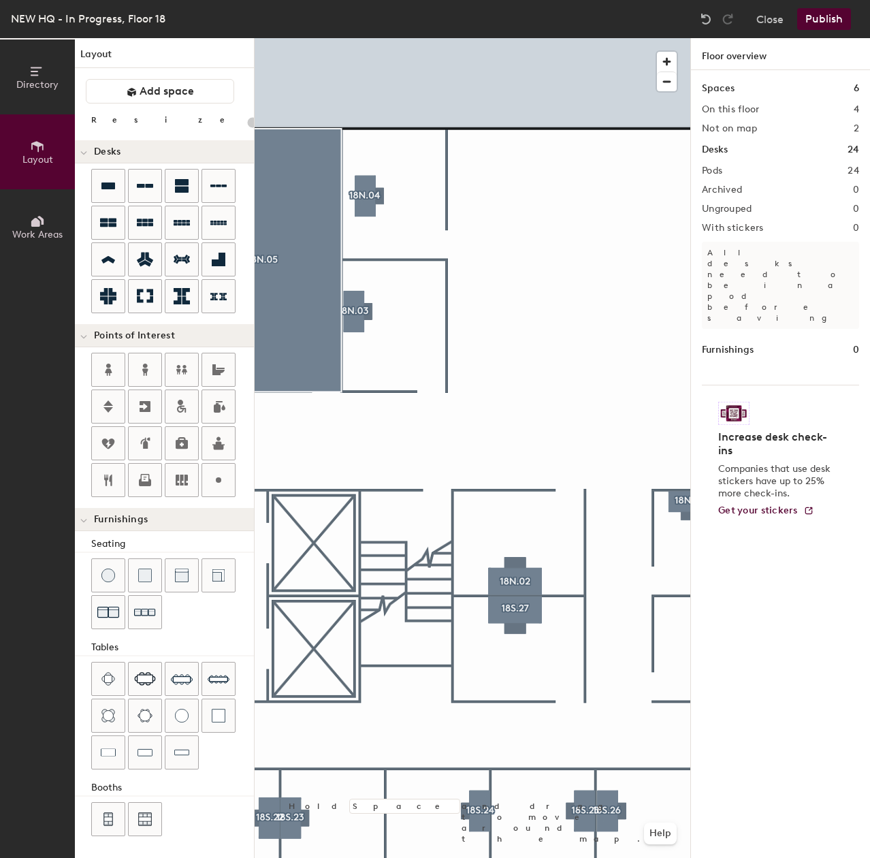
click at [364, 38] on div at bounding box center [473, 38] width 436 height 0
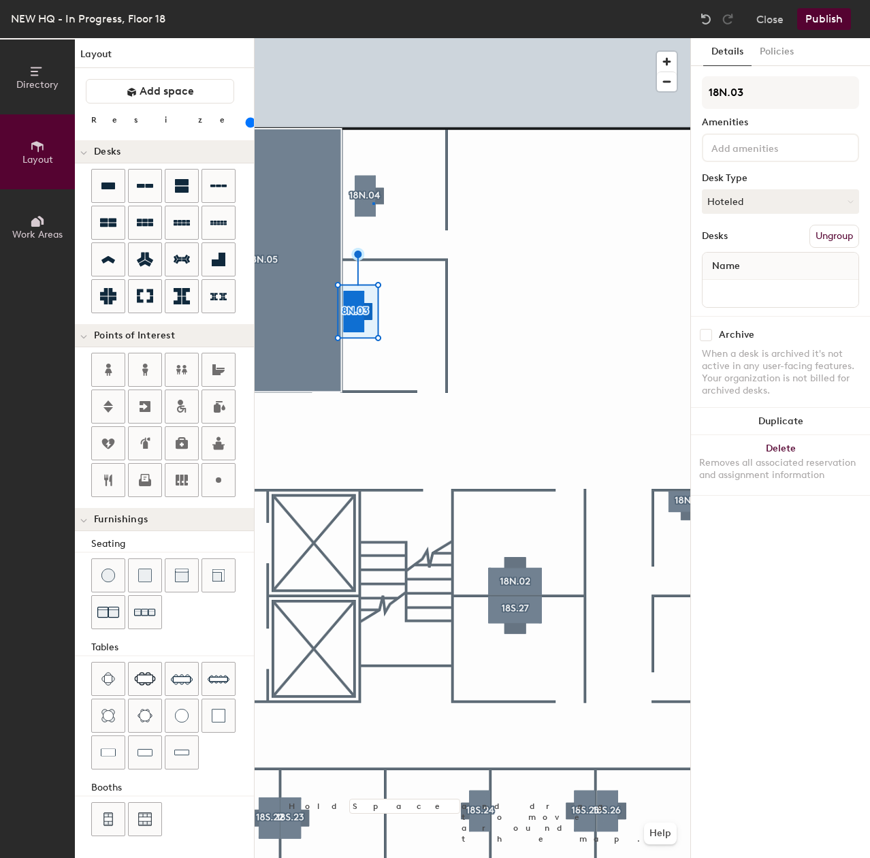
click at [372, 38] on div at bounding box center [473, 38] width 436 height 0
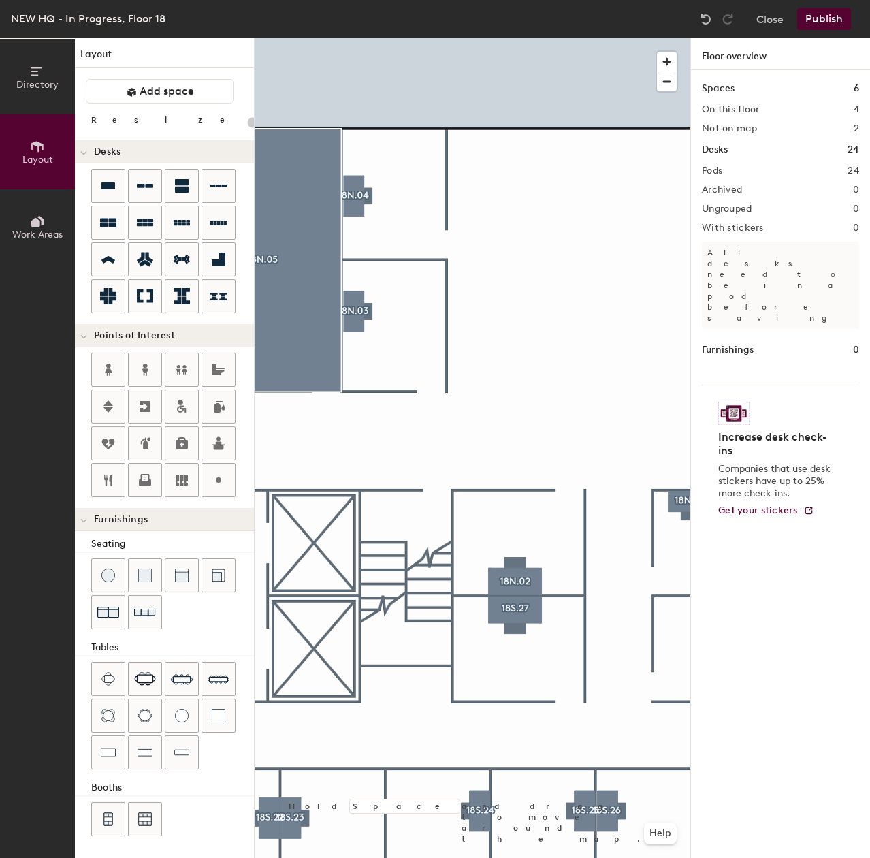
click at [356, 38] on div at bounding box center [473, 38] width 436 height 0
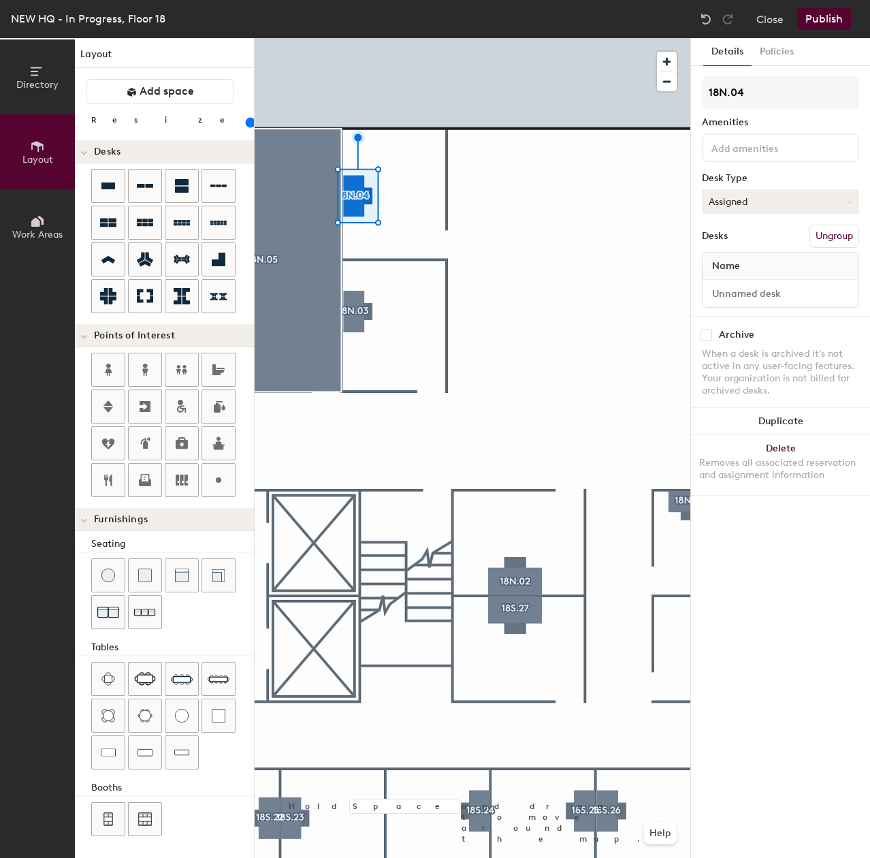
click at [748, 200] on button "Assigned" at bounding box center [780, 201] width 157 height 25
click at [737, 281] on div "Hoteled" at bounding box center [771, 284] width 136 height 20
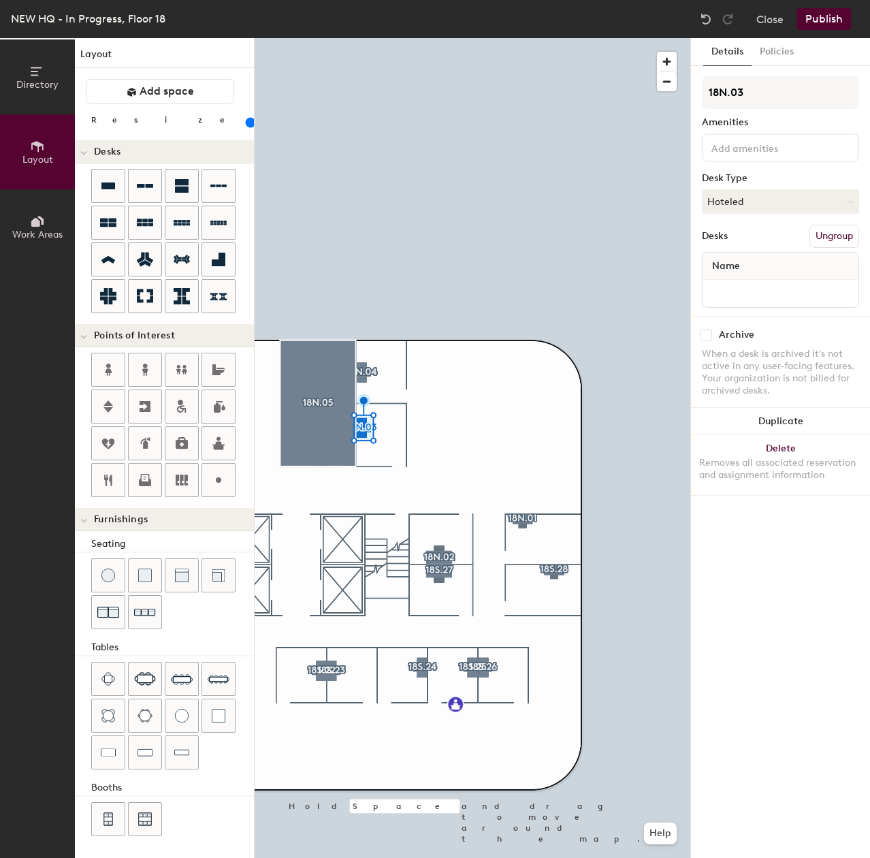
click at [392, 38] on div at bounding box center [473, 38] width 436 height 0
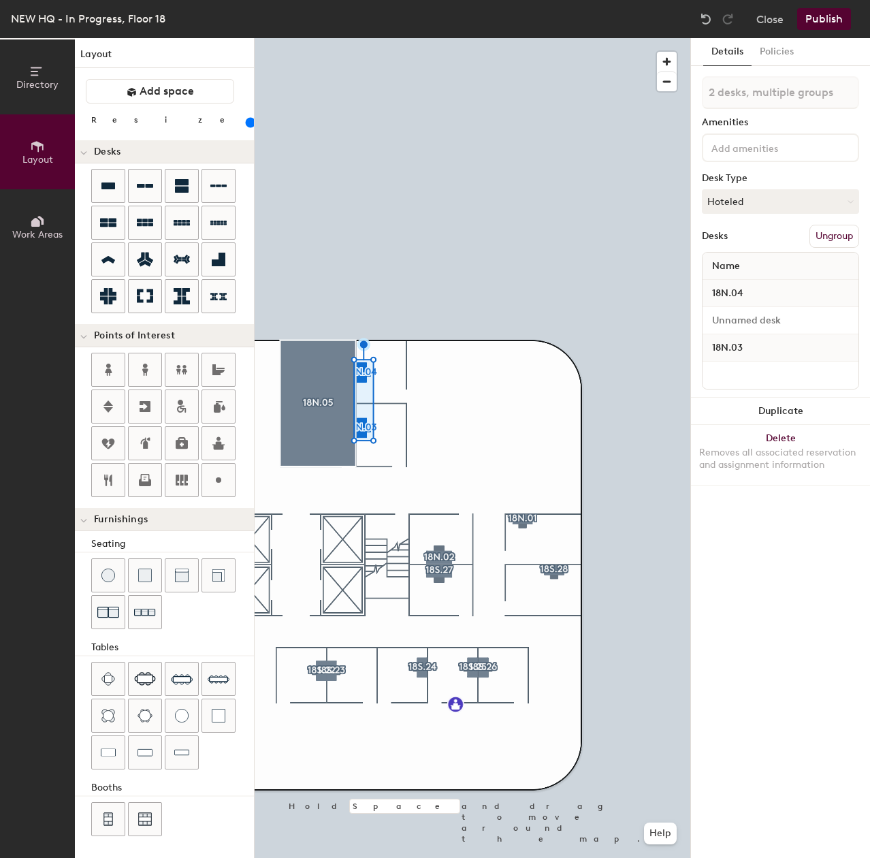
drag, startPoint x: 142, startPoint y: 128, endPoint x: 150, endPoint y: 128, distance: 8.9
click at [247, 128] on div at bounding box center [247, 121] width 0 height 15
drag, startPoint x: 142, startPoint y: 124, endPoint x: 149, endPoint y: 124, distance: 7.5
click at [247, 124] on input "range" at bounding box center [247, 122] width 0 height 11
click at [547, 38] on div at bounding box center [473, 38] width 436 height 0
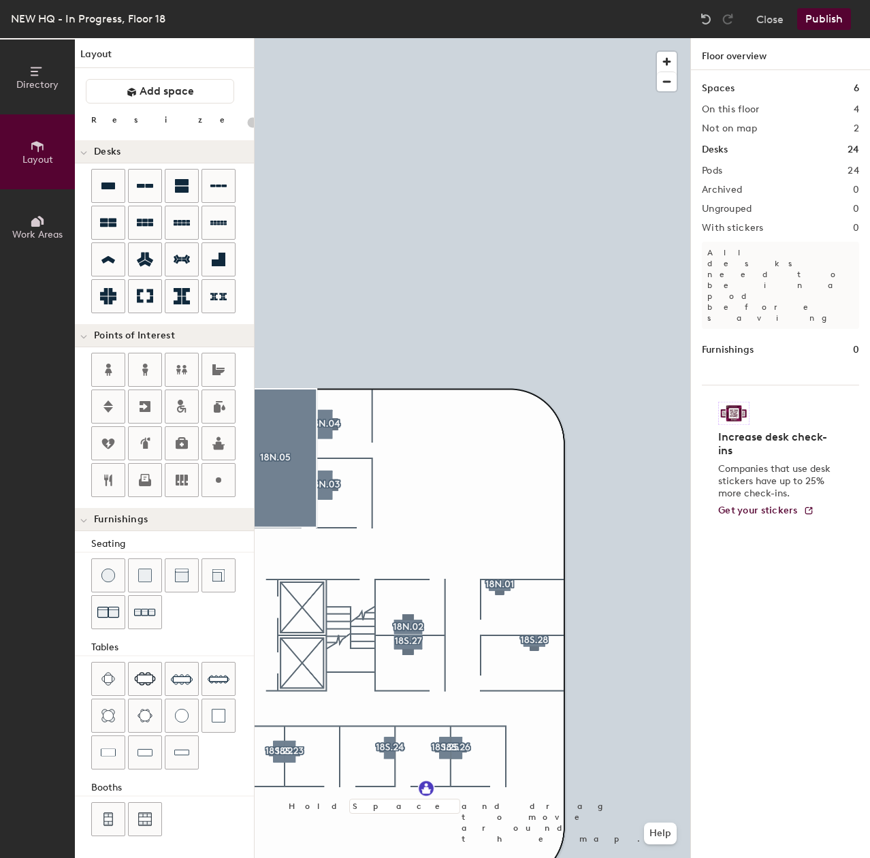
click at [517, 38] on div at bounding box center [473, 38] width 436 height 0
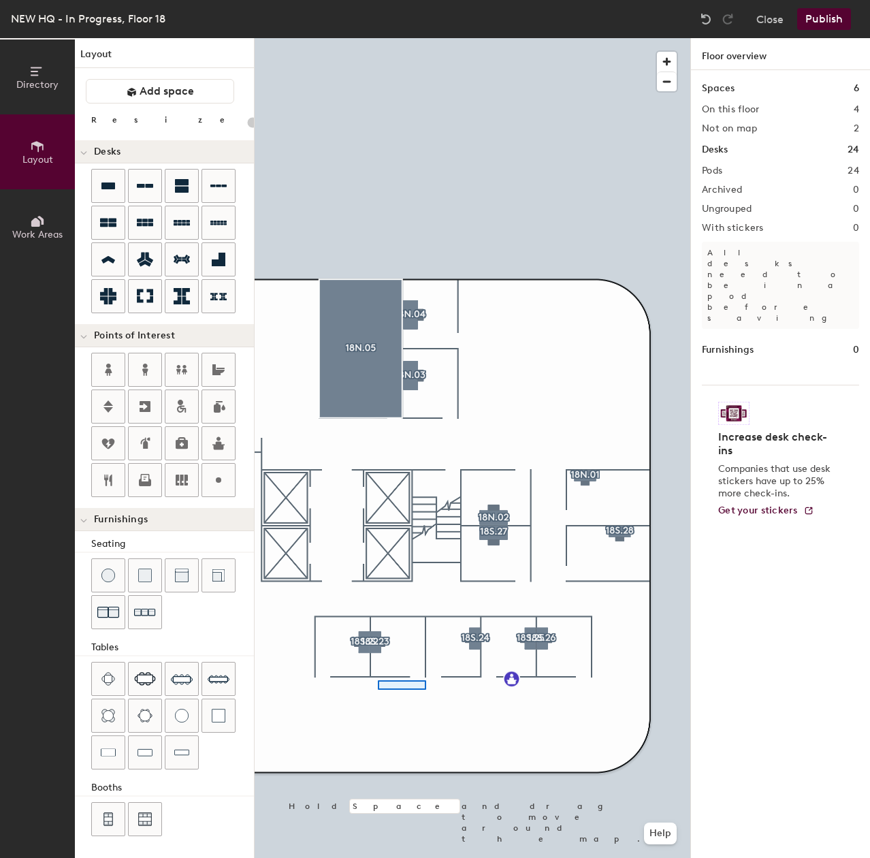
click at [427, 38] on div at bounding box center [473, 38] width 436 height 0
click at [264, 486] on div "Directory Layout Work Areas Layout Add space Resize Desks Points of Interest Fu…" at bounding box center [435, 448] width 870 height 820
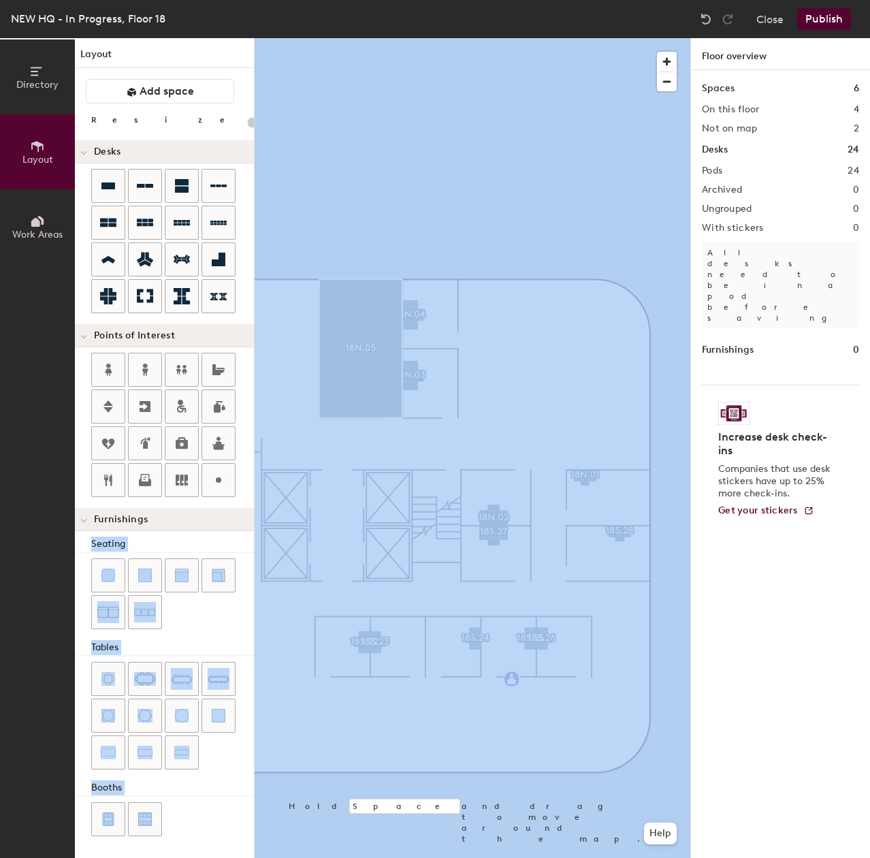
click at [304, 38] on div at bounding box center [473, 38] width 436 height 0
drag, startPoint x: 207, startPoint y: 471, endPoint x: 716, endPoint y: 460, distance: 508.8
click at [716, 460] on div "Directory Layout Work Areas Layout Add space Resize Desks Points of Interest Fu…" at bounding box center [435, 448] width 870 height 820
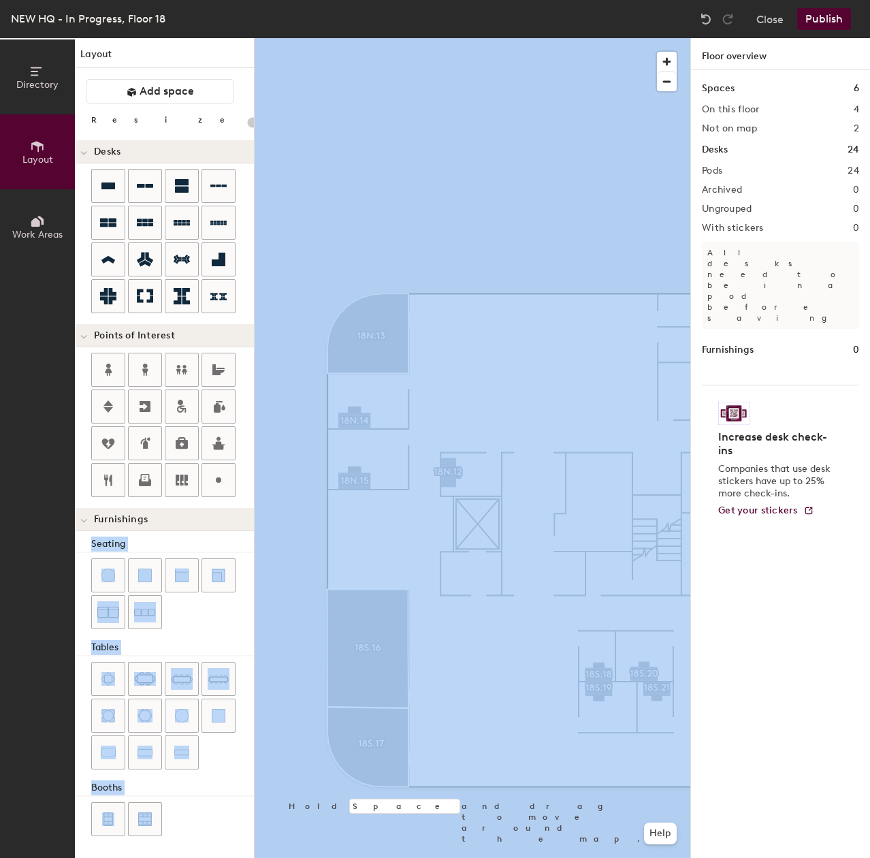
click at [846, 13] on button "Publish" at bounding box center [824, 19] width 54 height 22
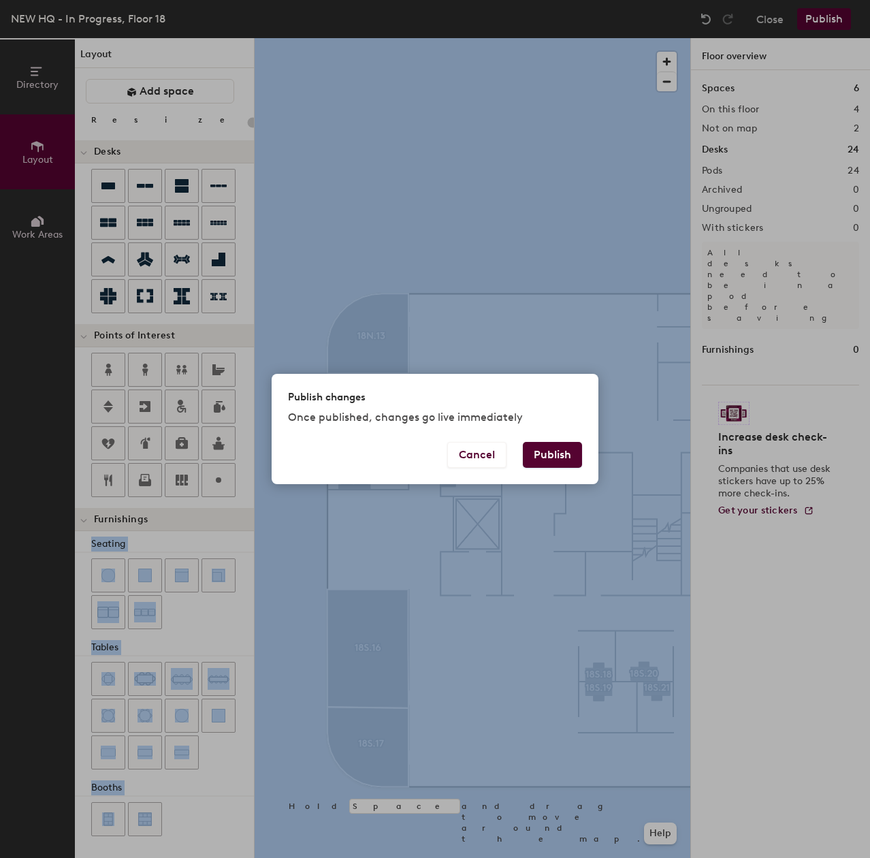
click at [553, 452] on button "Publish" at bounding box center [552, 455] width 59 height 26
type input "20"
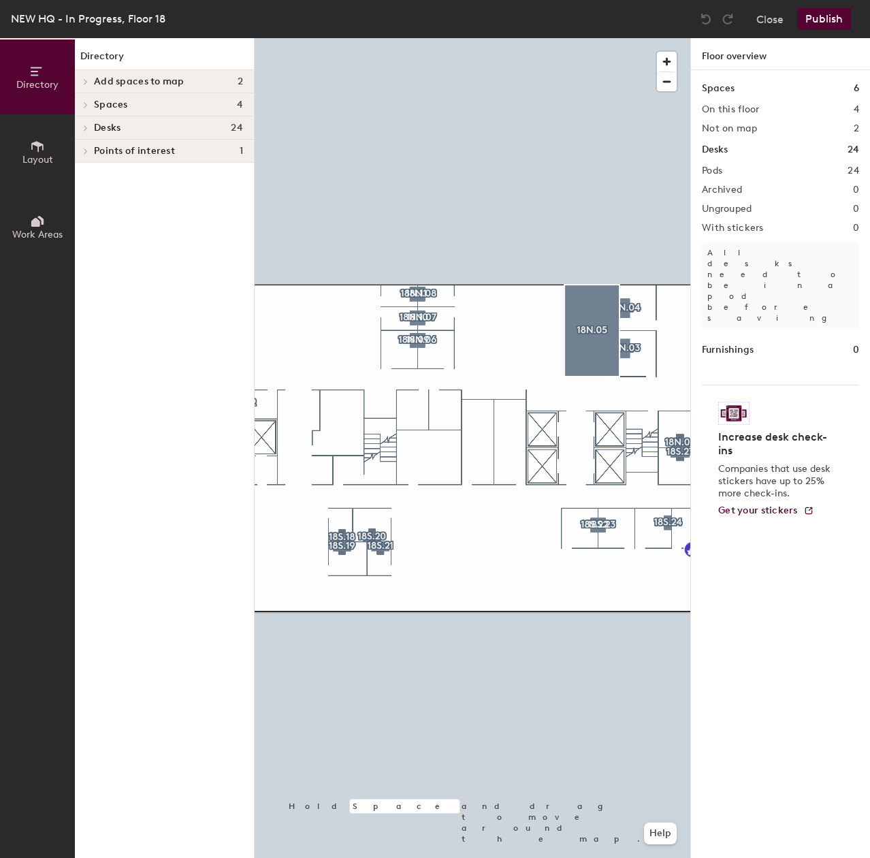
click at [823, 14] on button "Publish" at bounding box center [824, 19] width 54 height 22
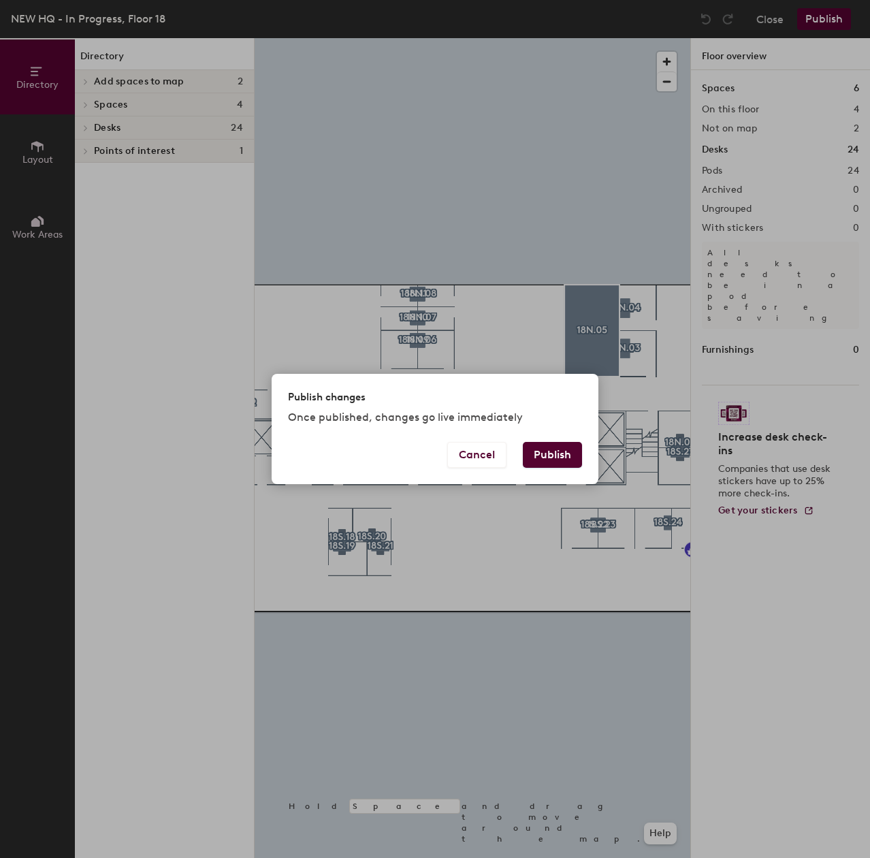
click at [557, 451] on button "Publish" at bounding box center [552, 455] width 59 height 26
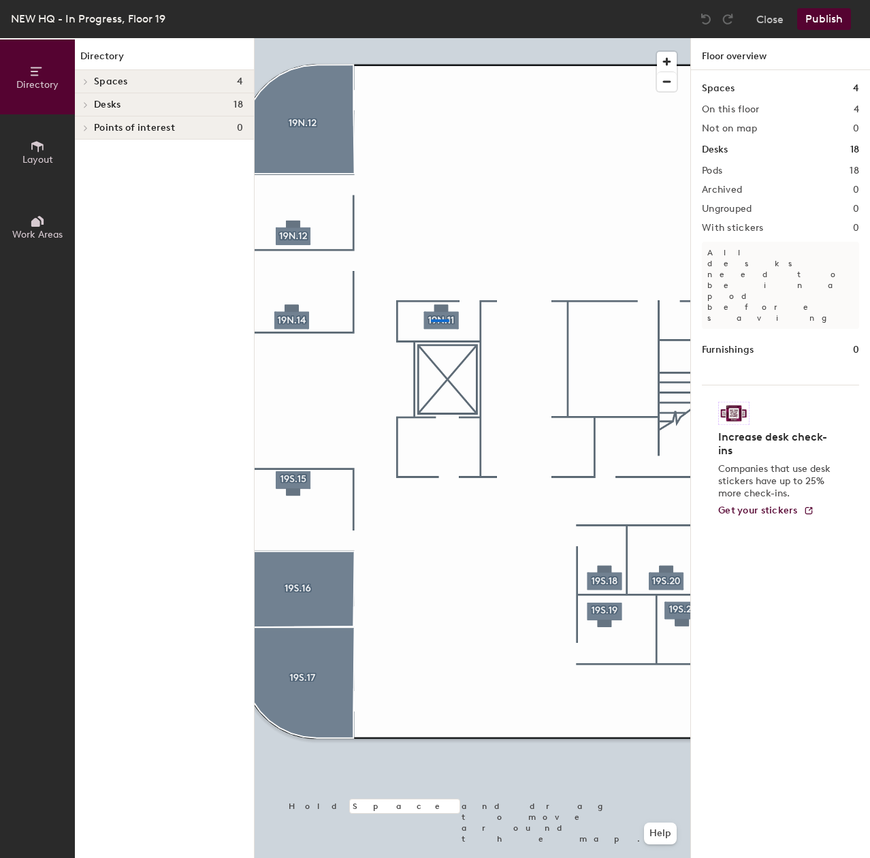
click at [419, 38] on div at bounding box center [473, 38] width 436 height 0
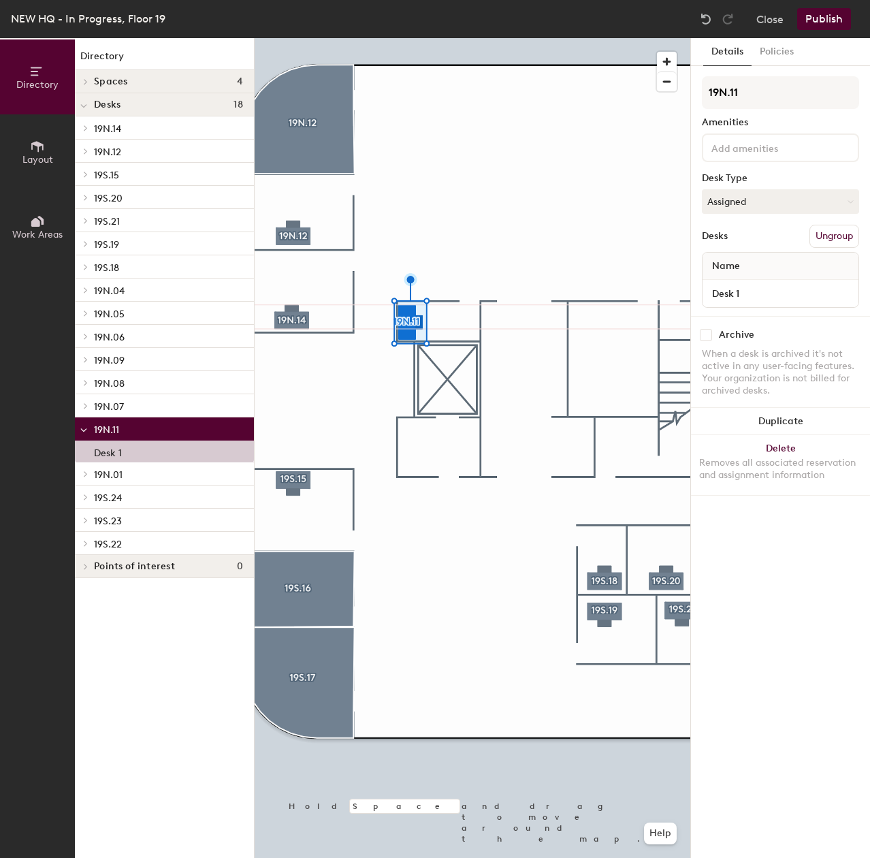
click at [448, 38] on div at bounding box center [473, 38] width 436 height 0
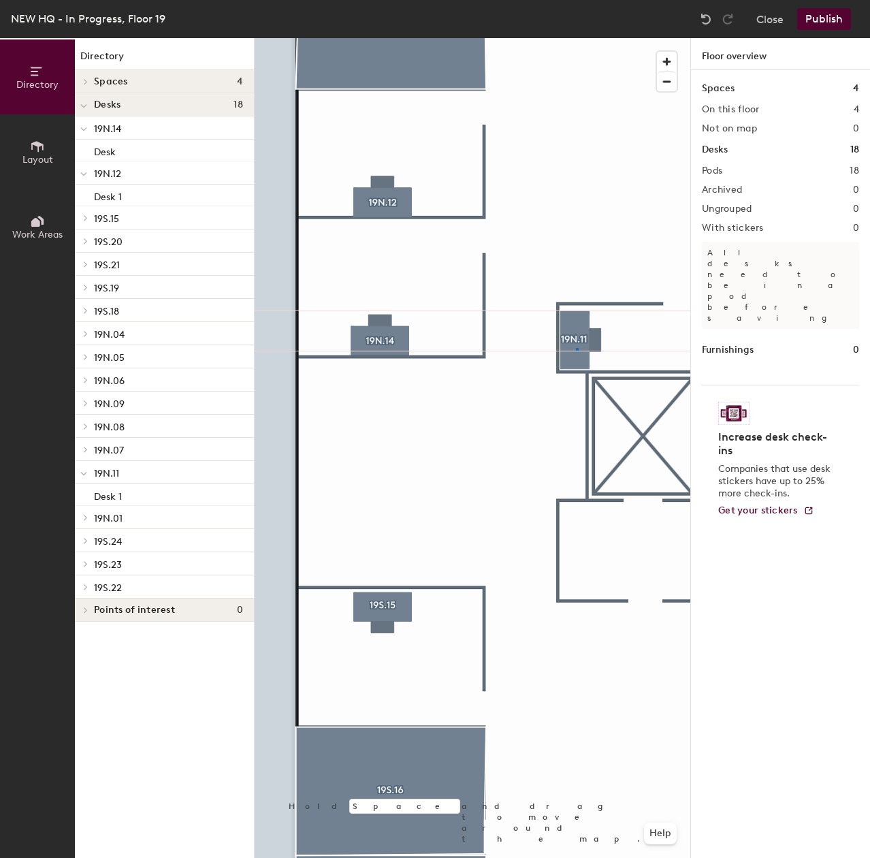
click at [576, 38] on div at bounding box center [473, 38] width 436 height 0
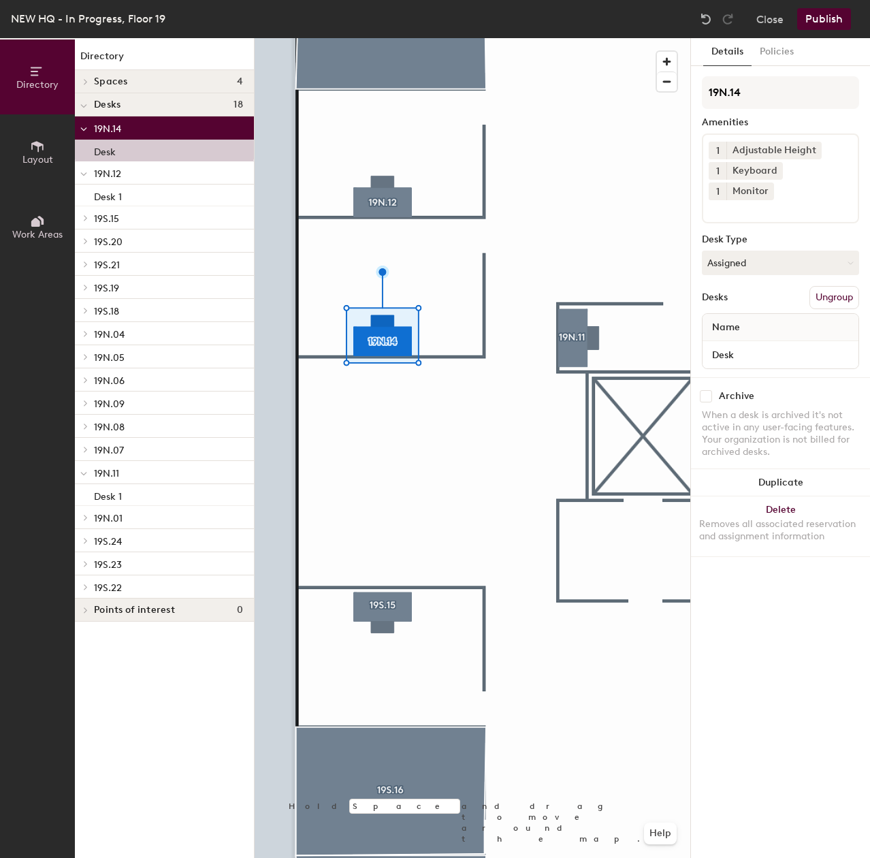
click at [772, 185] on div at bounding box center [764, 190] width 15 height 10
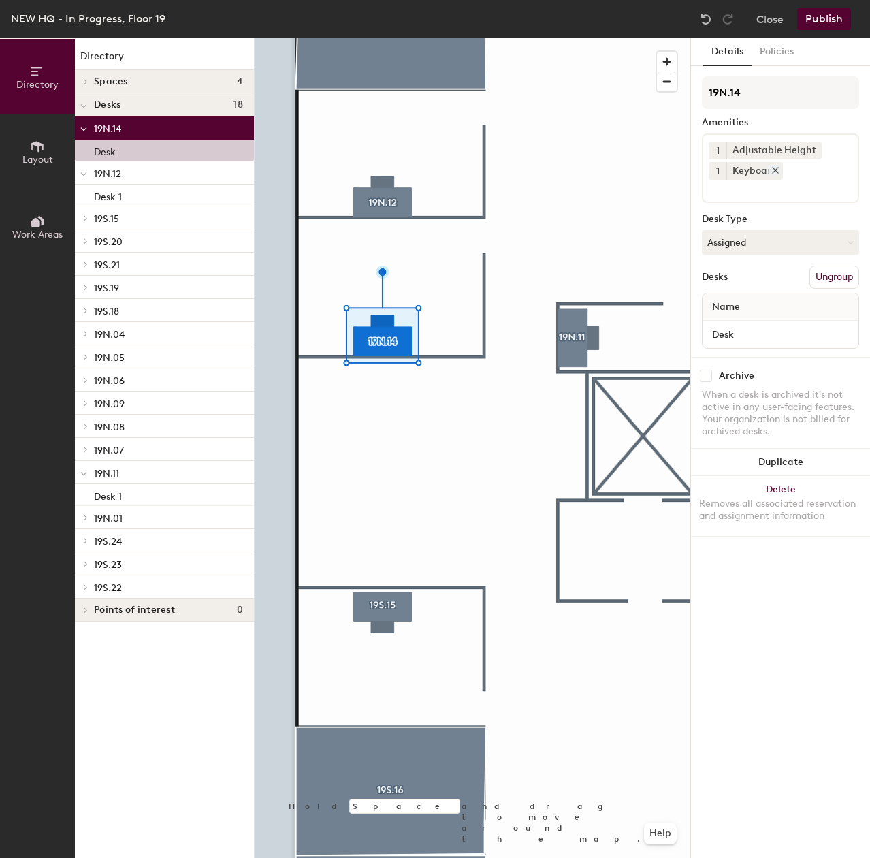
click at [773, 177] on div "Keyboard" at bounding box center [755, 171] width 57 height 18
click at [774, 174] on icon at bounding box center [776, 170] width 10 height 10
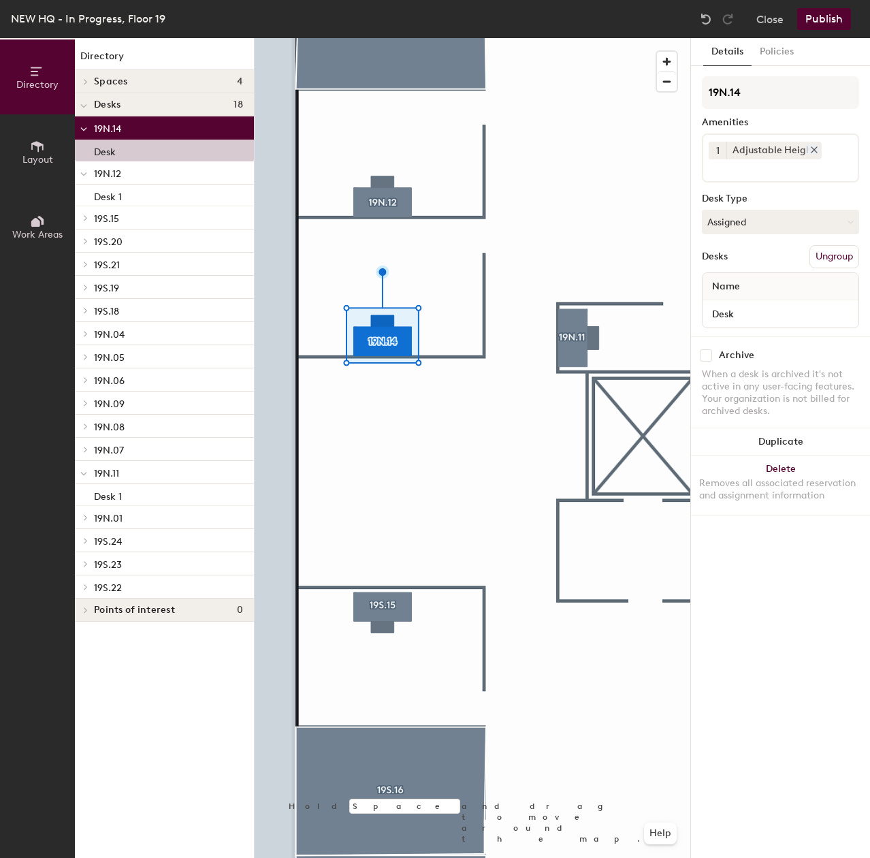
click at [812, 156] on div "Adjustable Height" at bounding box center [774, 151] width 95 height 18
click at [753, 221] on button "Assigned" at bounding box center [780, 222] width 157 height 25
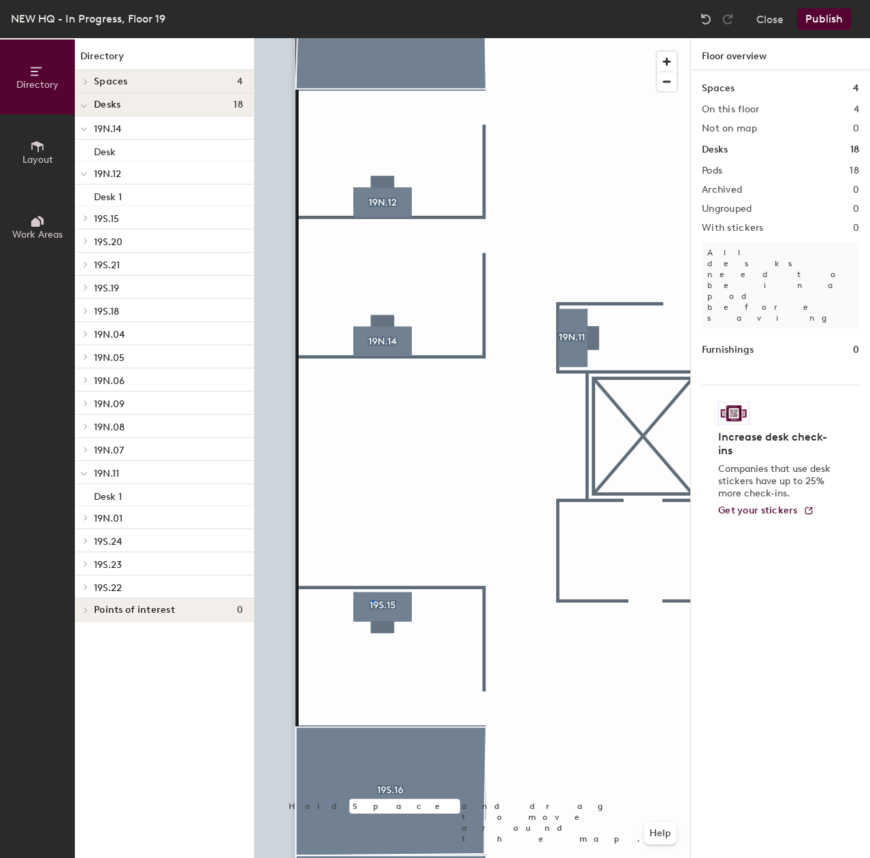
click at [372, 38] on div at bounding box center [473, 38] width 436 height 0
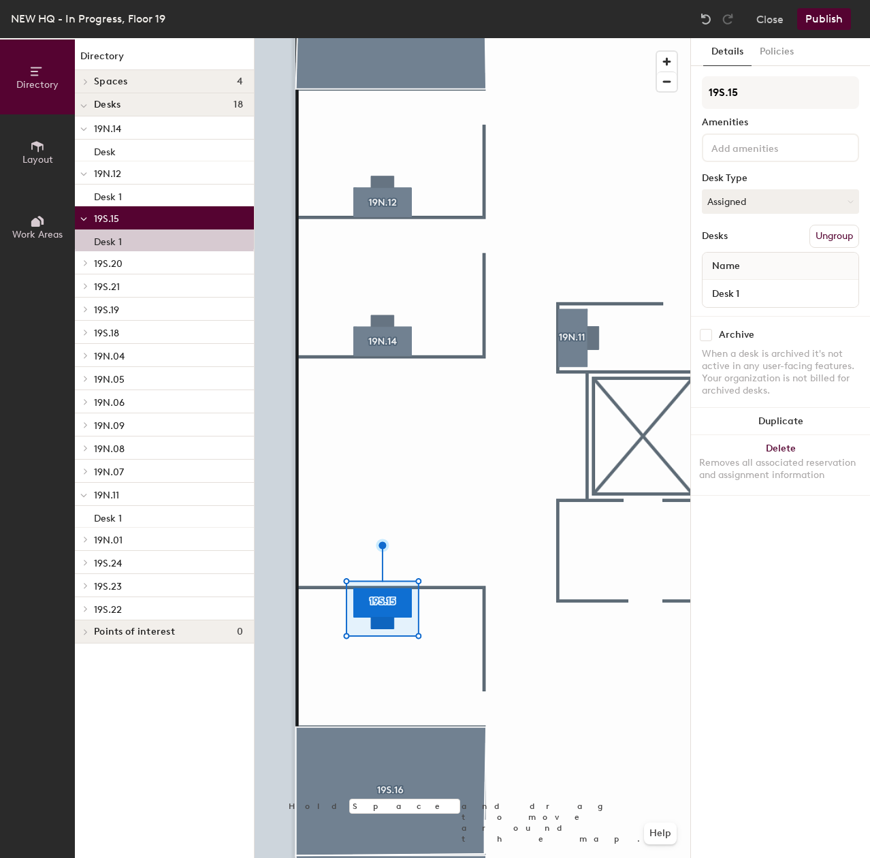
click at [565, 38] on div at bounding box center [473, 38] width 436 height 0
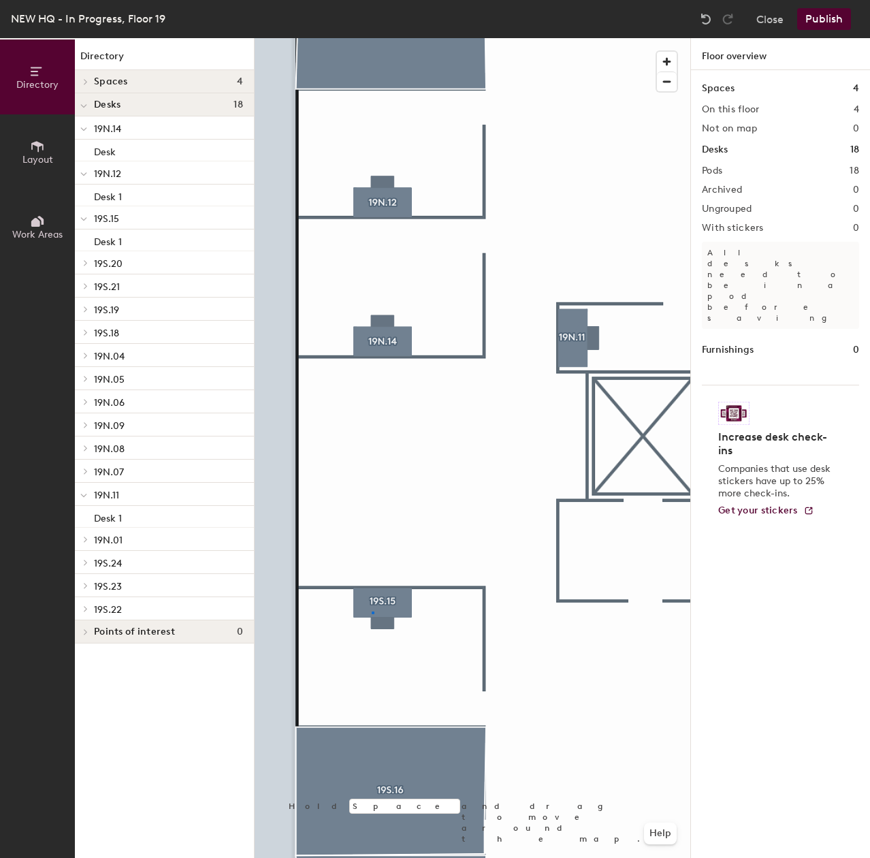
click at [372, 38] on div at bounding box center [473, 38] width 436 height 0
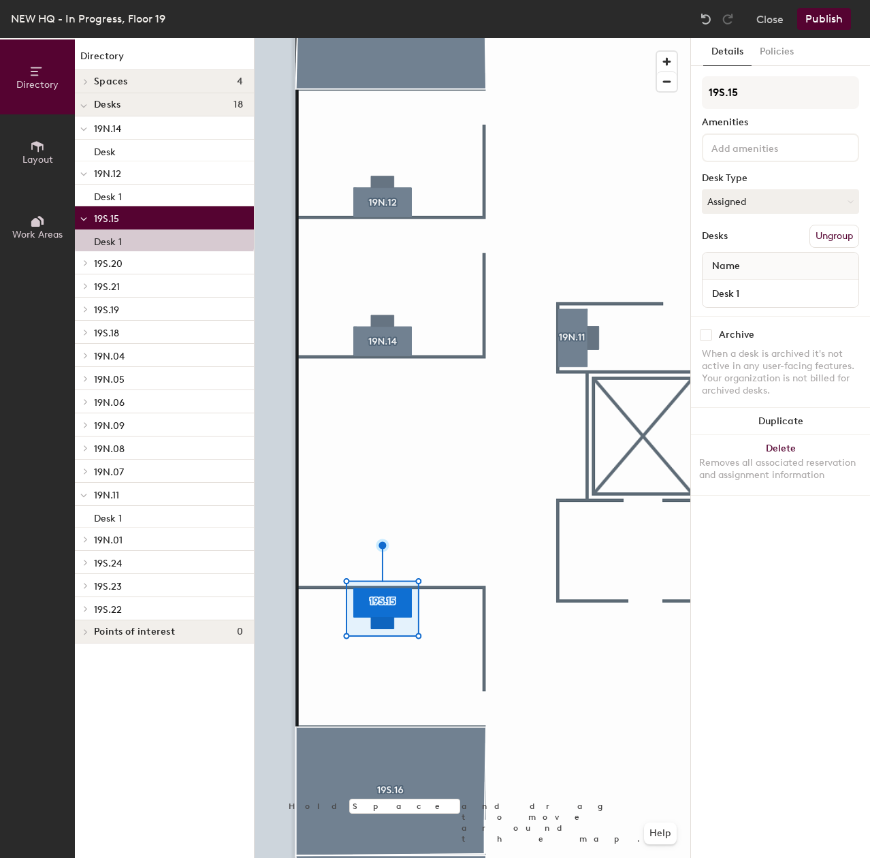
click at [497, 38] on div at bounding box center [473, 38] width 436 height 0
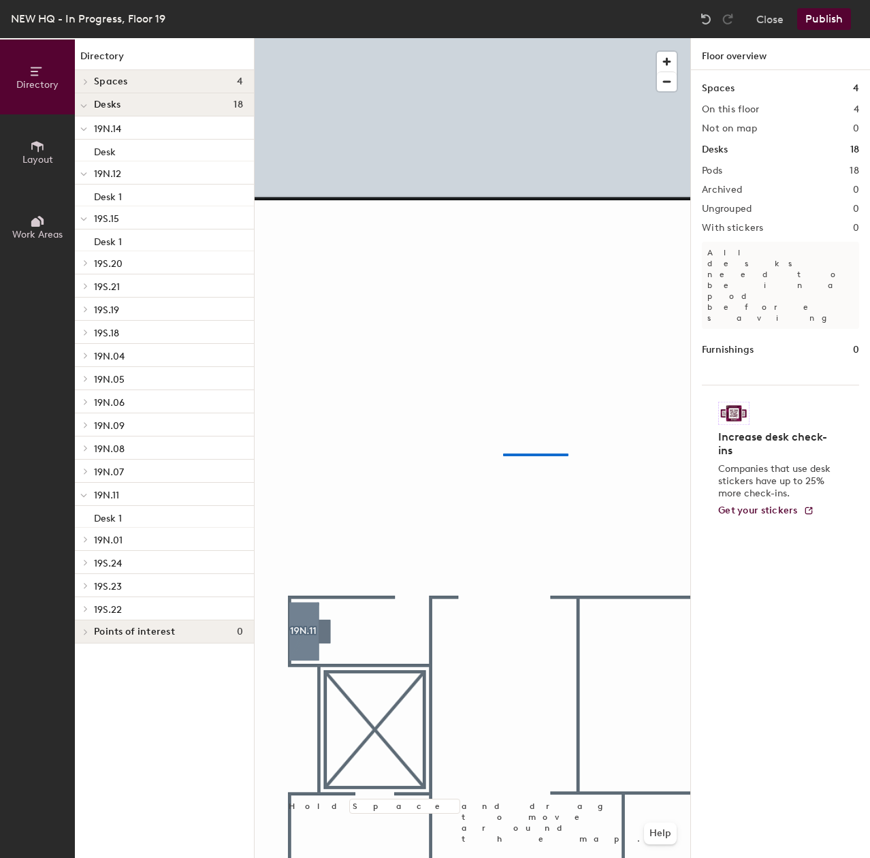
click at [494, 38] on div at bounding box center [473, 38] width 436 height 0
click at [510, 38] on div at bounding box center [473, 38] width 436 height 0
click at [664, 85] on span "button" at bounding box center [667, 81] width 20 height 19
click at [664, 84] on span "button" at bounding box center [667, 81] width 20 height 19
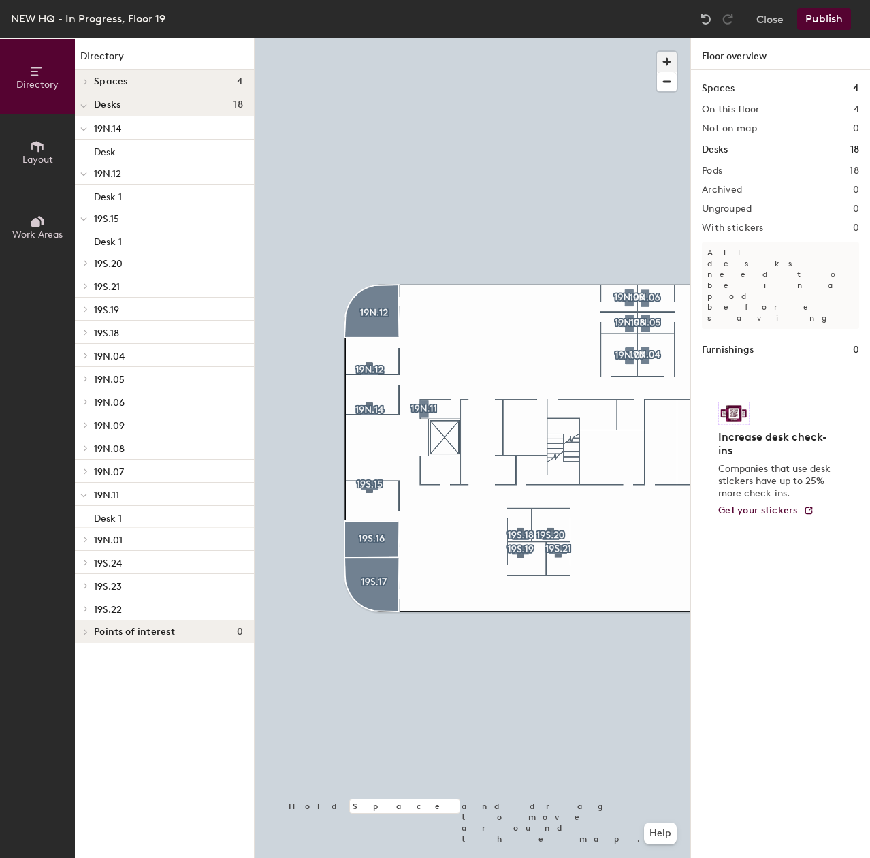
click at [665, 60] on span "button" at bounding box center [667, 62] width 20 height 20
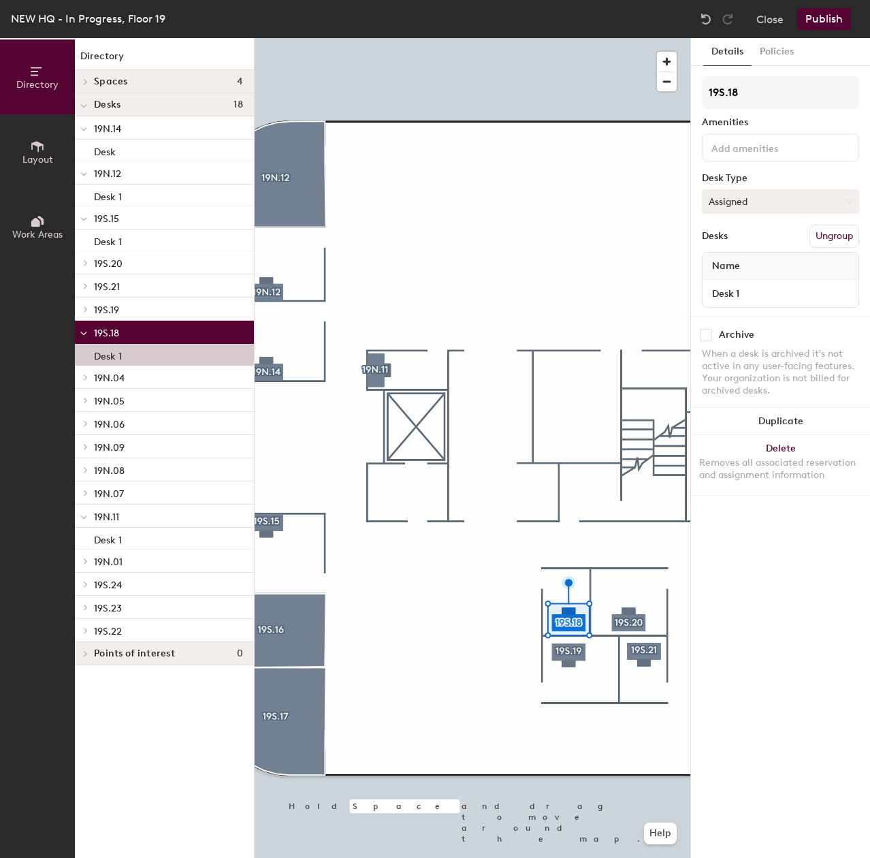
click at [786, 200] on button "Assigned" at bounding box center [780, 201] width 157 height 25
click at [759, 283] on div "Hoteled" at bounding box center [771, 284] width 136 height 20
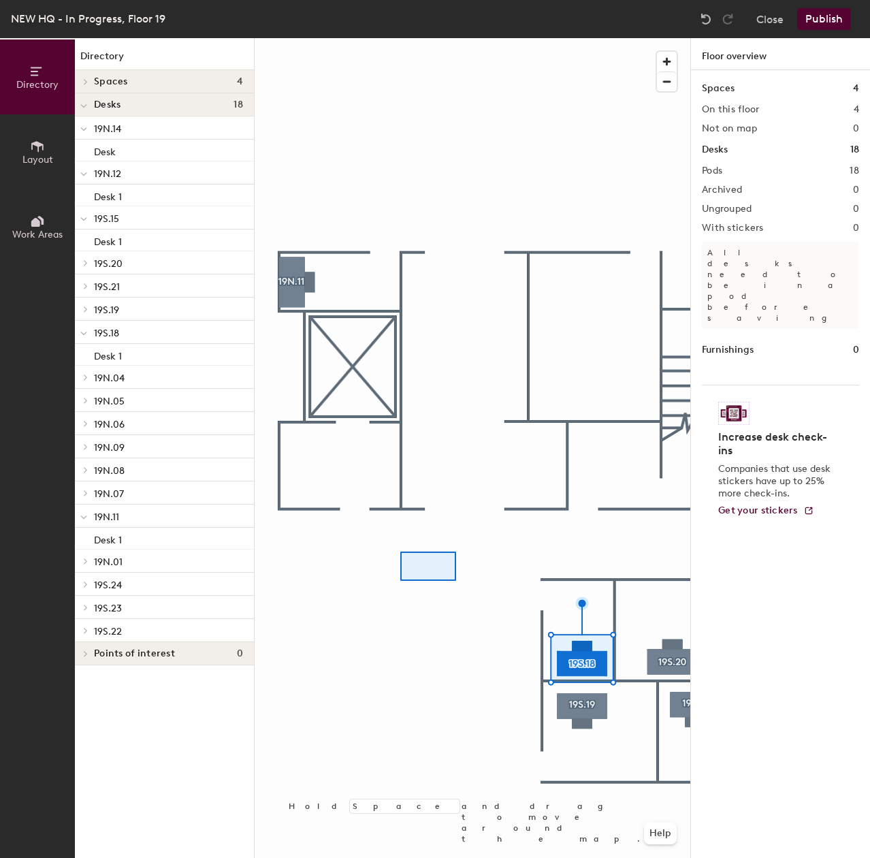
click at [400, 38] on div at bounding box center [473, 38] width 436 height 0
click at [477, 38] on div at bounding box center [473, 38] width 436 height 0
click at [572, 38] on div at bounding box center [473, 38] width 436 height 0
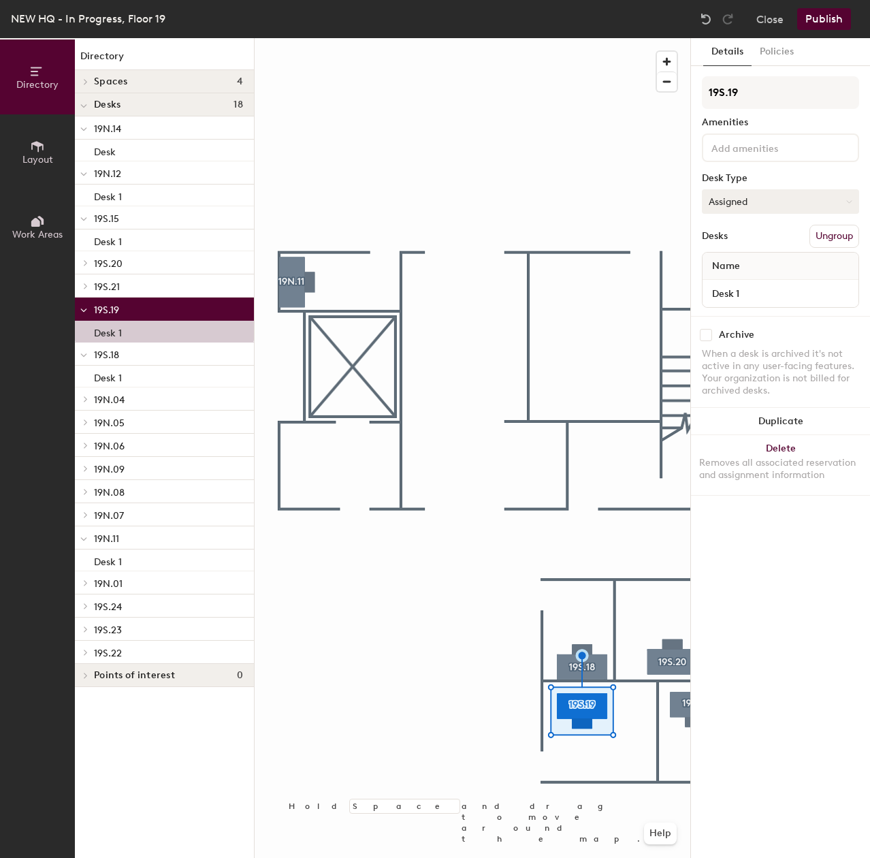
click at [738, 204] on button "Assigned" at bounding box center [780, 201] width 157 height 25
click at [734, 283] on div "Hoteled" at bounding box center [771, 284] width 136 height 20
click at [386, 38] on div at bounding box center [473, 38] width 436 height 0
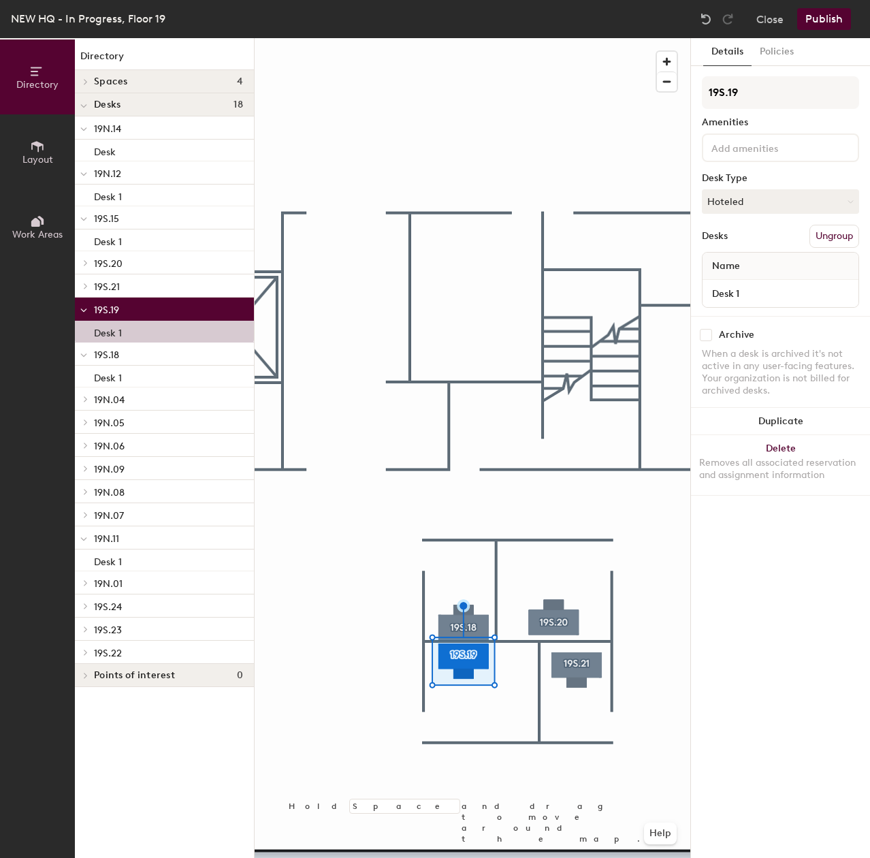
click at [520, 38] on div at bounding box center [473, 38] width 436 height 0
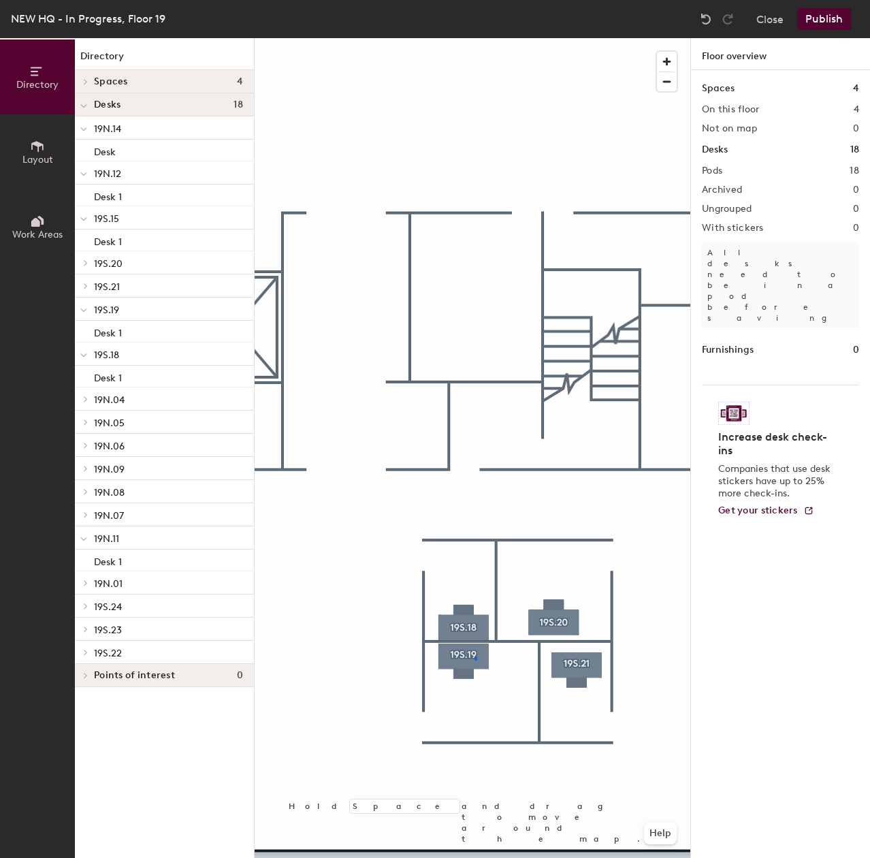
click at [473, 38] on div at bounding box center [473, 38] width 436 height 0
